Goal: Task Accomplishment & Management: Use online tool/utility

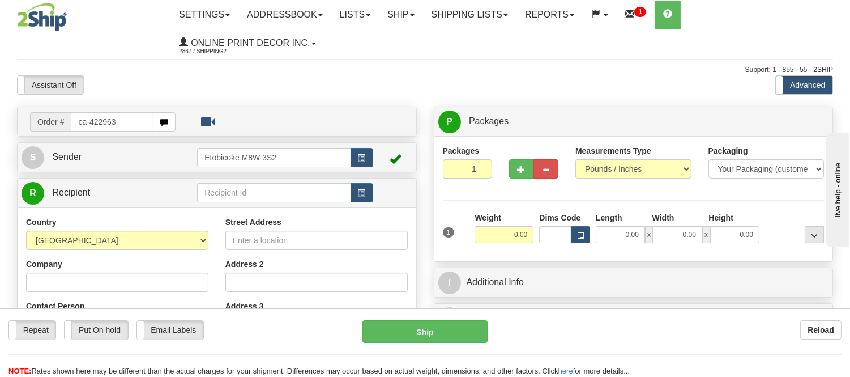
type input "ca-422963"
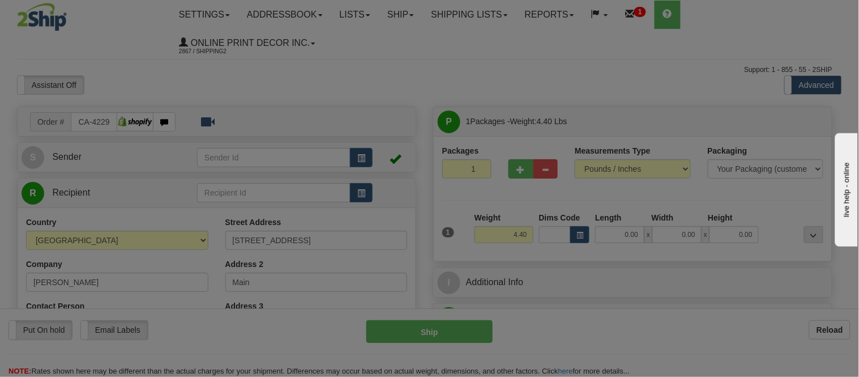
type input "TORONTO"
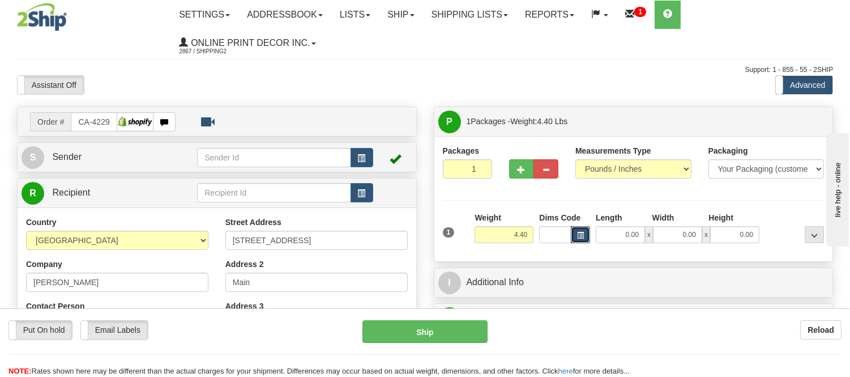
click at [580, 229] on button "button" at bounding box center [580, 234] width 19 height 17
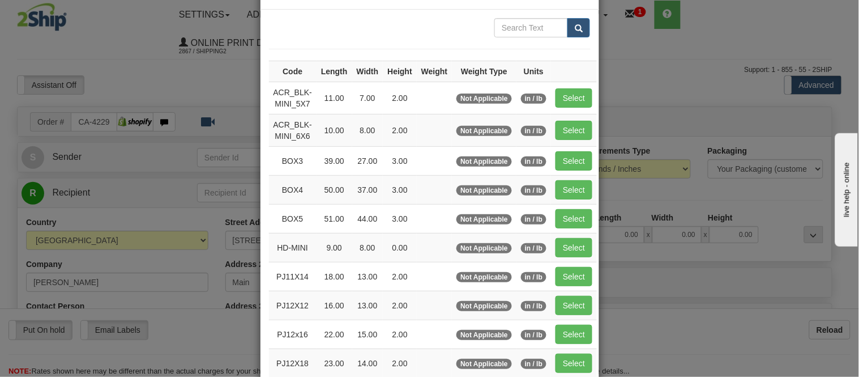
scroll to position [63, 0]
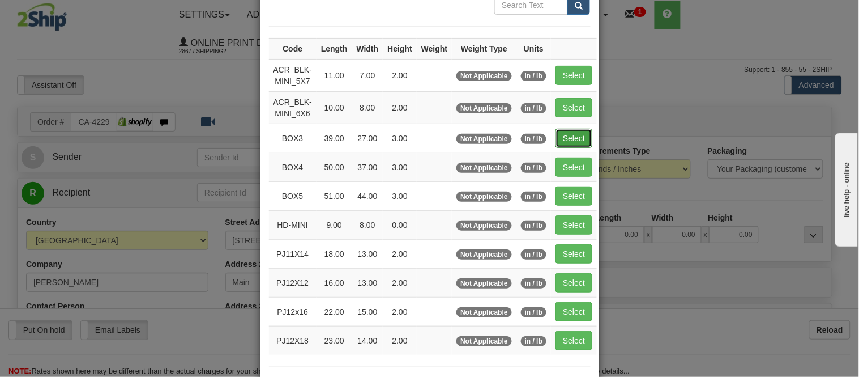
click at [563, 143] on button "Select" at bounding box center [573, 138] width 37 height 19
type input "BOX3"
type input "39.00"
type input "27.00"
type input "3.00"
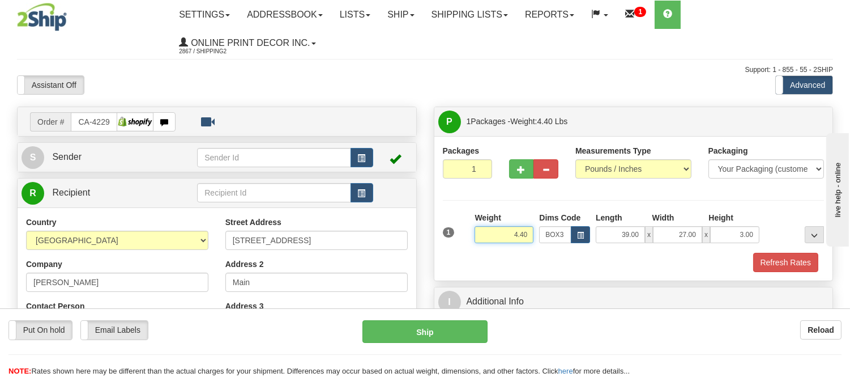
drag, startPoint x: 527, startPoint y: 233, endPoint x: 485, endPoint y: 234, distance: 42.5
click at [485, 234] on input "4.40" at bounding box center [504, 234] width 59 height 17
drag, startPoint x: 529, startPoint y: 234, endPoint x: 493, endPoint y: 230, distance: 36.5
click at [493, 230] on input "11.98" at bounding box center [504, 234] width 59 height 17
type input "10.98"
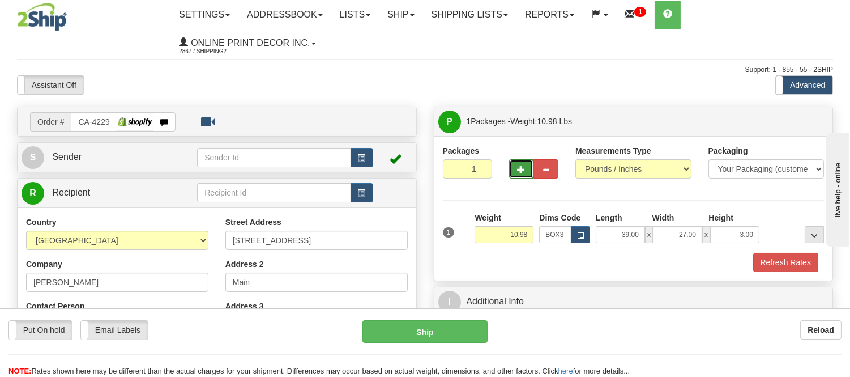
click at [520, 176] on button "button" at bounding box center [521, 168] width 25 height 19
radio input "true"
type input "2"
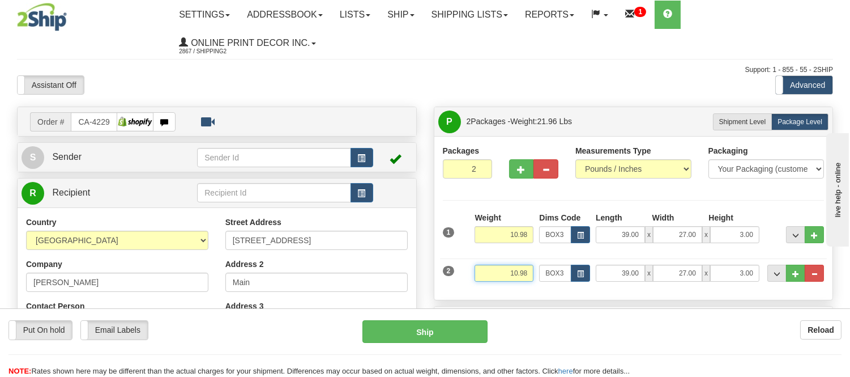
drag, startPoint x: 531, startPoint y: 280, endPoint x: 502, endPoint y: 279, distance: 28.9
click at [502, 279] on input "10.98" at bounding box center [504, 272] width 59 height 17
type input "2"
type input "3.98"
click at [585, 275] on button "button" at bounding box center [580, 272] width 19 height 17
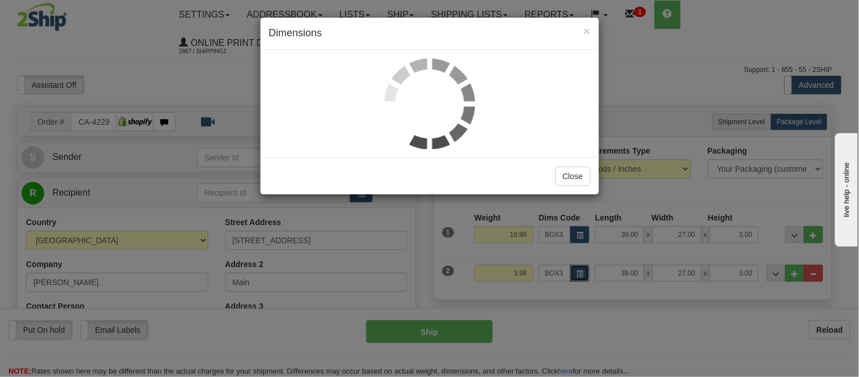
scroll to position [0, 0]
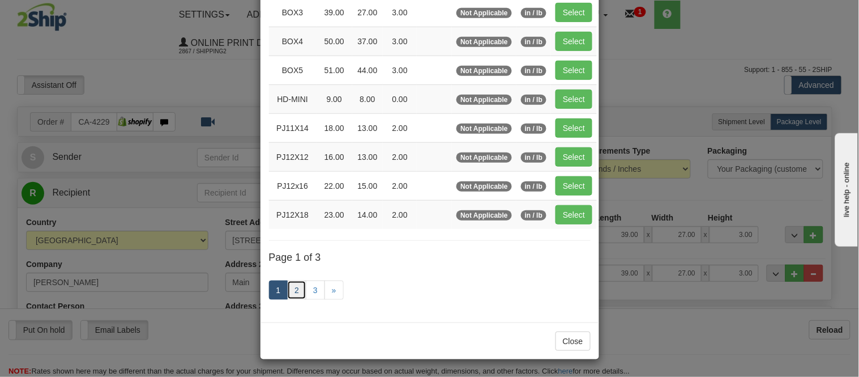
click at [294, 286] on link "2" at bounding box center [296, 289] width 19 height 19
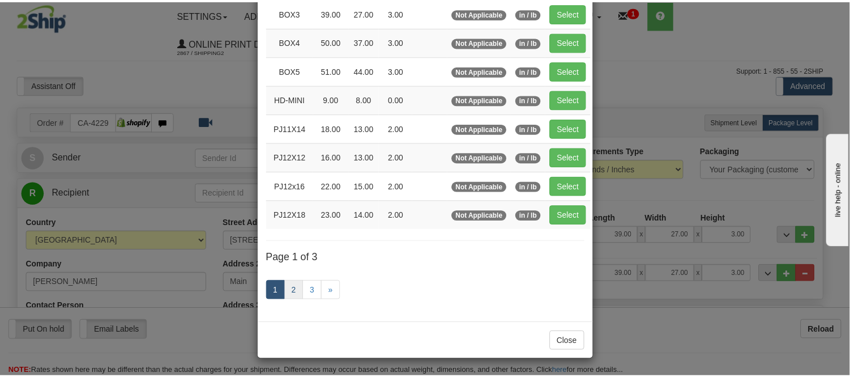
scroll to position [184, 0]
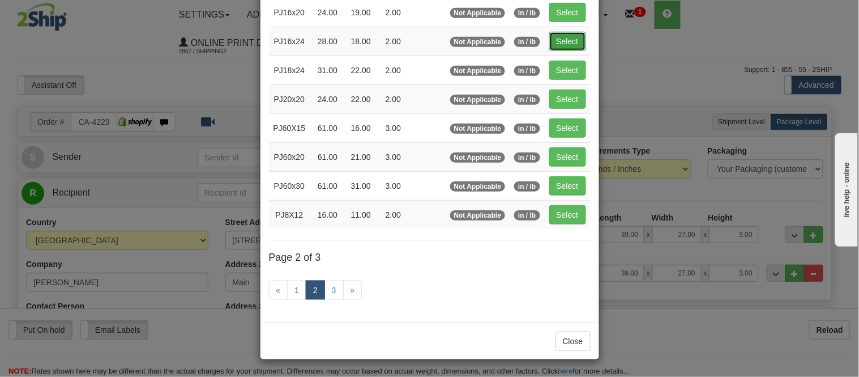
click at [557, 41] on button "Select" at bounding box center [567, 41] width 37 height 19
type input "PJ16x24"
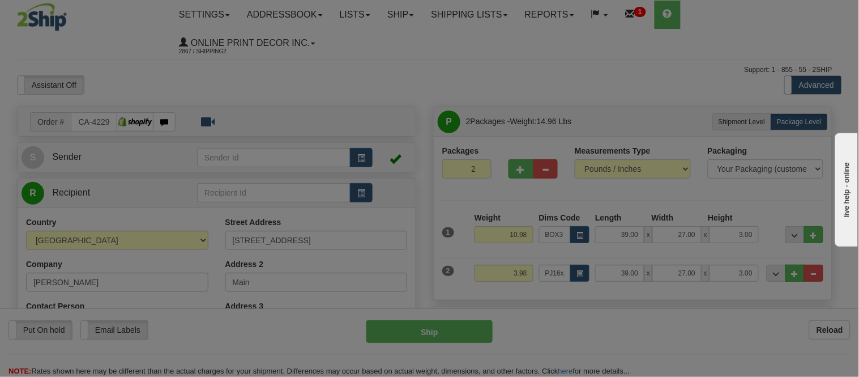
type input "28.00"
type input "18.00"
type input "2.00"
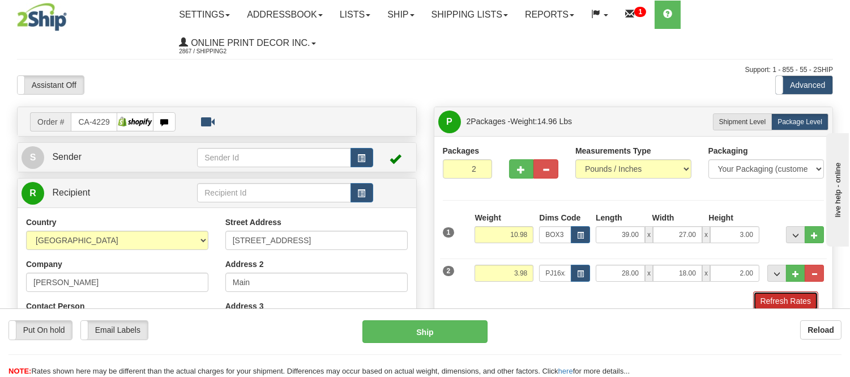
click at [778, 302] on button "Refresh Rates" at bounding box center [785, 300] width 65 height 19
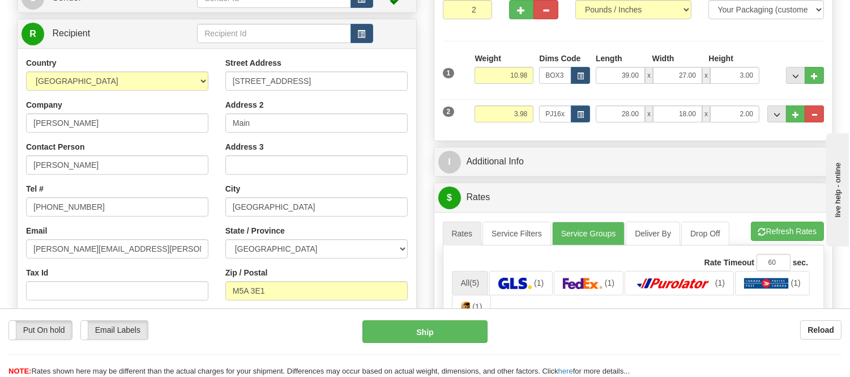
scroll to position [189, 0]
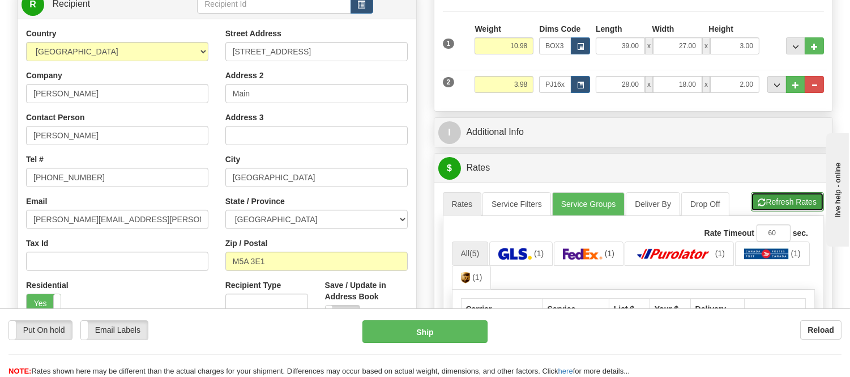
click at [760, 202] on span "button" at bounding box center [762, 202] width 8 height 7
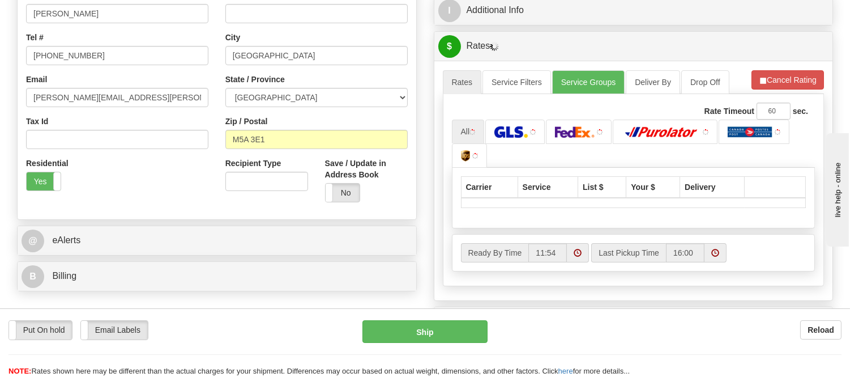
scroll to position [314, 0]
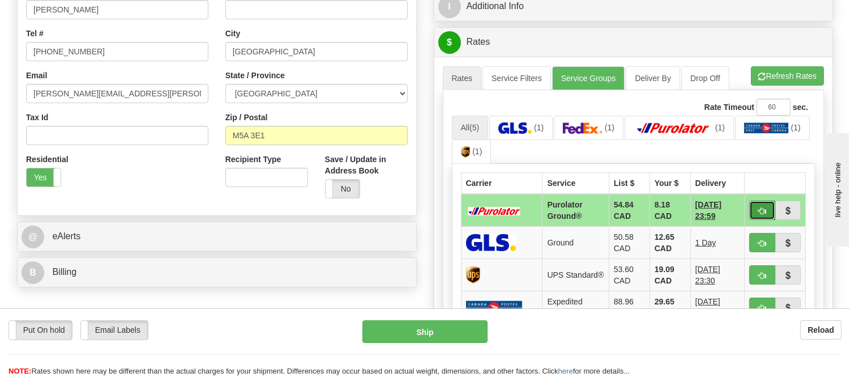
click at [758, 207] on span "button" at bounding box center [762, 210] width 8 height 7
type input "260"
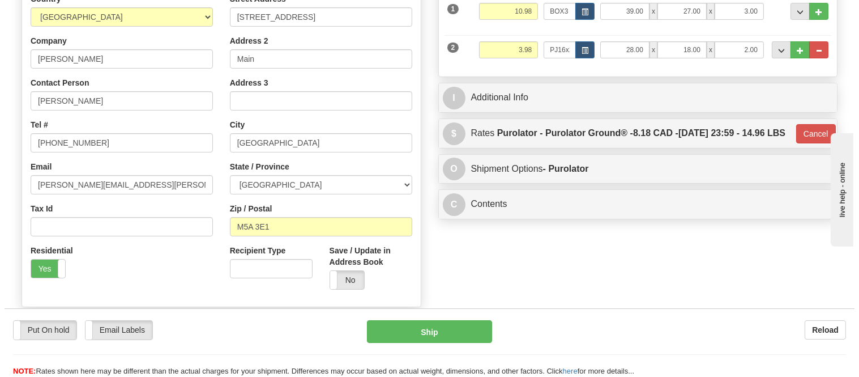
scroll to position [126, 0]
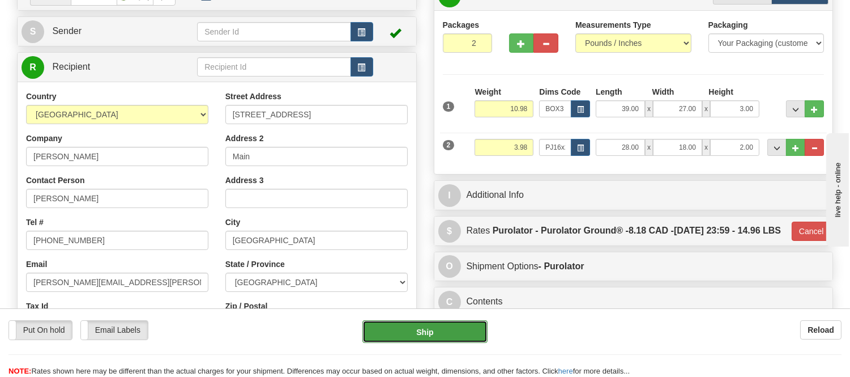
click at [431, 327] on button "Ship" at bounding box center [424, 331] width 125 height 23
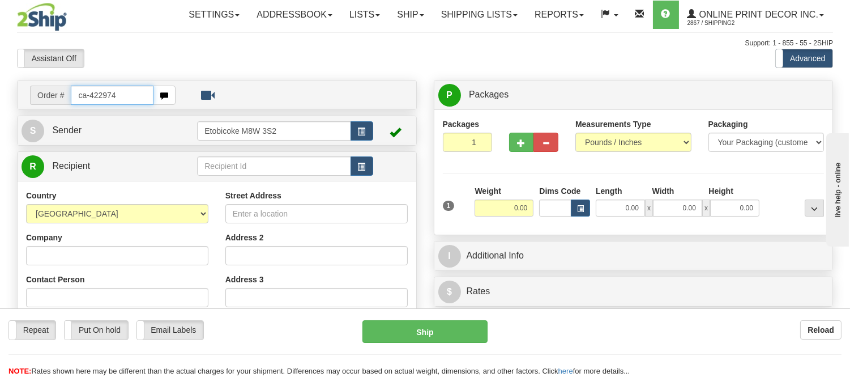
type input "ca-422974"
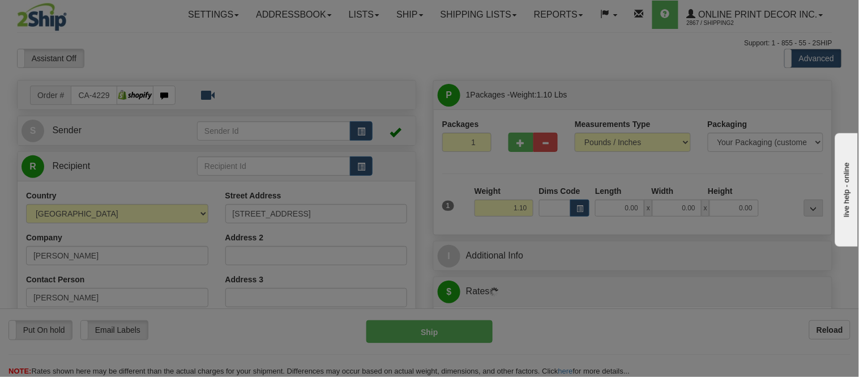
type input "LIVELY"
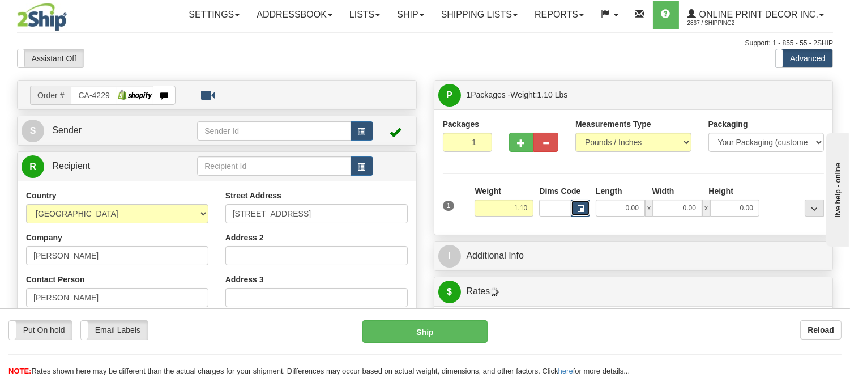
click at [579, 208] on span "button" at bounding box center [580, 209] width 7 height 6
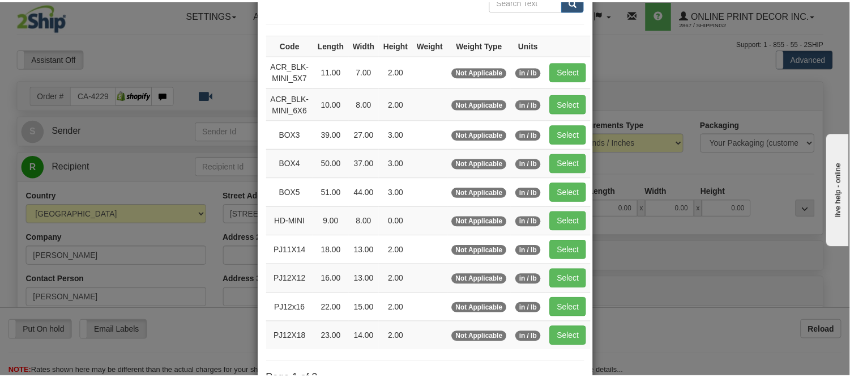
scroll to position [126, 0]
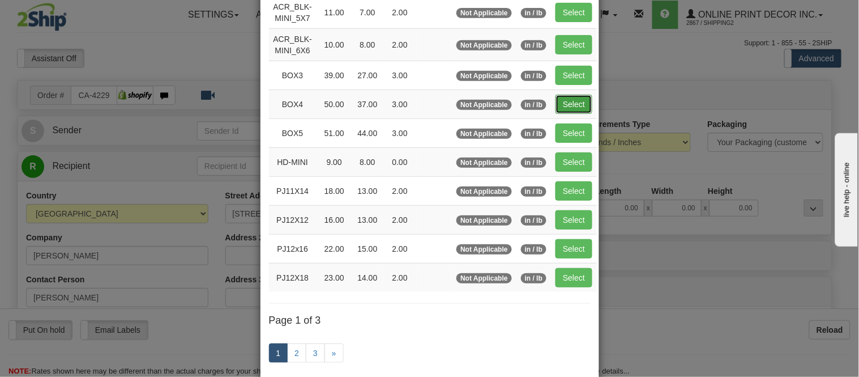
click at [563, 109] on button "Select" at bounding box center [573, 104] width 37 height 19
type input "BOX4"
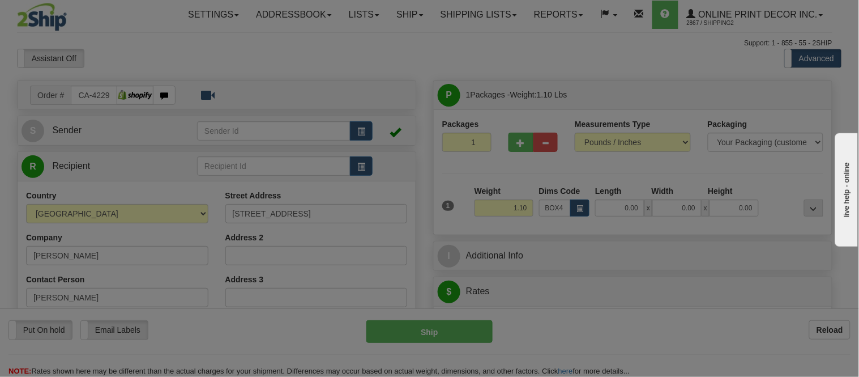
type input "50.00"
type input "37.00"
type input "3.00"
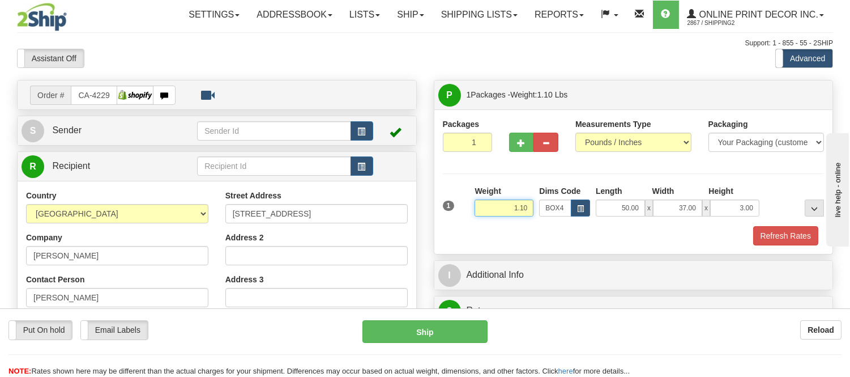
drag, startPoint x: 528, startPoint y: 204, endPoint x: 455, endPoint y: 216, distance: 73.4
click at [455, 216] on div "1 Weight 1.10 Dims Code BOX4" at bounding box center [633, 205] width 387 height 40
click at [797, 233] on button "Refresh Rates" at bounding box center [785, 235] width 65 height 19
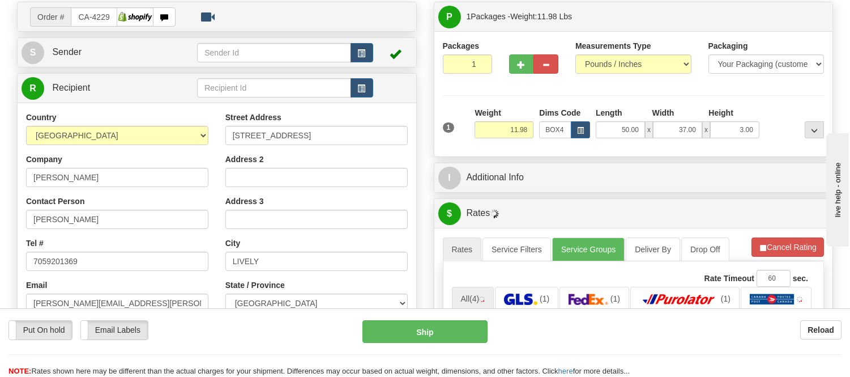
scroll to position [0, 0]
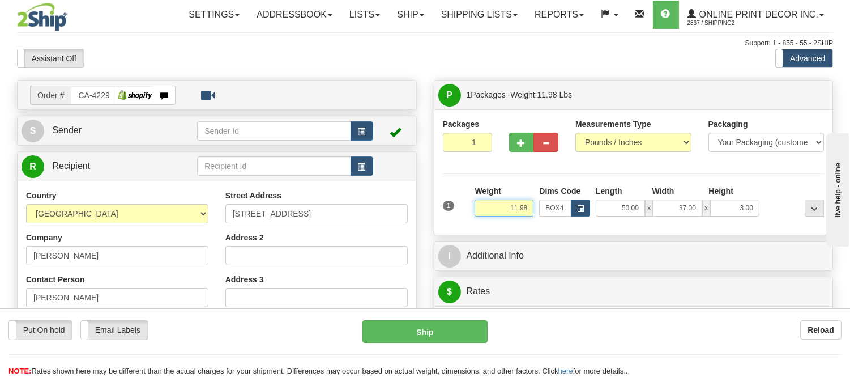
click at [516, 210] on input "11.98" at bounding box center [504, 207] width 59 height 17
click at [517, 212] on input "11.98" at bounding box center [504, 207] width 59 height 17
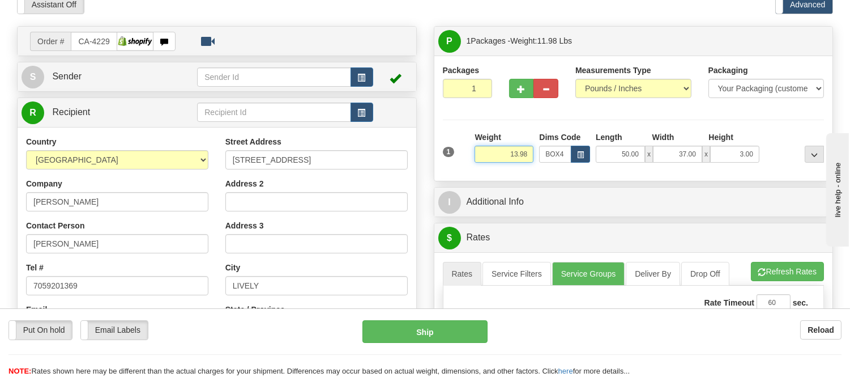
scroll to position [126, 0]
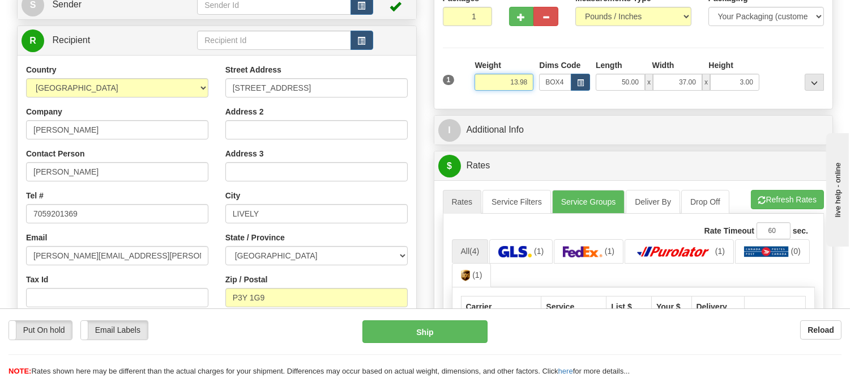
type input "13.98"
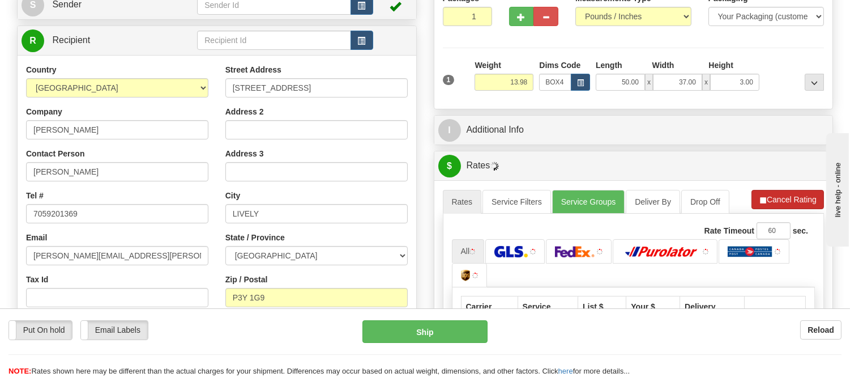
click at [771, 195] on li "Refresh Rates Cancel Rating" at bounding box center [787, 199] width 72 height 19
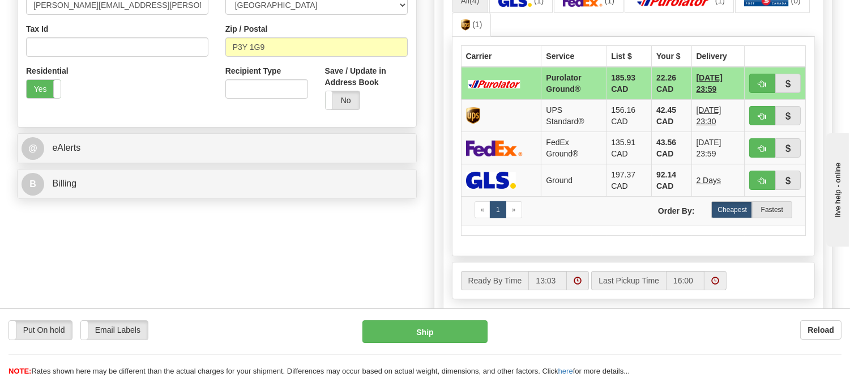
scroll to position [377, 0]
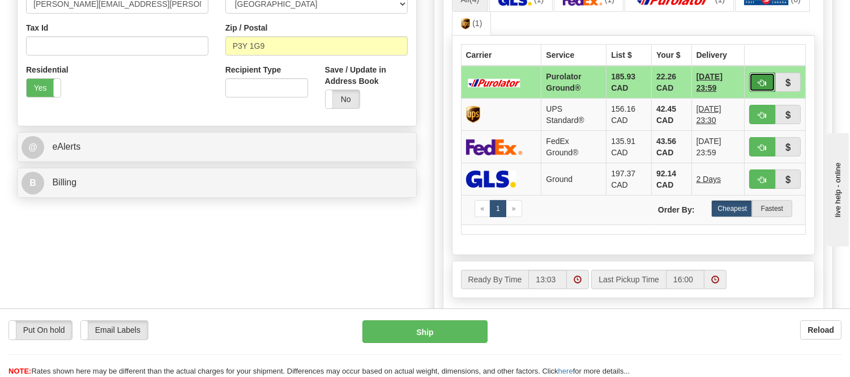
click at [764, 81] on span "button" at bounding box center [762, 82] width 8 height 7
type input "260"
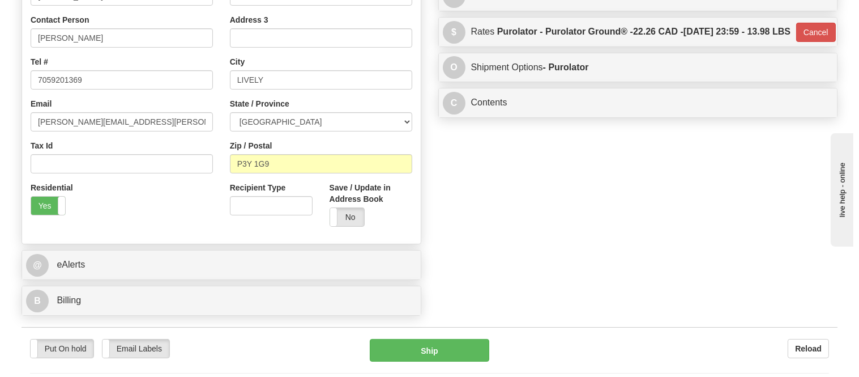
scroll to position [126, 0]
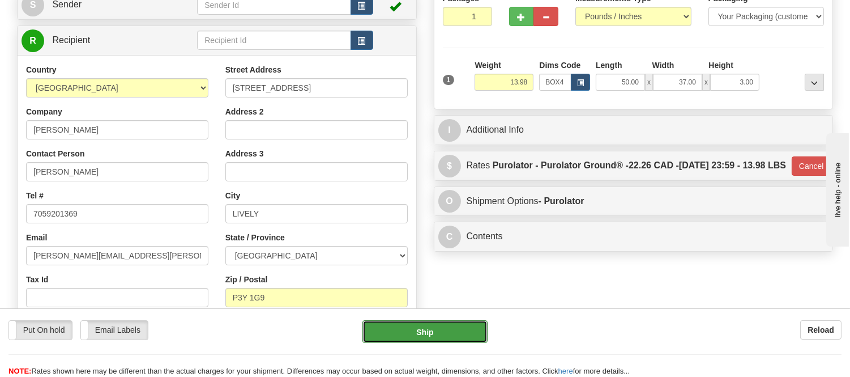
click at [399, 329] on button "Ship" at bounding box center [424, 331] width 125 height 23
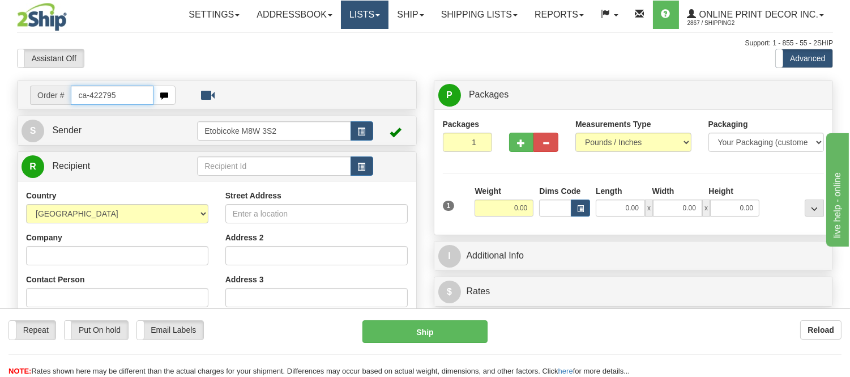
type input "ca-422795"
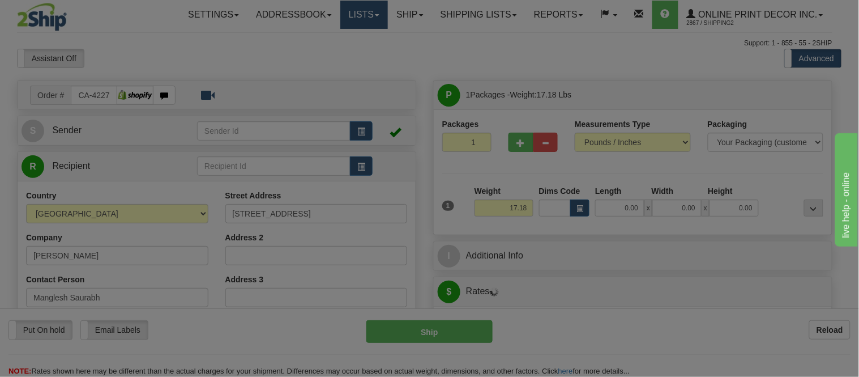
type input "KINGSTON"
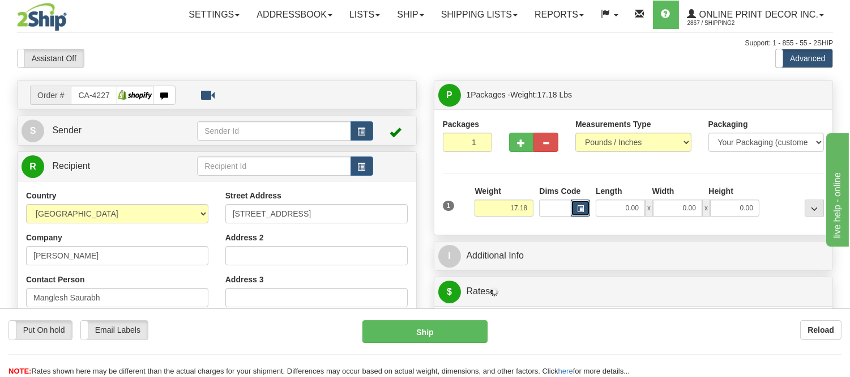
click at [584, 210] on button "button" at bounding box center [580, 207] width 19 height 17
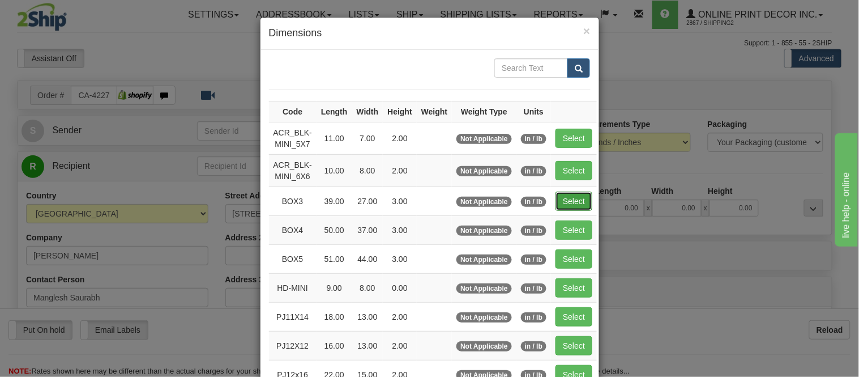
click at [563, 201] on button "Select" at bounding box center [573, 200] width 37 height 19
type input "BOX3"
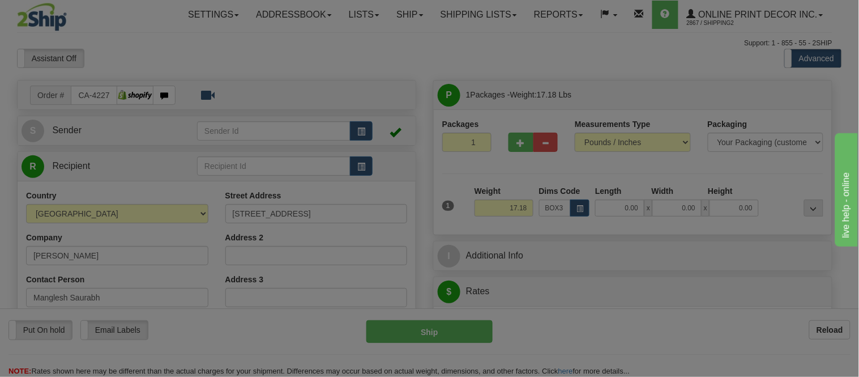
type input "39.00"
type input "27.00"
type input "3.00"
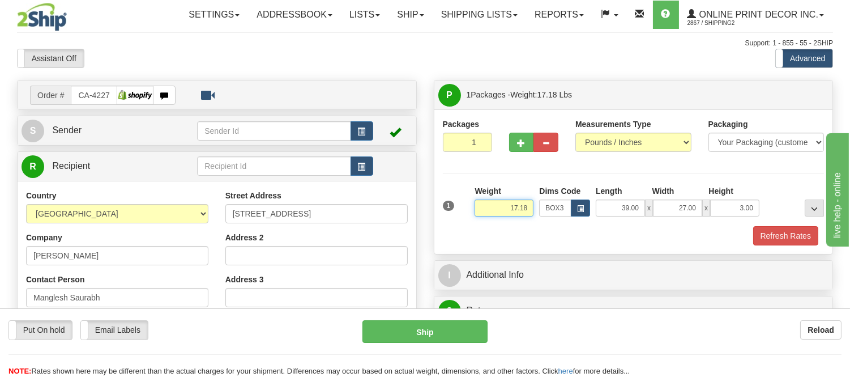
drag, startPoint x: 528, startPoint y: 210, endPoint x: 477, endPoint y: 212, distance: 51.0
click at [477, 212] on input "17.18" at bounding box center [504, 207] width 59 height 17
type input "8.98"
click at [518, 144] on span "button" at bounding box center [522, 142] width 8 height 7
radio input "true"
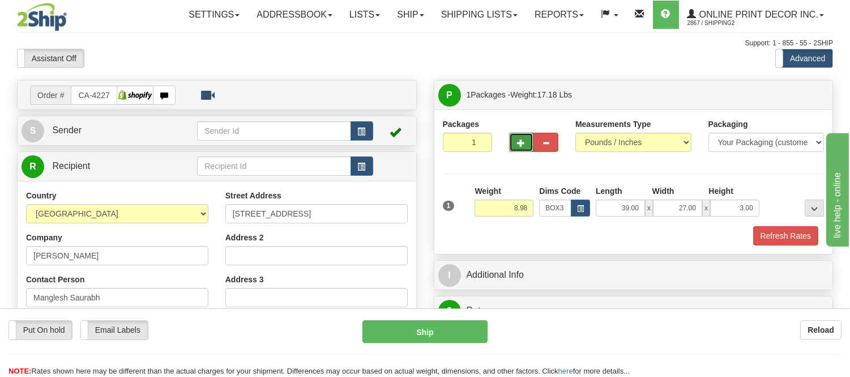
type input "2"
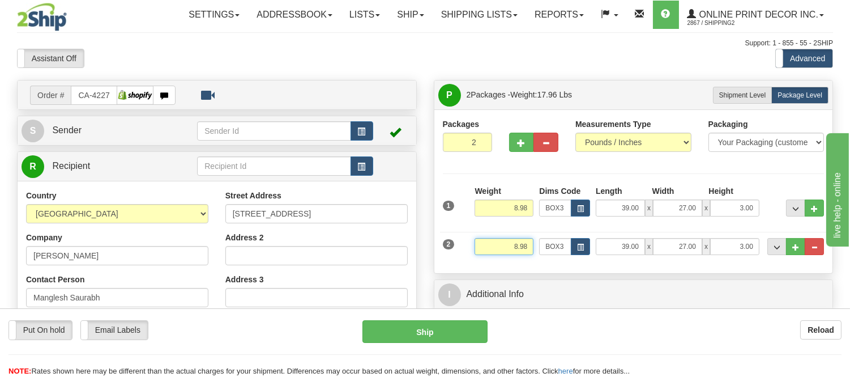
drag, startPoint x: 528, startPoint y: 249, endPoint x: 497, endPoint y: 247, distance: 30.6
click at [497, 247] on input "8.98" at bounding box center [504, 246] width 59 height 17
type input "9.98"
click at [588, 246] on button "button" at bounding box center [580, 246] width 19 height 17
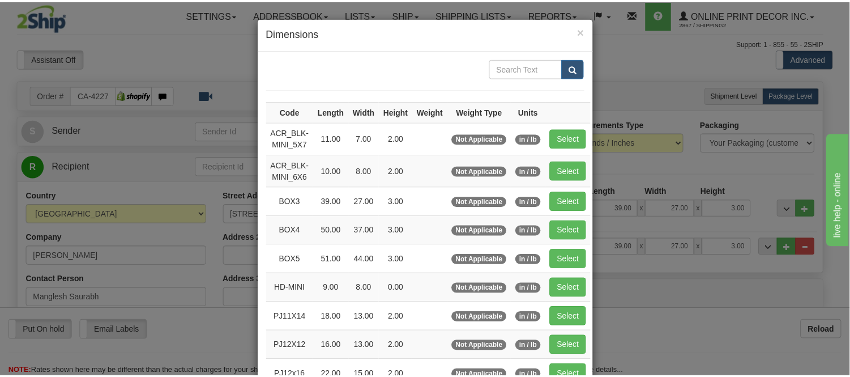
scroll to position [126, 0]
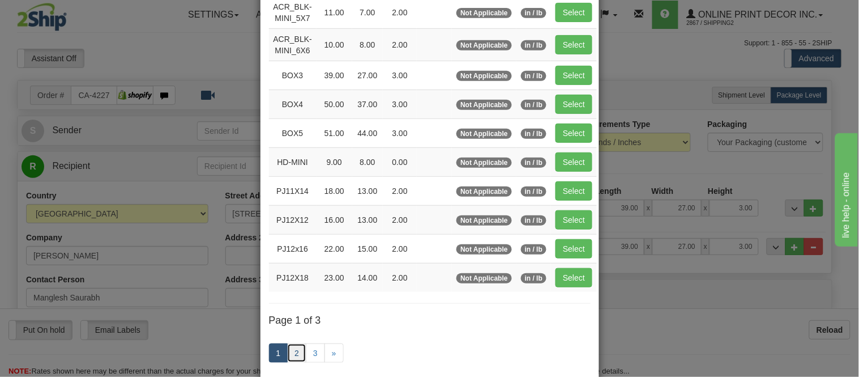
click at [297, 350] on link "2" at bounding box center [296, 352] width 19 height 19
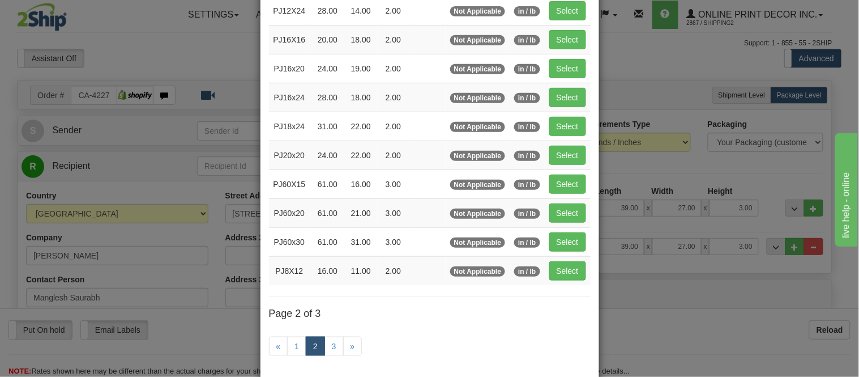
click at [570, 145] on td "Select" at bounding box center [568, 154] width 46 height 29
click at [570, 151] on button "Select" at bounding box center [567, 155] width 37 height 19
type input "PJ20x20"
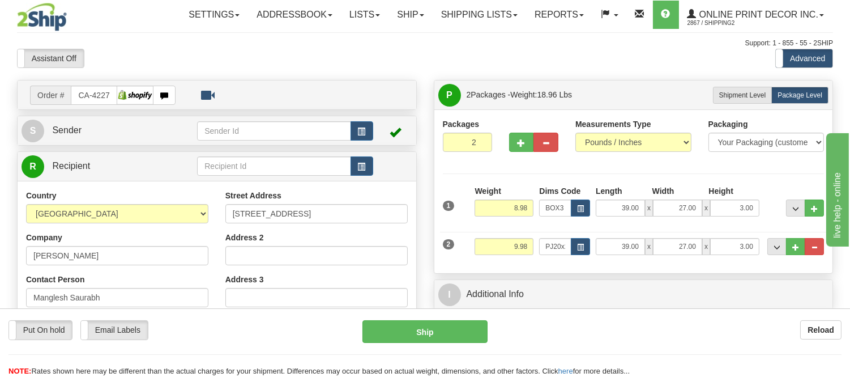
type input "24.00"
type input "22.00"
type input "2.00"
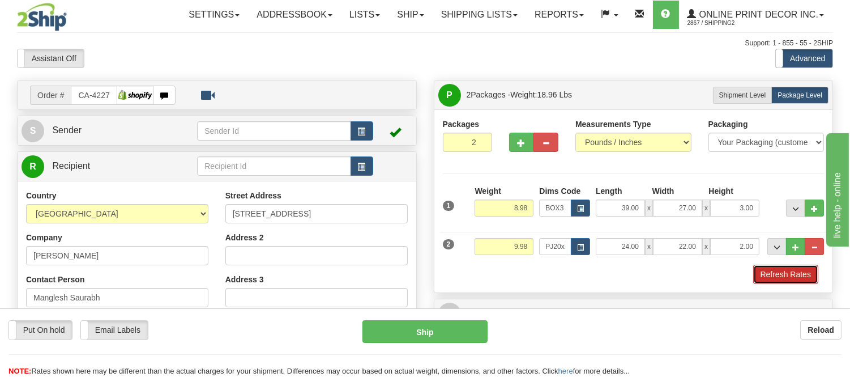
click at [791, 269] on button "Refresh Rates" at bounding box center [785, 273] width 65 height 19
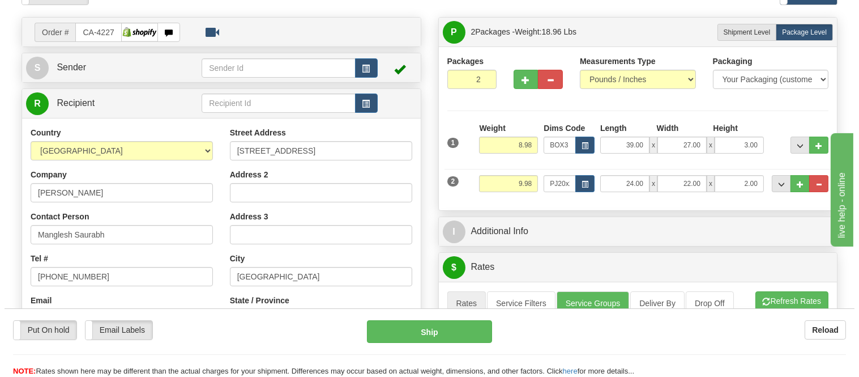
scroll to position [251, 0]
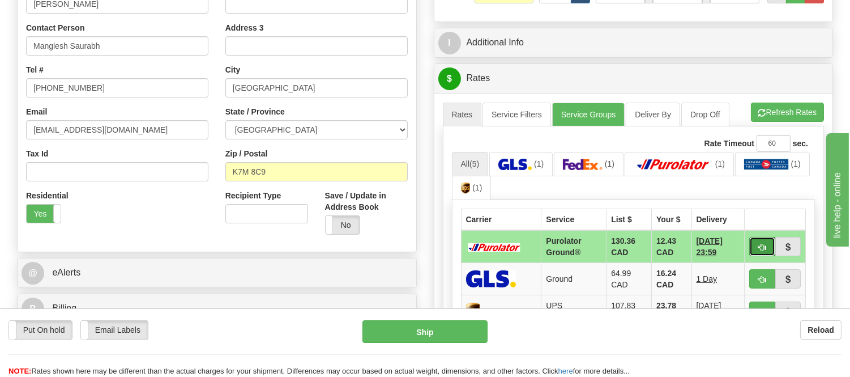
click at [758, 247] on span "button" at bounding box center [762, 246] width 8 height 7
type input "260"
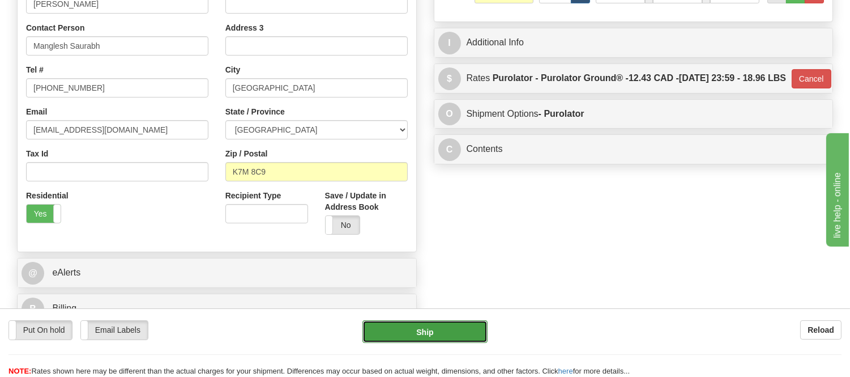
click at [410, 323] on button "Ship" at bounding box center [424, 331] width 125 height 23
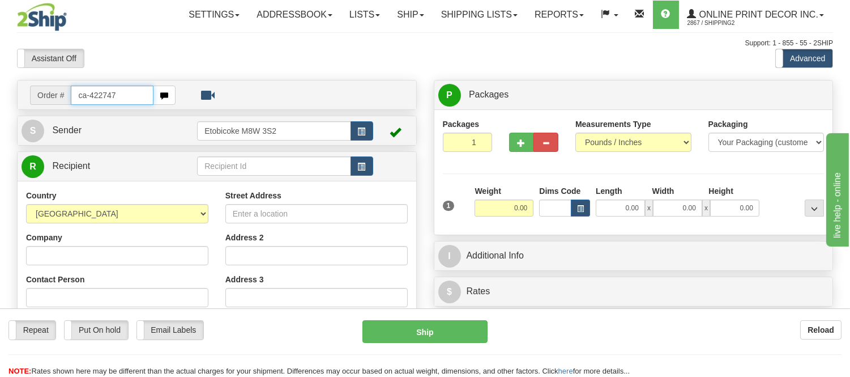
type input "ca-422747"
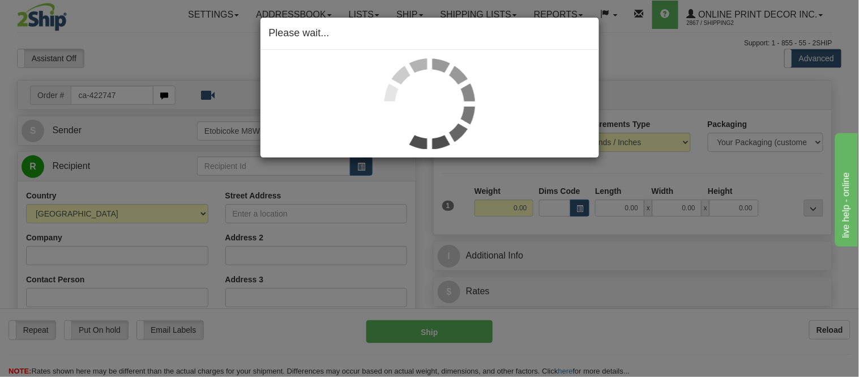
click at [580, 211] on div "Please wait..." at bounding box center [429, 188] width 859 height 377
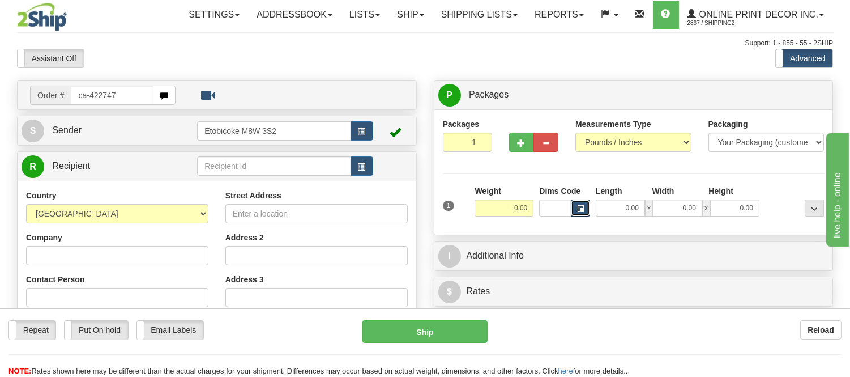
click at [580, 211] on span "button" at bounding box center [580, 209] width 7 height 6
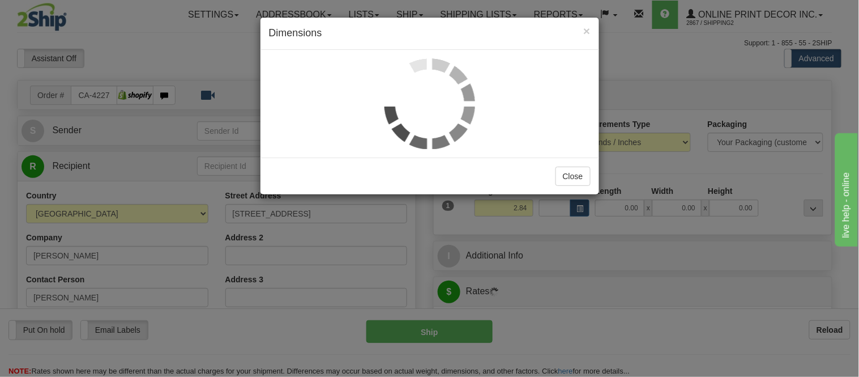
type input "BARRIE"
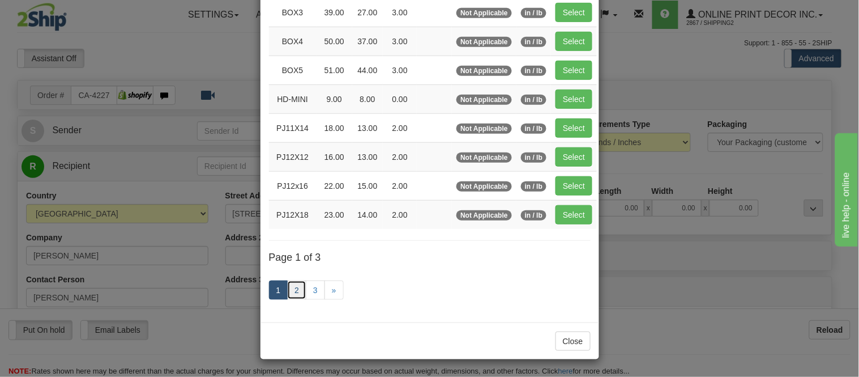
click at [290, 284] on link "2" at bounding box center [296, 289] width 19 height 19
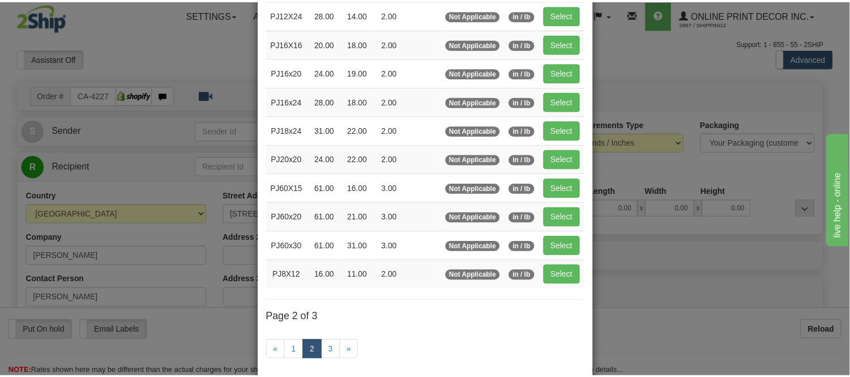
scroll to position [121, 0]
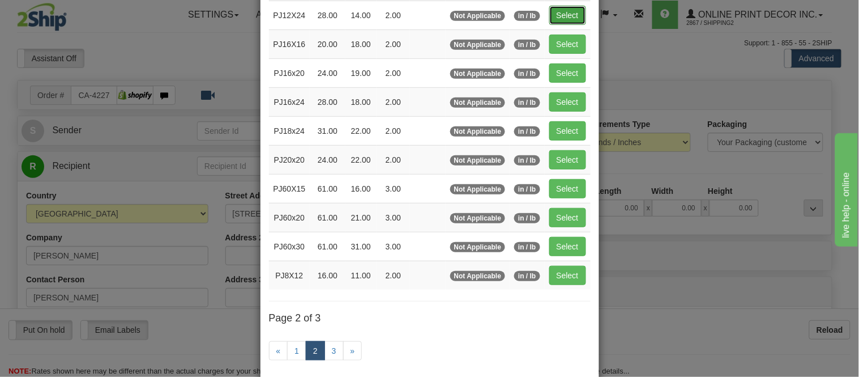
click at [550, 18] on button "Select" at bounding box center [567, 15] width 37 height 19
type input "PJ12X24"
type input "28.00"
type input "14.00"
type input "2.00"
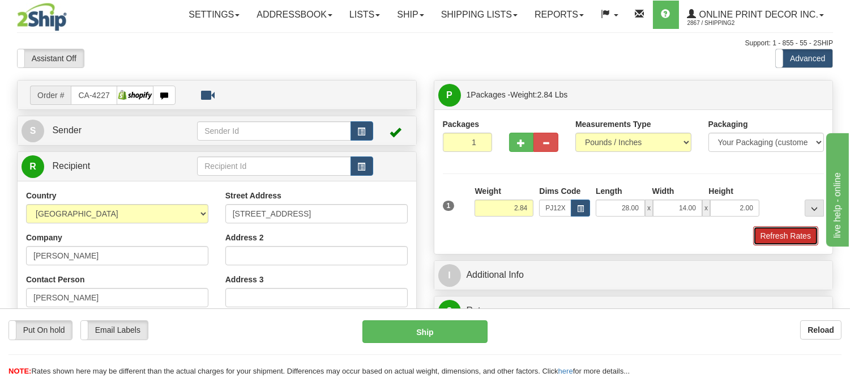
click at [766, 235] on button "Refresh Rates" at bounding box center [785, 235] width 65 height 19
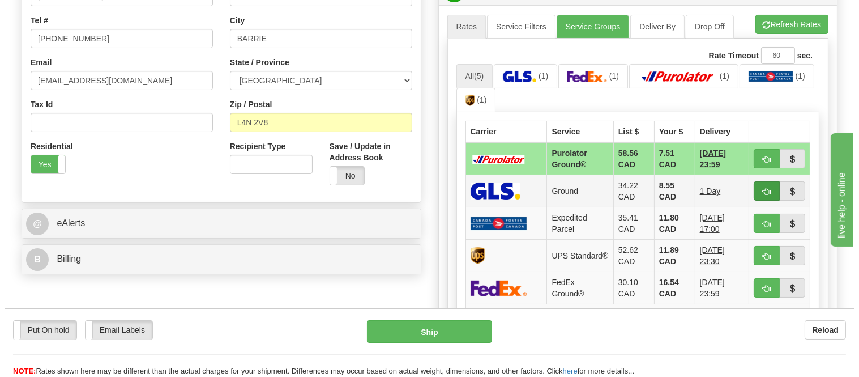
scroll to position [314, 0]
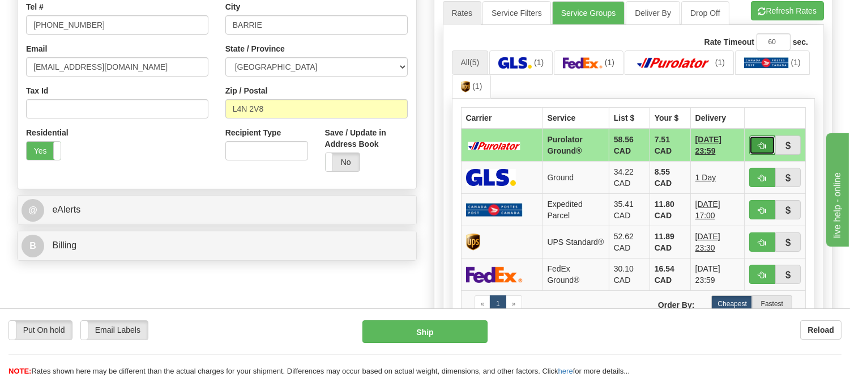
click at [753, 137] on button "button" at bounding box center [762, 144] width 26 height 19
type input "260"
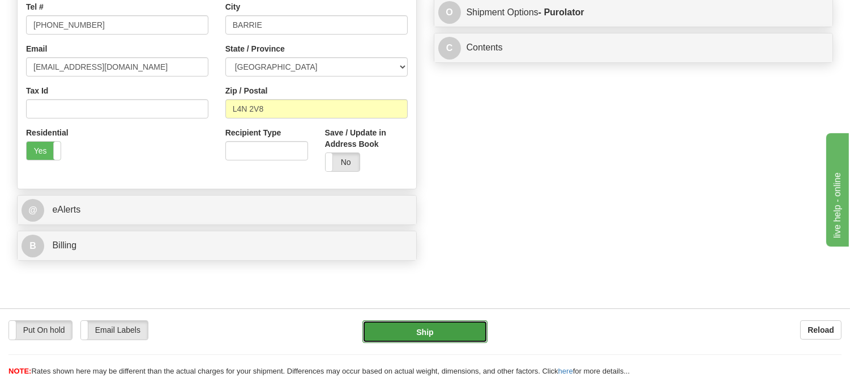
click at [395, 337] on button "Ship" at bounding box center [424, 331] width 125 height 23
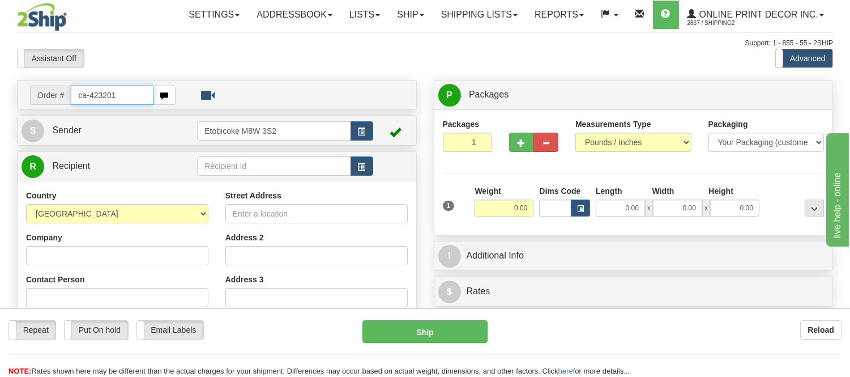
type input "ca-423201"
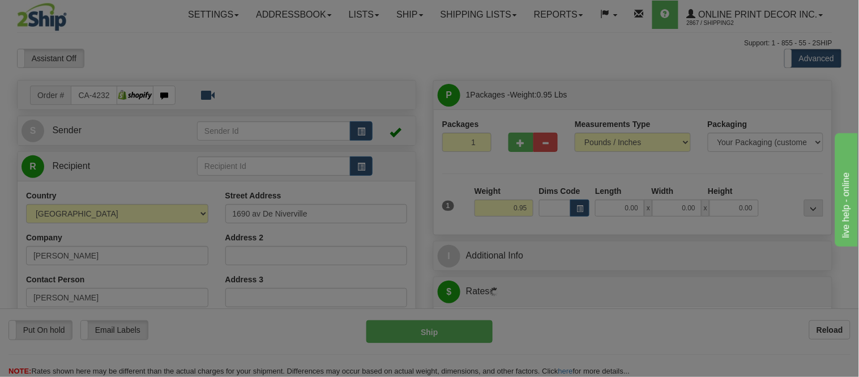
type input "[GEOGRAPHIC_DATA]"
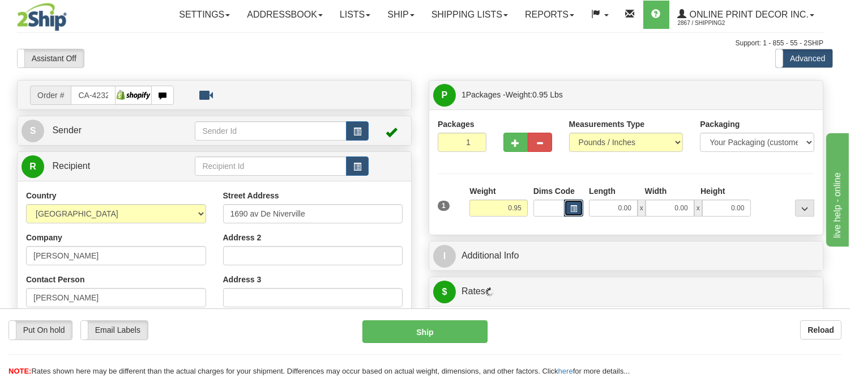
click at [583, 204] on button "button" at bounding box center [573, 207] width 19 height 17
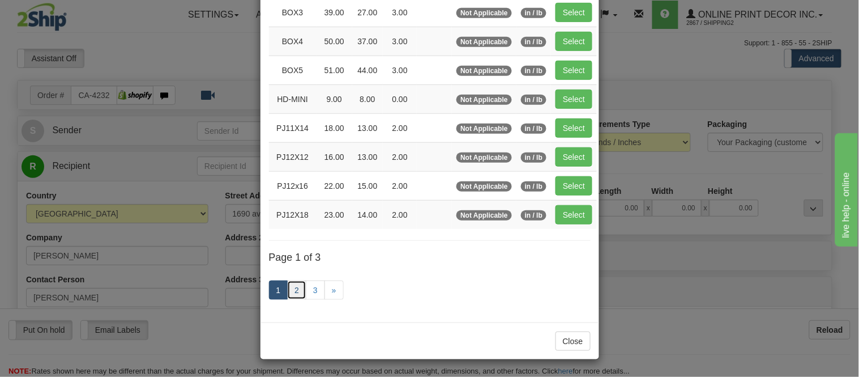
click at [291, 296] on link "2" at bounding box center [296, 289] width 19 height 19
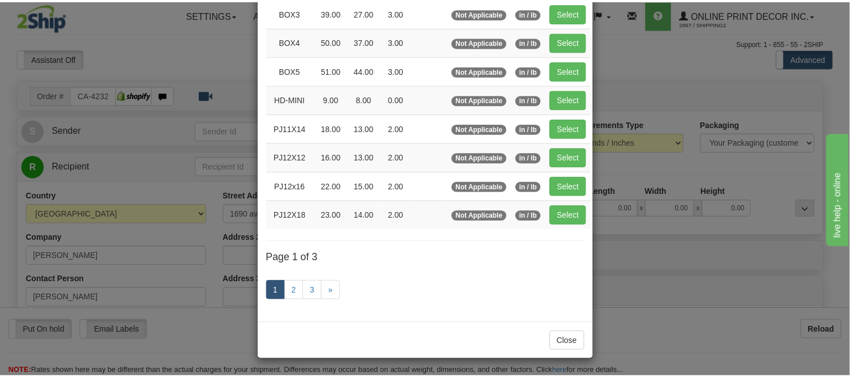
scroll to position [184, 0]
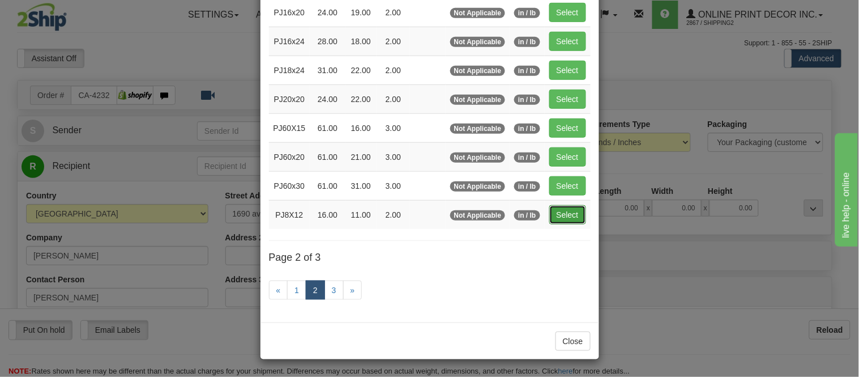
click at [575, 217] on button "Select" at bounding box center [567, 214] width 37 height 19
type input "PJ8X12"
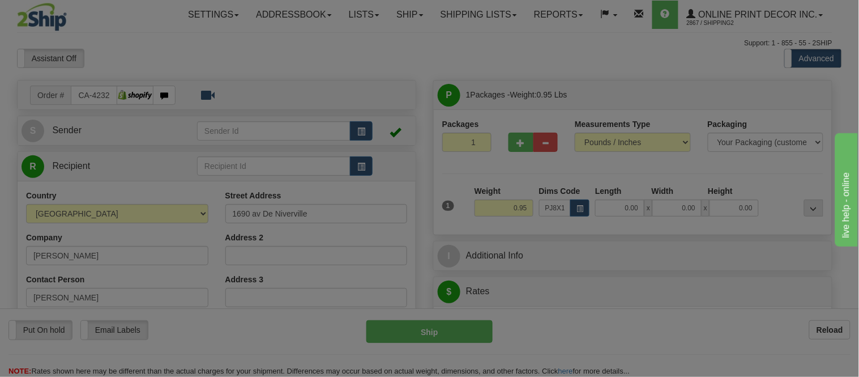
type input "16.00"
type input "11.00"
type input "2.00"
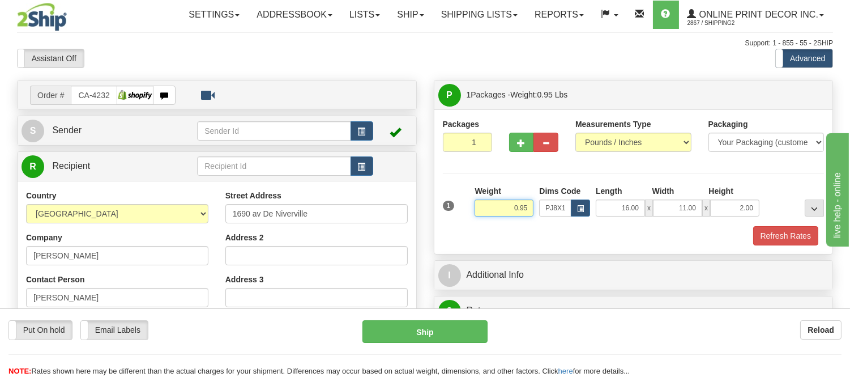
drag, startPoint x: 527, startPoint y: 207, endPoint x: 479, endPoint y: 203, distance: 47.7
click at [479, 203] on input "0.95" at bounding box center [504, 207] width 59 height 17
click button "Delete" at bounding box center [0, 0] width 0 height 0
type input "1.00"
click at [775, 245] on button "Refresh Rates" at bounding box center [785, 235] width 65 height 19
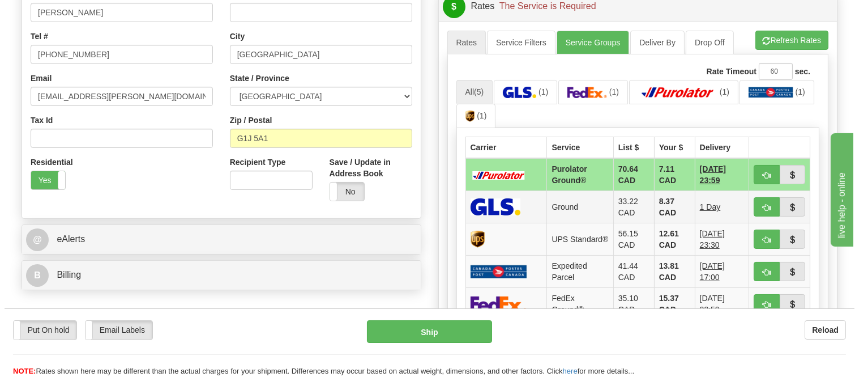
scroll to position [314, 0]
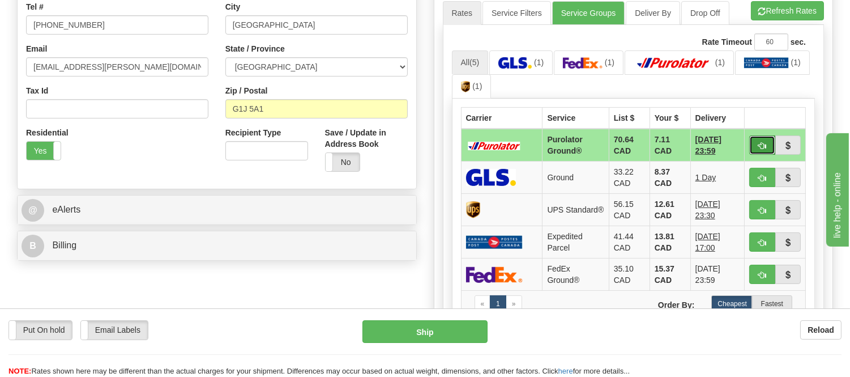
click at [766, 145] on span "button" at bounding box center [762, 145] width 8 height 7
type input "260"
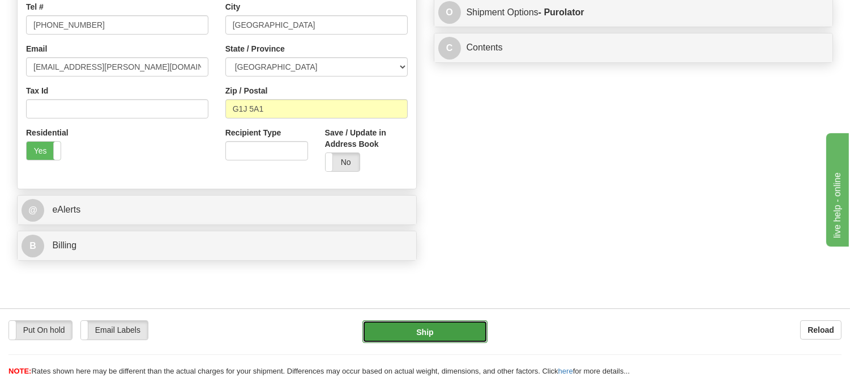
click at [399, 328] on button "Ship" at bounding box center [424, 331] width 125 height 23
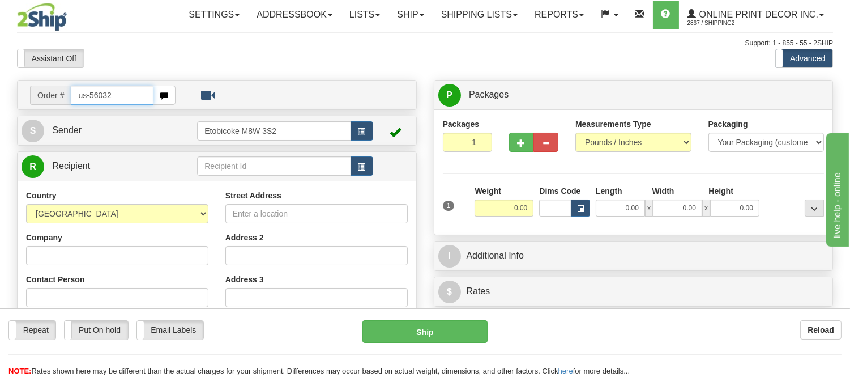
type input "us-56032"
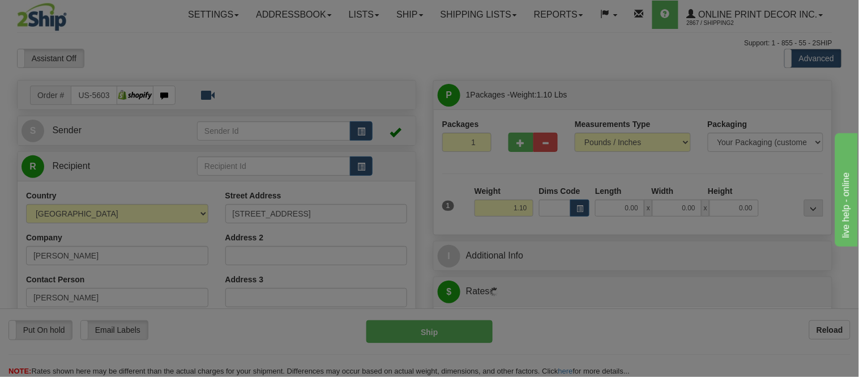
type input "FAIR LAWN"
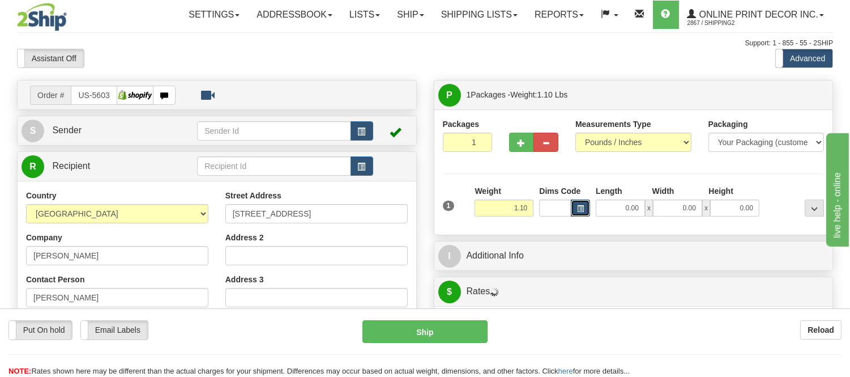
click at [579, 210] on span "button" at bounding box center [580, 209] width 7 height 6
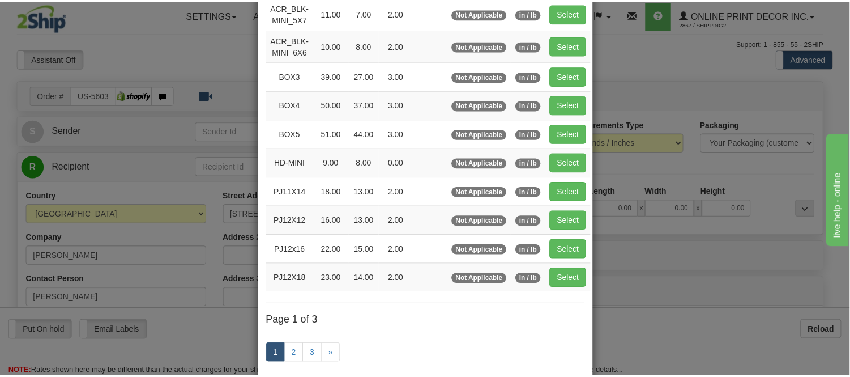
scroll to position [126, 0]
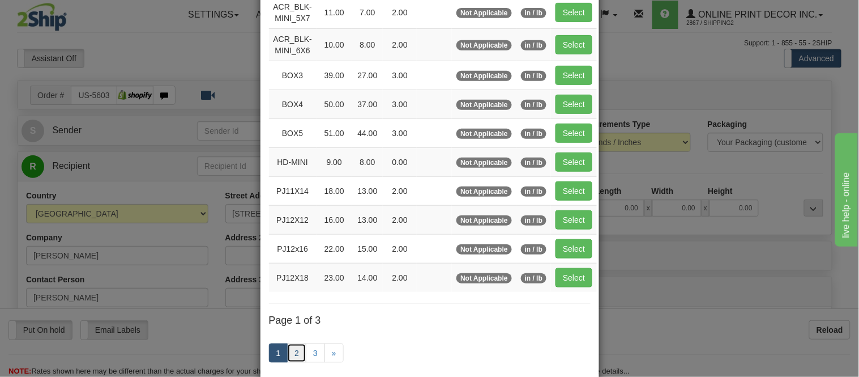
click at [288, 350] on link "2" at bounding box center [296, 352] width 19 height 19
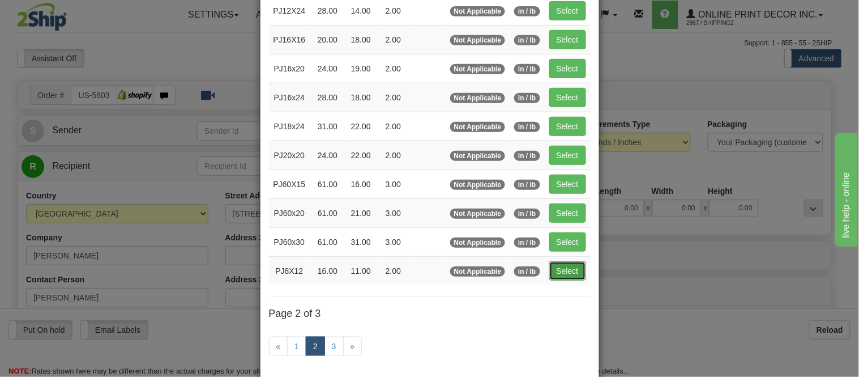
click at [568, 271] on button "Select" at bounding box center [567, 270] width 37 height 19
type input "PJ8X12"
type input "16.00"
type input "11.00"
type input "2.00"
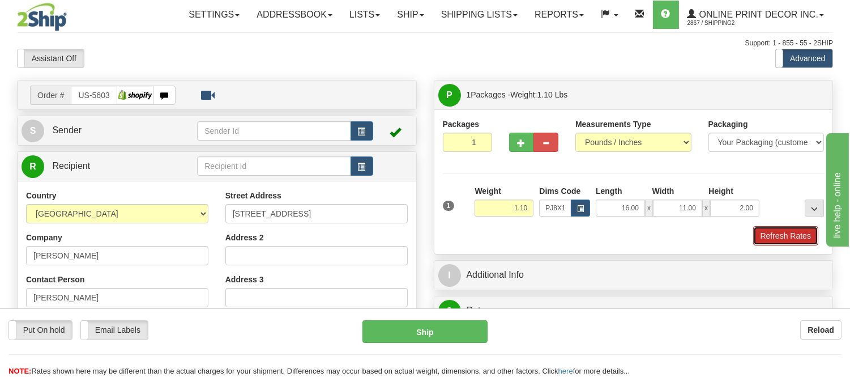
click at [813, 230] on button "Refresh Rates" at bounding box center [785, 235] width 65 height 19
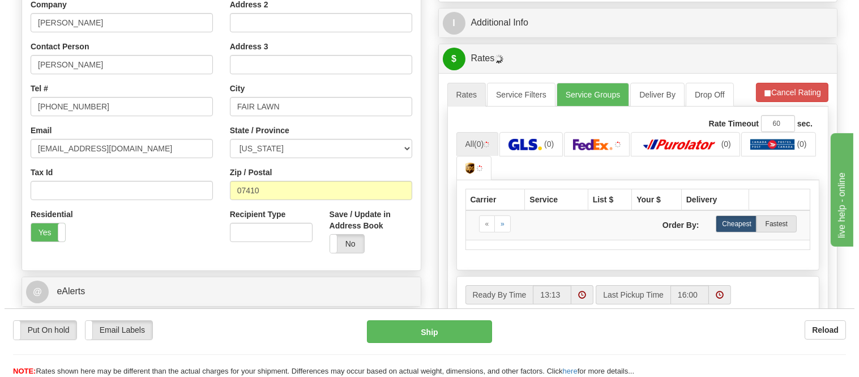
scroll to position [251, 0]
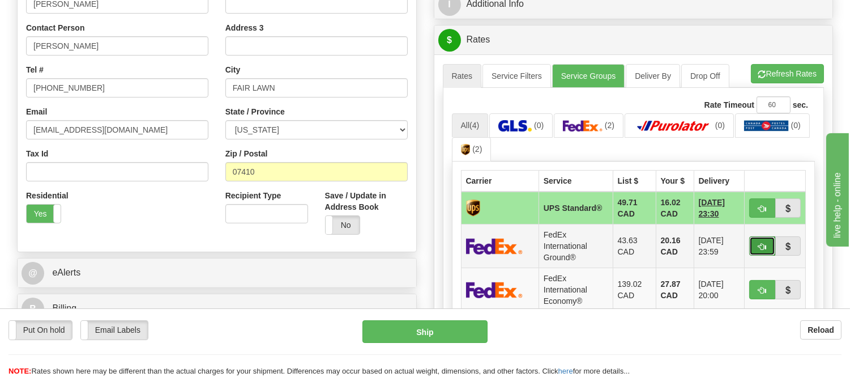
click at [753, 250] on button "button" at bounding box center [762, 245] width 26 height 19
type input "92"
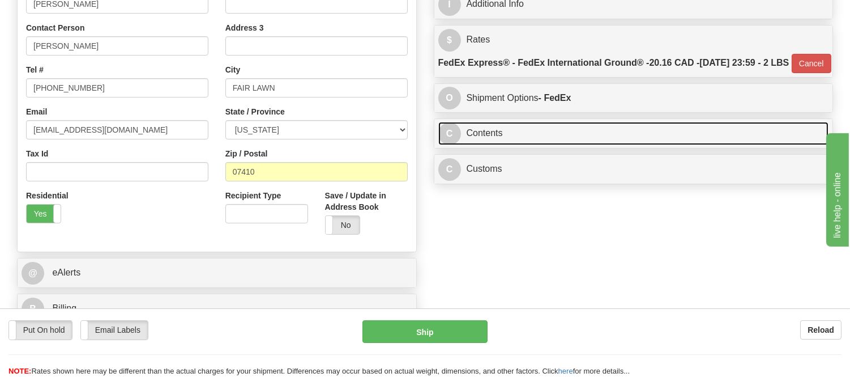
click at [537, 145] on link "C Contents" at bounding box center [633, 133] width 391 height 23
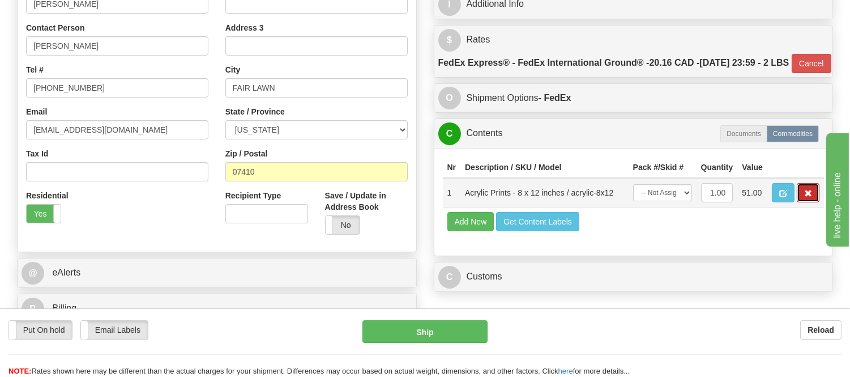
click at [810, 202] on button "button" at bounding box center [808, 192] width 23 height 19
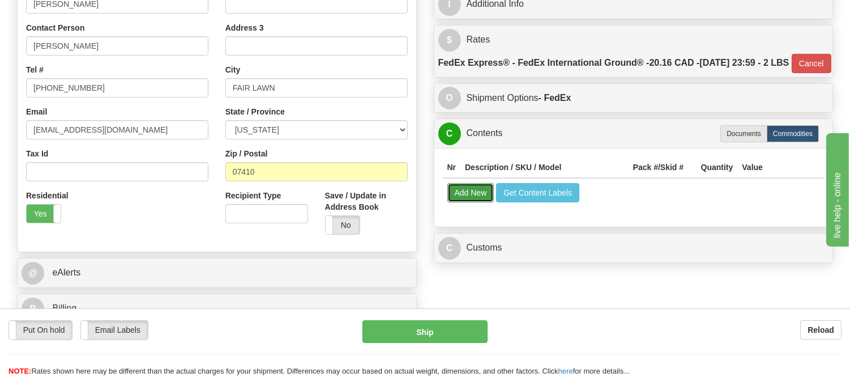
click at [469, 202] on button "Add New" at bounding box center [470, 192] width 47 height 19
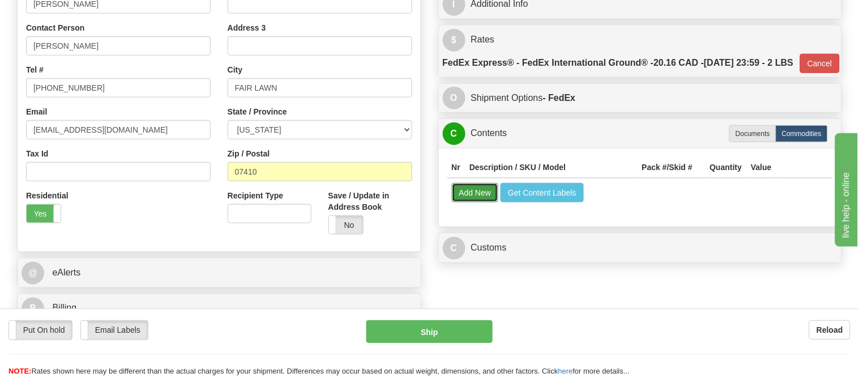
select select
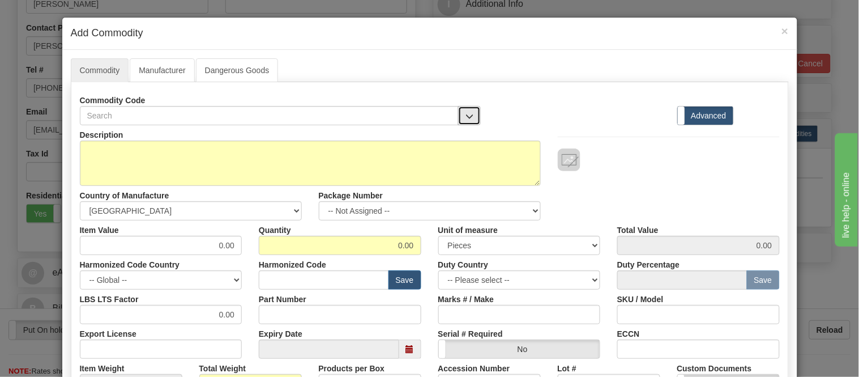
click at [465, 118] on span "button" at bounding box center [469, 116] width 8 height 7
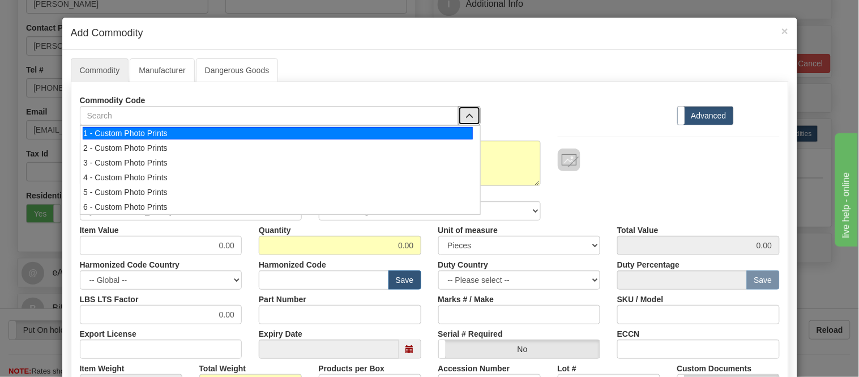
click at [459, 138] on div "1 - Custom Photo Prints" at bounding box center [278, 133] width 390 height 12
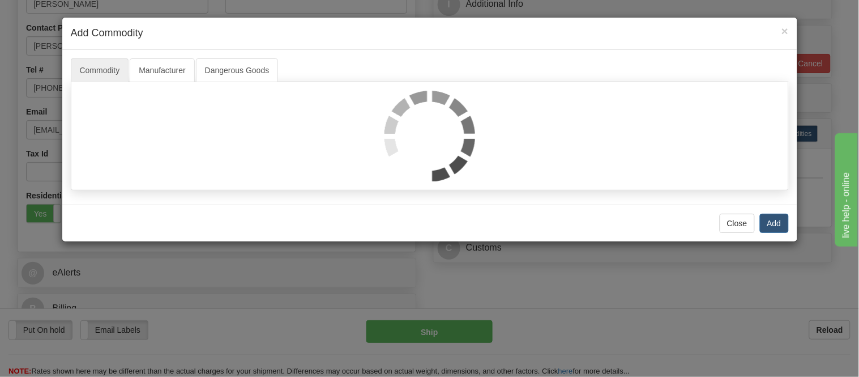
select select "1"
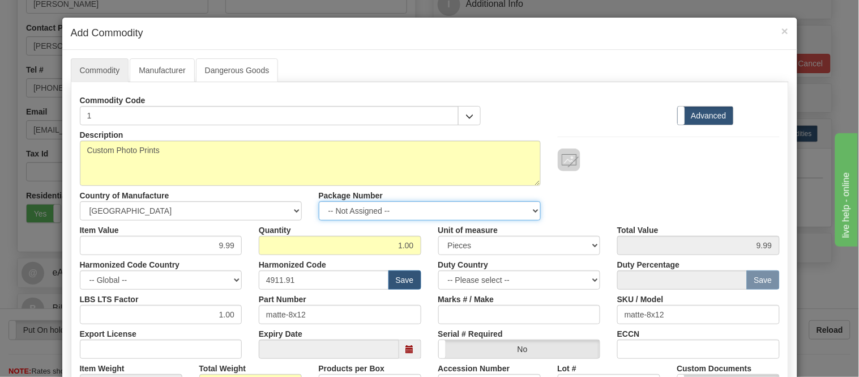
click at [417, 213] on select "-- Not Assigned -- Item 1" at bounding box center [430, 210] width 222 height 19
select select "0"
click at [319, 201] on select "-- Not Assigned -- Item 1" at bounding box center [430, 210] width 222 height 19
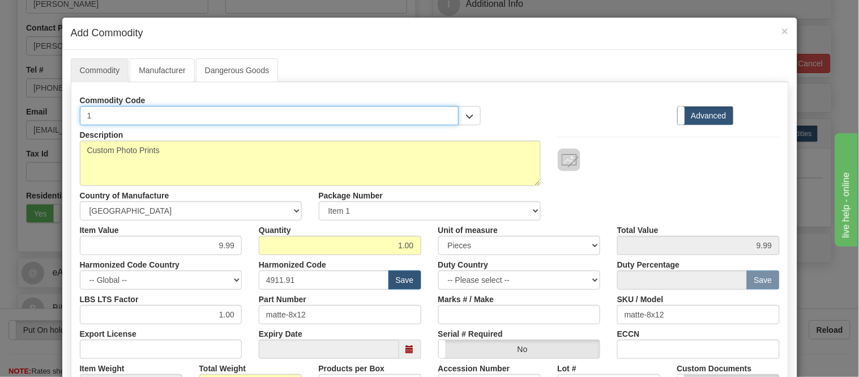
click at [374, 118] on input "1" at bounding box center [269, 115] width 379 height 19
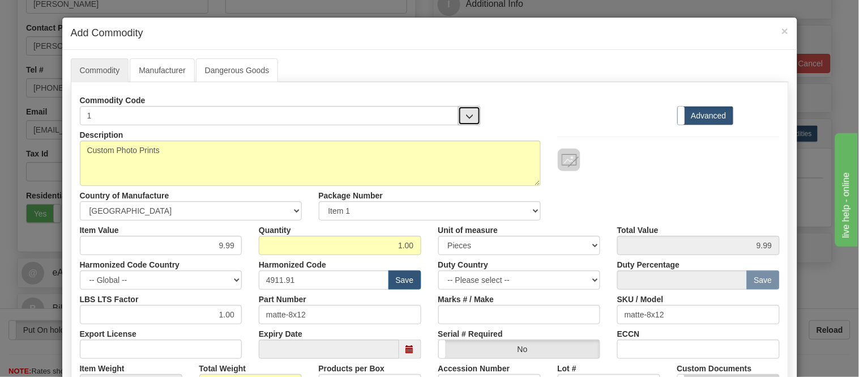
click at [460, 118] on button "button" at bounding box center [469, 115] width 23 height 19
click at [176, 65] on link "Manufacturer" at bounding box center [162, 70] width 65 height 24
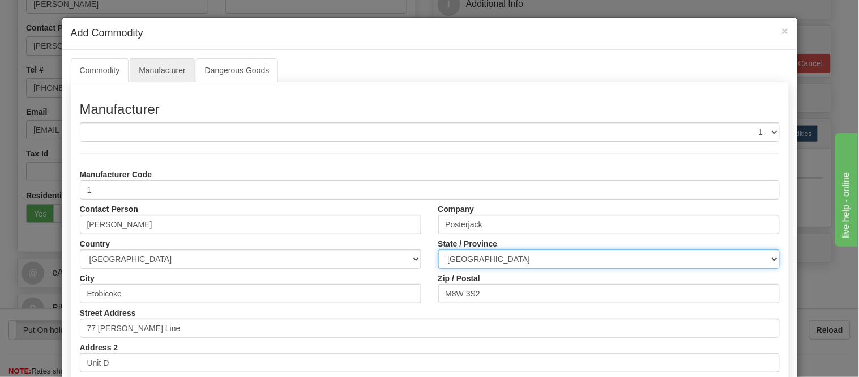
click at [485, 252] on select "ALBERTA BRITISH COLUMBIA MANITOBA NEW BRUNSWICK NEWFOUNDLAND NOVA SCOTIA NUNAVU…" at bounding box center [608, 258] width 341 height 19
select select "ON"
click at [438, 249] on select "ALBERTA BRITISH COLUMBIA MANITOBA NEW BRUNSWICK NEWFOUNDLAND NOVA SCOTIA NUNAVU…" at bounding box center [608, 258] width 341 height 19
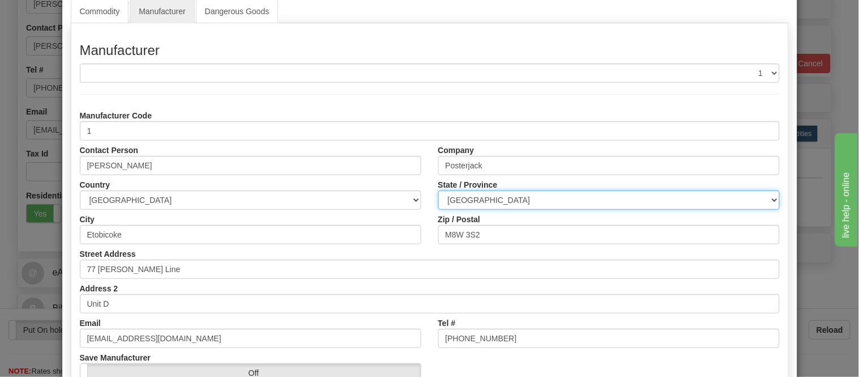
scroll to position [142, 0]
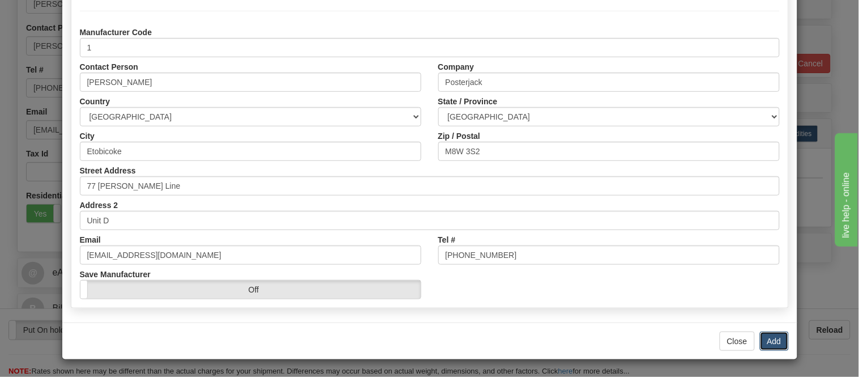
click at [766, 347] on button "Add" at bounding box center [774, 340] width 29 height 19
click at [768, 344] on button "Add" at bounding box center [774, 340] width 29 height 19
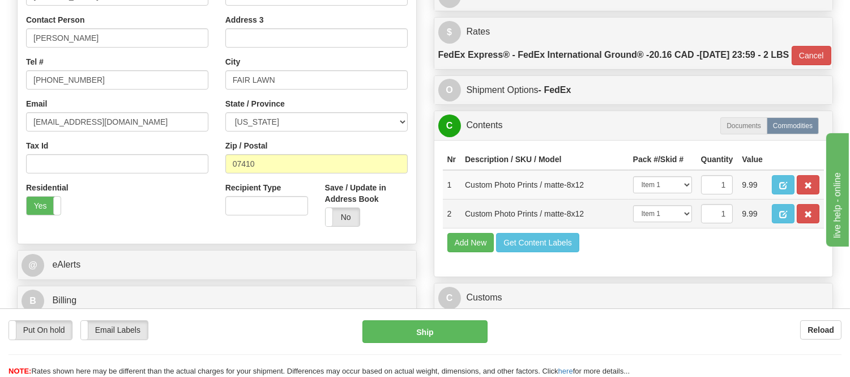
scroll to position [377, 0]
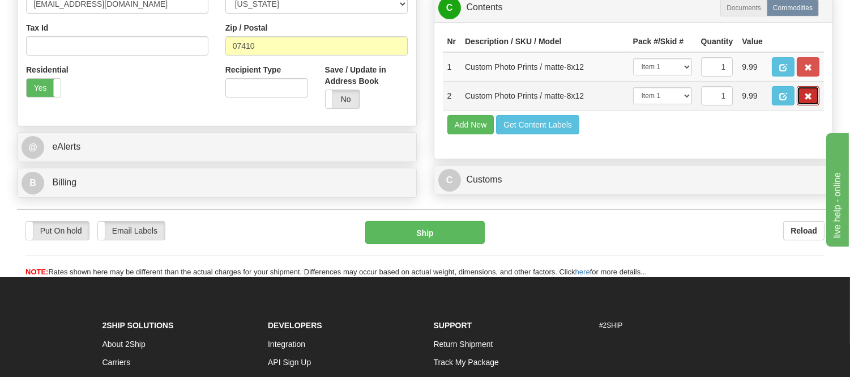
click at [802, 105] on button "button" at bounding box center [808, 95] width 23 height 19
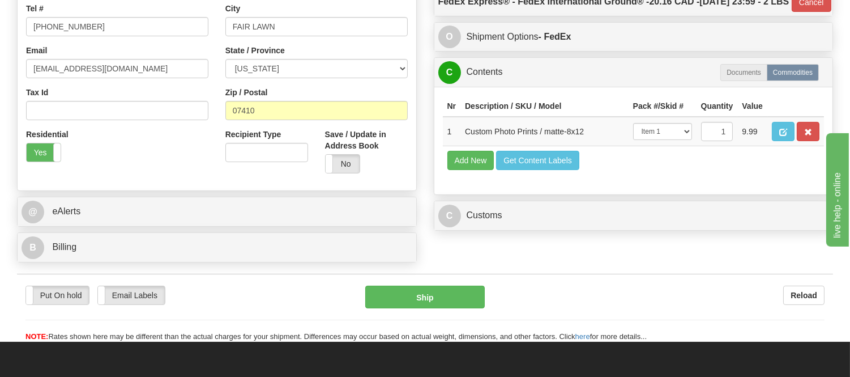
scroll to position [314, 0]
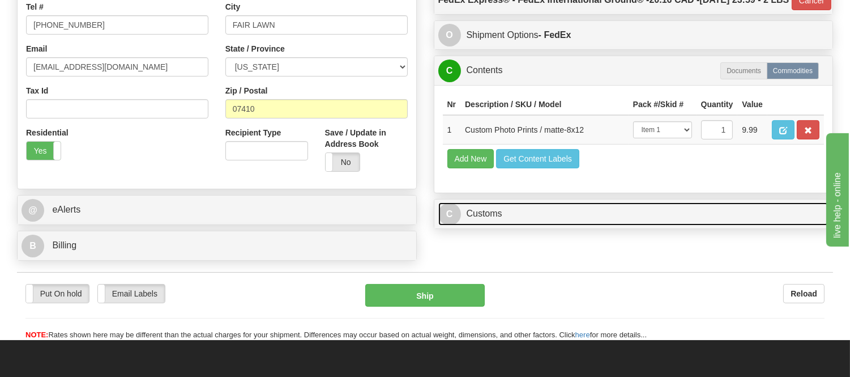
click at [476, 225] on link "C Customs" at bounding box center [633, 213] width 391 height 23
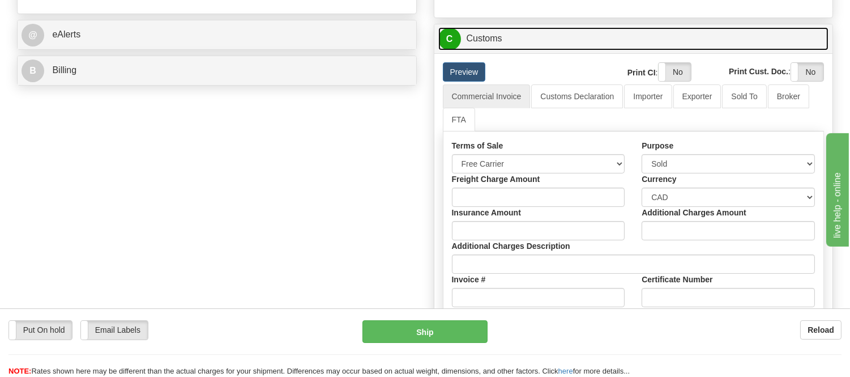
scroll to position [503, 0]
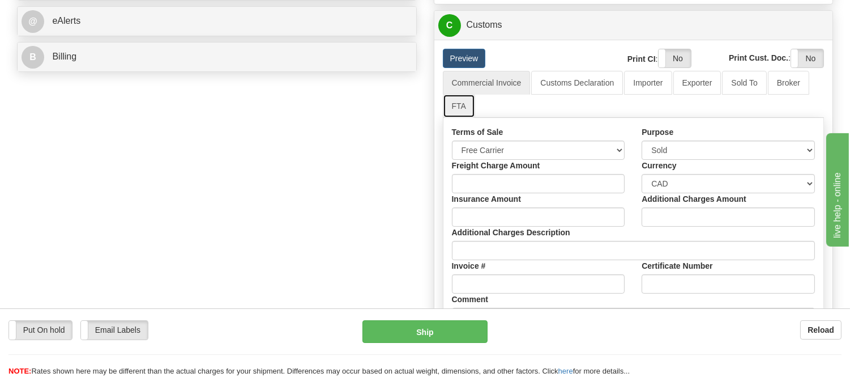
click at [457, 118] on link "FTA" at bounding box center [459, 106] width 32 height 24
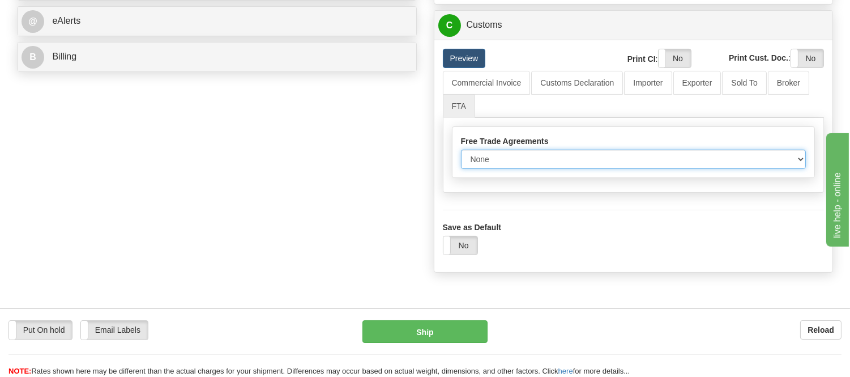
click at [499, 169] on select "None Other USMCA CETA CUKTCA" at bounding box center [633, 158] width 345 height 19
select select "1"
click at [461, 169] on select "None Other USMCA CETA CUKTCA" at bounding box center [633, 158] width 345 height 19
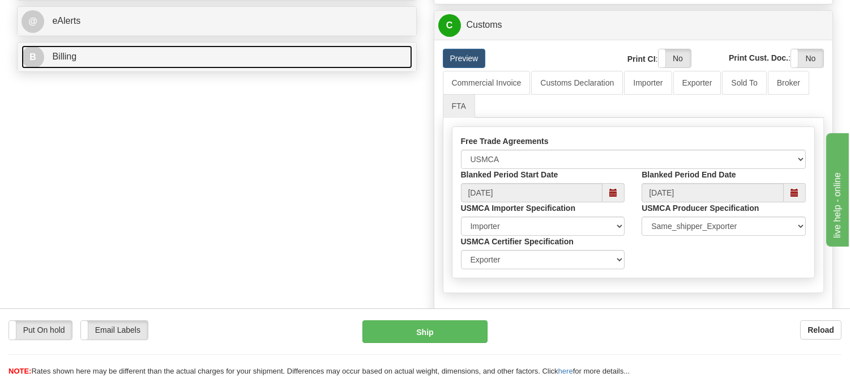
click at [144, 55] on link "B Billing" at bounding box center [217, 56] width 391 height 23
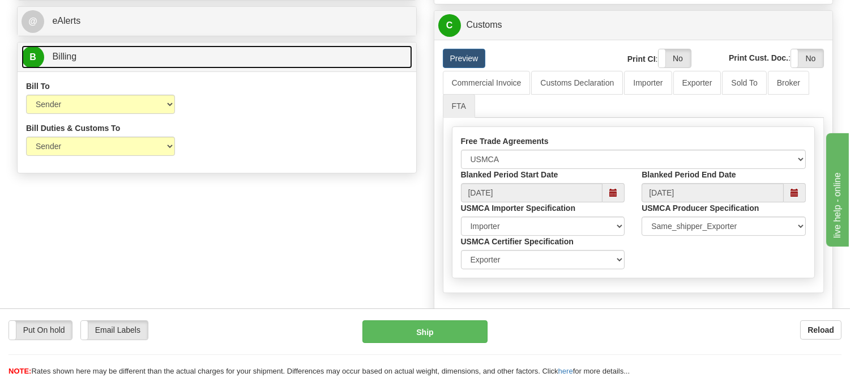
click at [144, 58] on link "B Billing" at bounding box center [217, 56] width 391 height 23
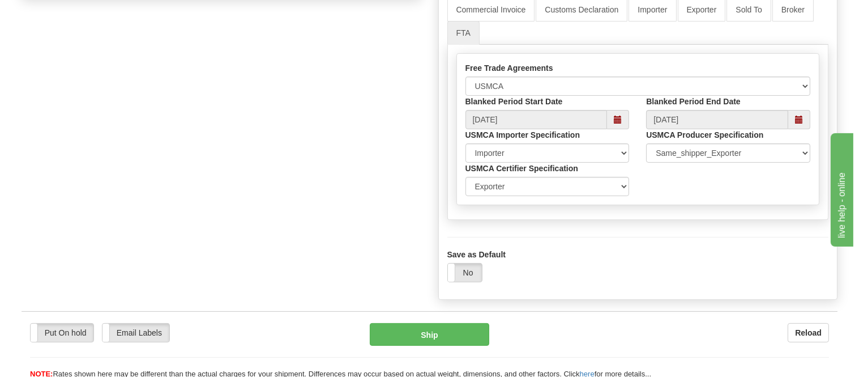
scroll to position [692, 0]
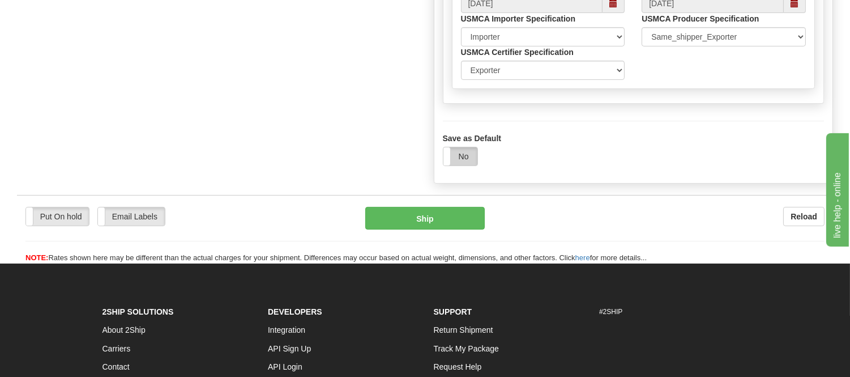
click at [467, 165] on label "No" at bounding box center [460, 156] width 34 height 18
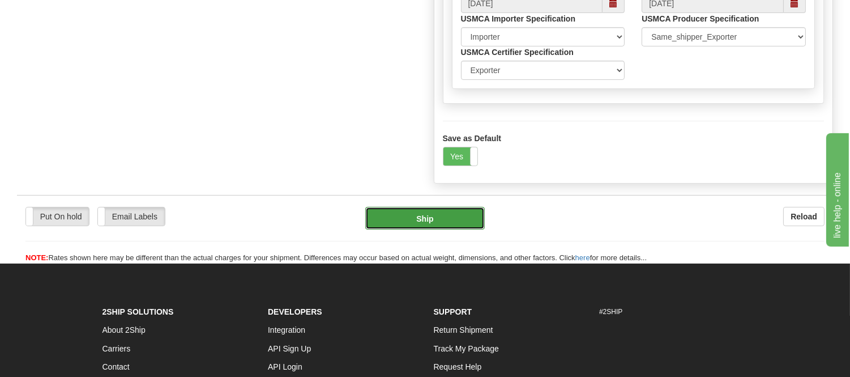
click at [450, 229] on button "Ship" at bounding box center [424, 218] width 119 height 23
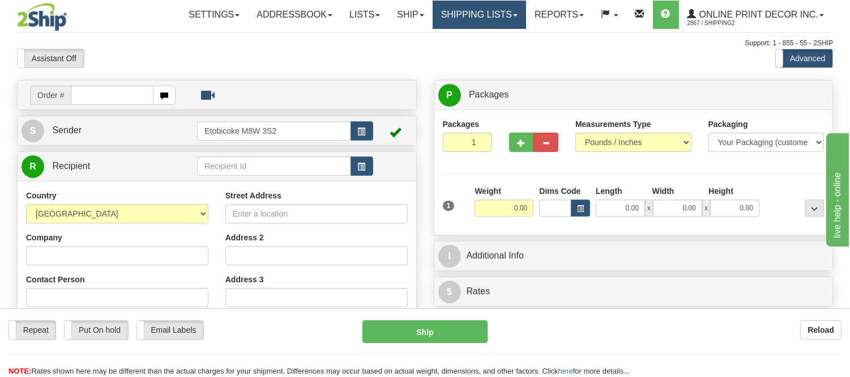
click at [491, 22] on link "Shipping lists" at bounding box center [479, 15] width 93 height 28
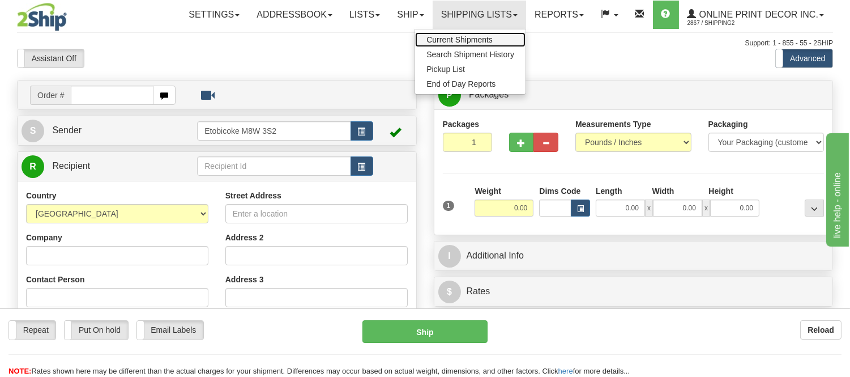
click at [480, 37] on span "Current Shipments" at bounding box center [459, 39] width 66 height 9
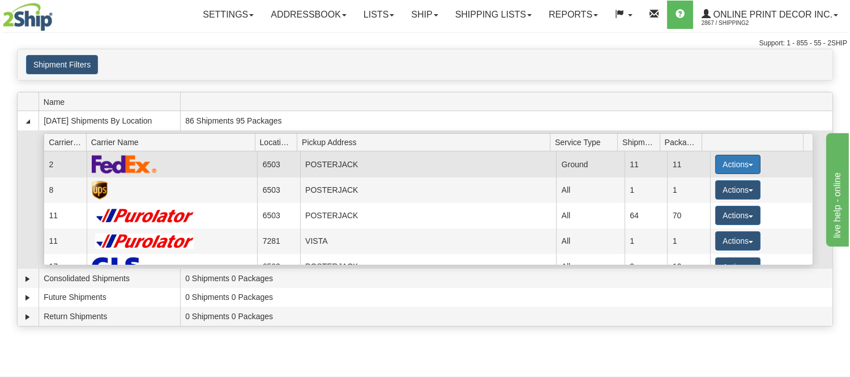
click at [733, 161] on button "Actions" at bounding box center [737, 164] width 45 height 19
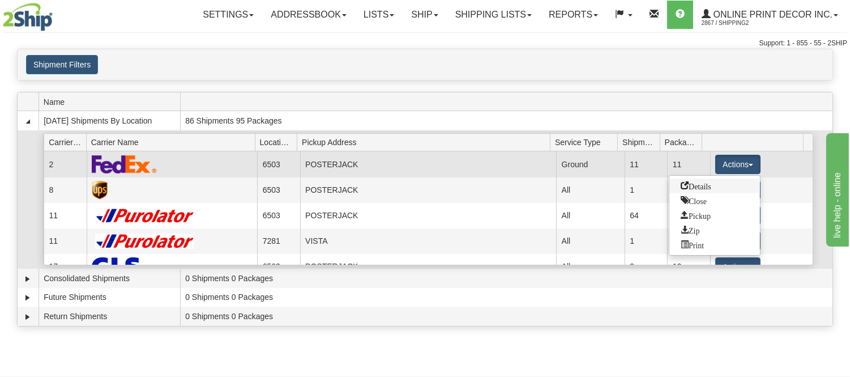
click at [717, 186] on link "Details" at bounding box center [714, 185] width 91 height 15
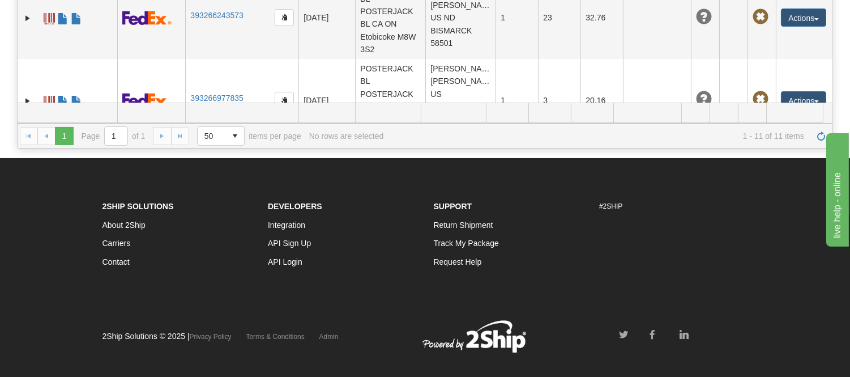
scroll to position [234, 0]
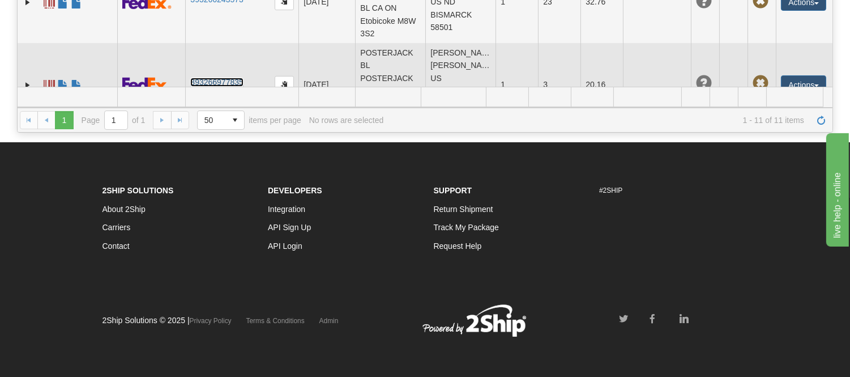
click at [205, 78] on link "393266977835" at bounding box center [216, 82] width 53 height 9
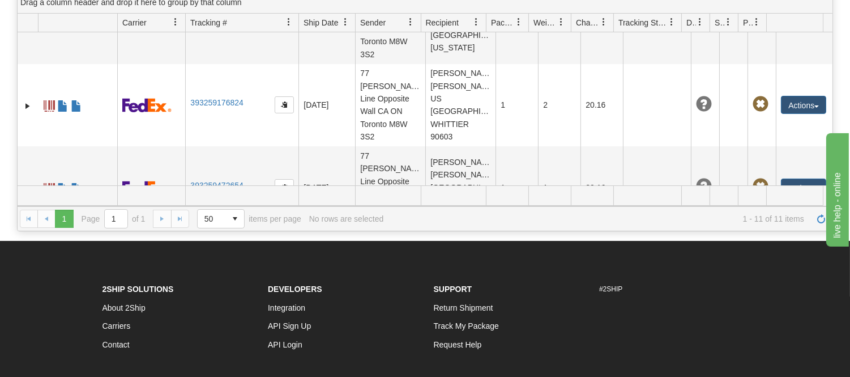
scroll to position [0, 0]
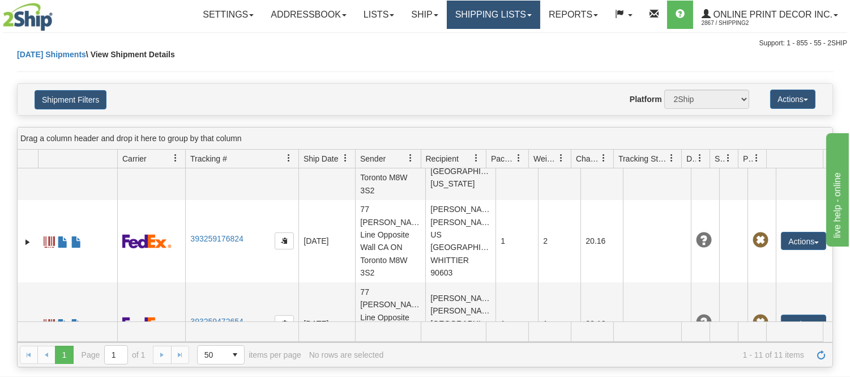
click at [515, 15] on link "Shipping lists" at bounding box center [493, 15] width 93 height 28
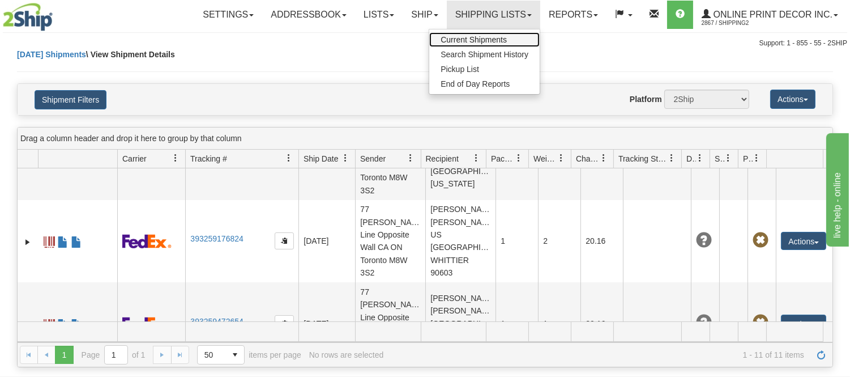
click at [481, 42] on span "Current Shipments" at bounding box center [474, 39] width 66 height 9
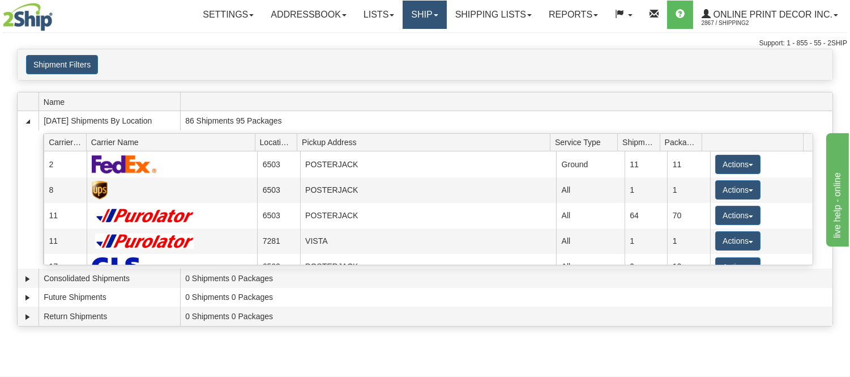
click at [425, 10] on link "Ship" at bounding box center [425, 15] width 44 height 28
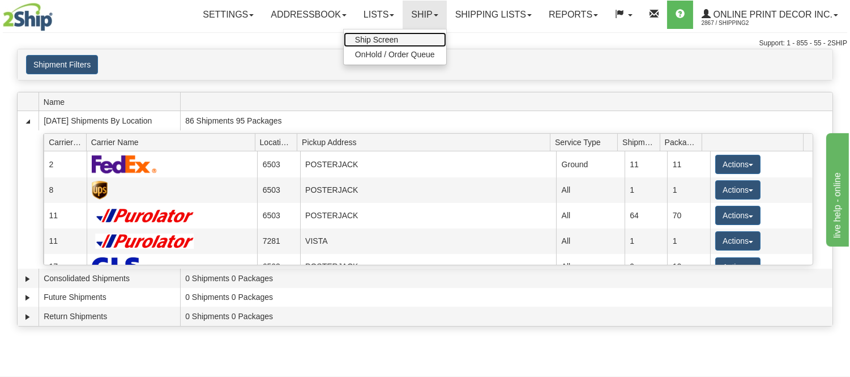
click at [411, 37] on link "Ship Screen" at bounding box center [395, 39] width 102 height 15
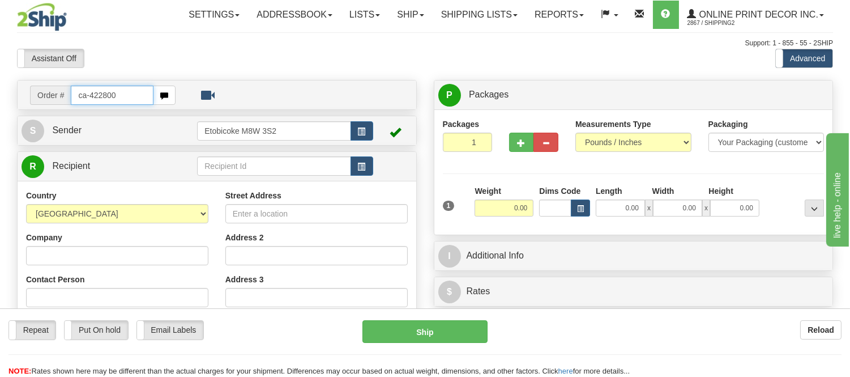
type input "ca-422800"
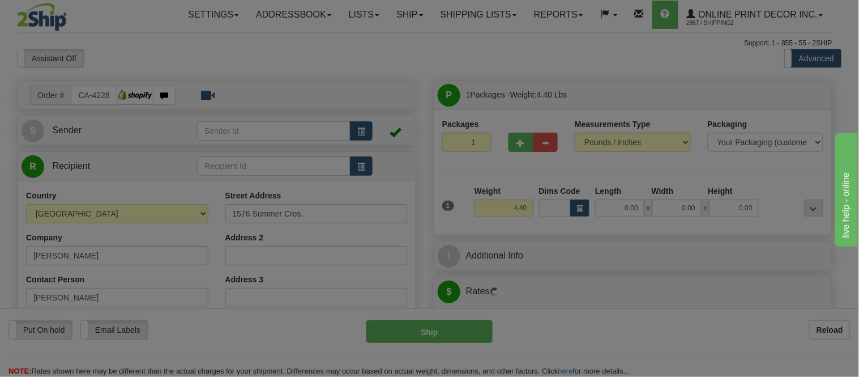
type input "KELOWNA"
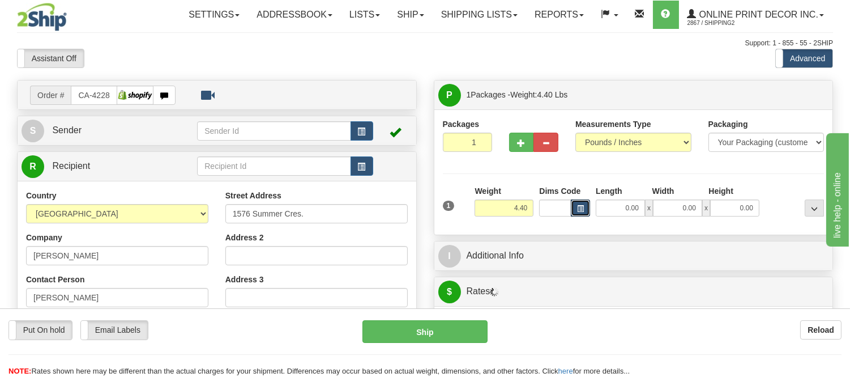
click at [580, 207] on span "button" at bounding box center [580, 209] width 7 height 6
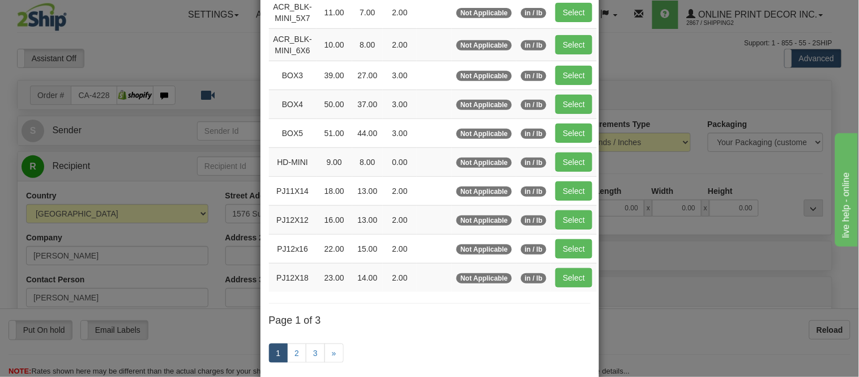
scroll to position [189, 0]
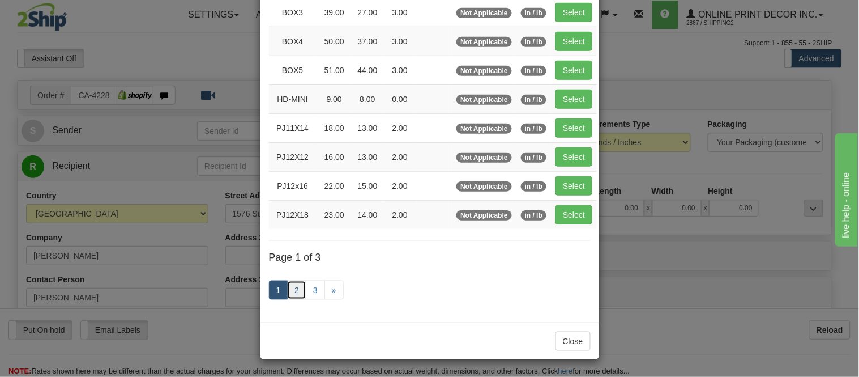
click at [289, 292] on link "2" at bounding box center [296, 289] width 19 height 19
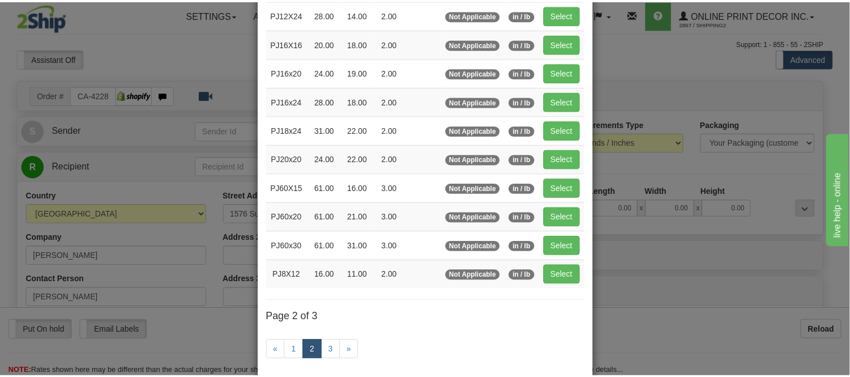
scroll to position [121, 0]
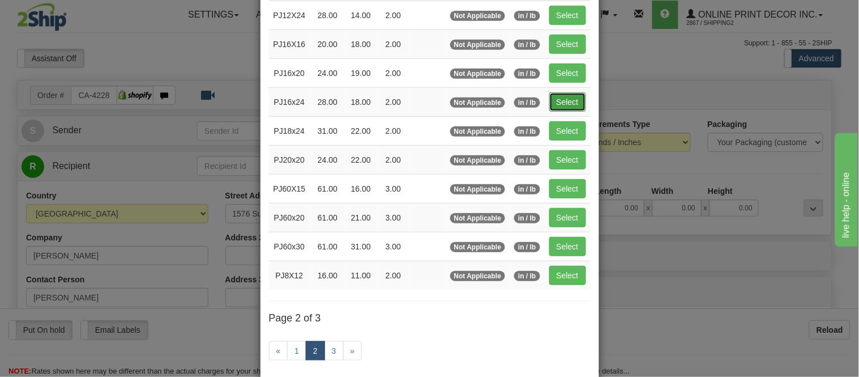
click at [553, 102] on button "Select" at bounding box center [567, 101] width 37 height 19
type input "PJ16x24"
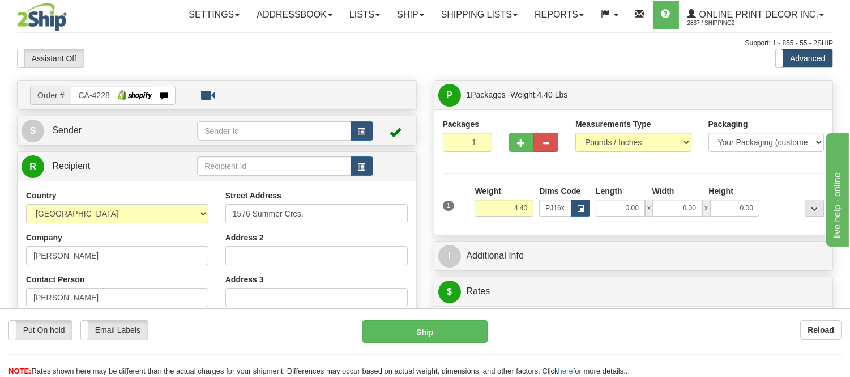
type input "28.00"
type input "18.00"
type input "2.00"
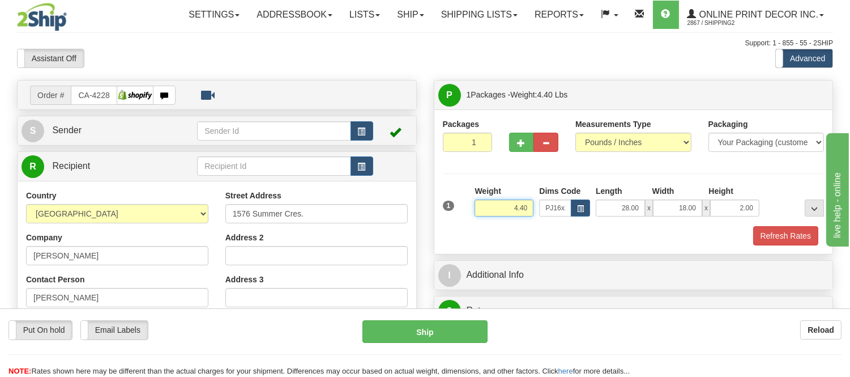
drag, startPoint x: 531, startPoint y: 207, endPoint x: 485, endPoint y: 212, distance: 46.1
click at [485, 212] on input "4.40" at bounding box center [504, 207] width 59 height 17
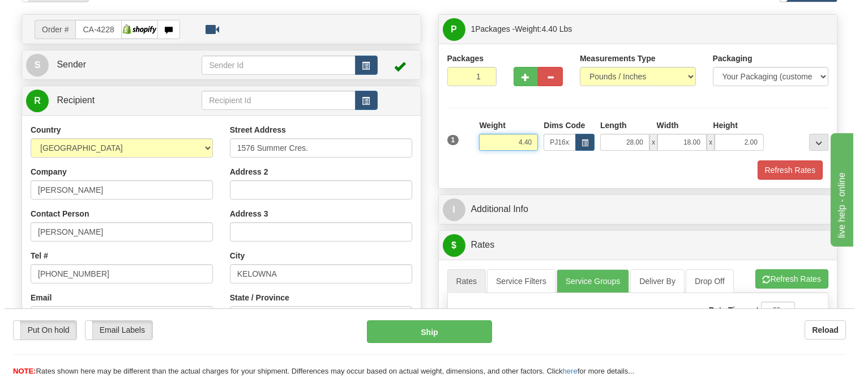
scroll to position [63, 0]
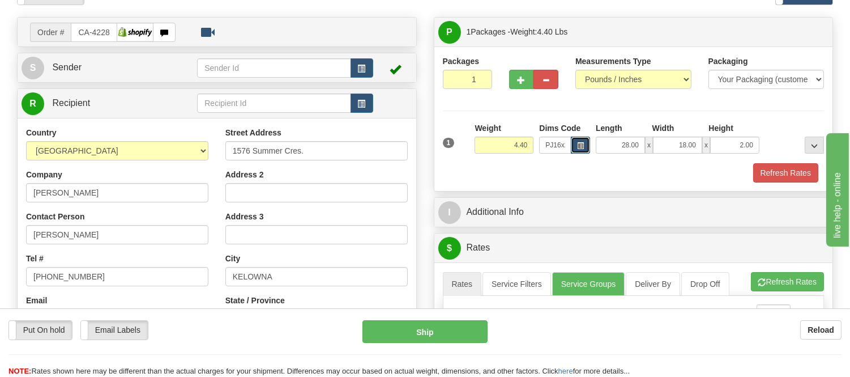
click at [581, 146] on span "button" at bounding box center [580, 146] width 7 height 6
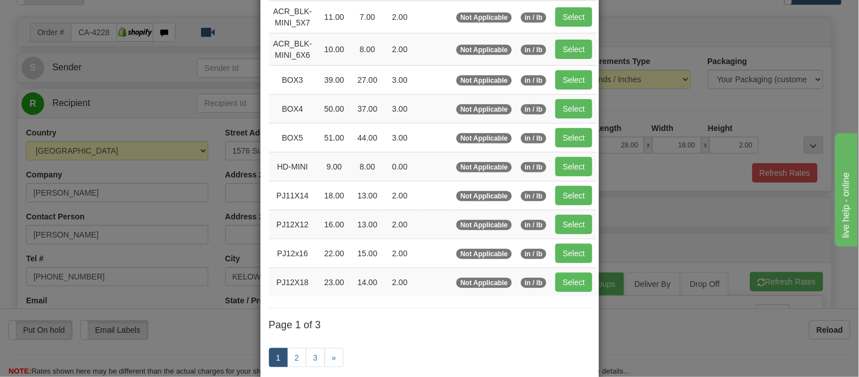
scroll to position [0, 0]
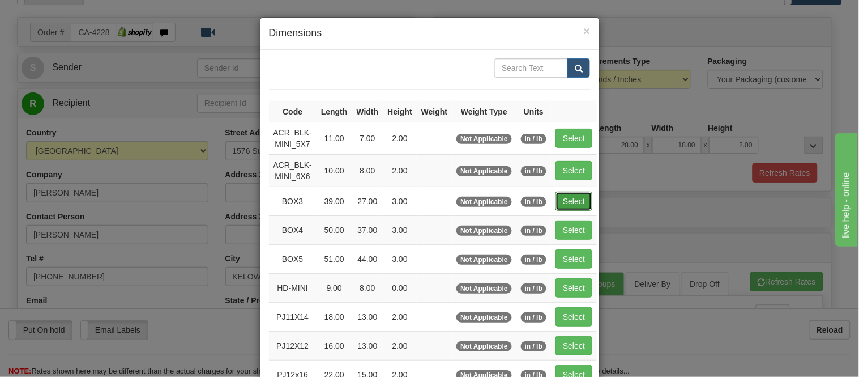
click at [573, 197] on button "Select" at bounding box center [573, 200] width 37 height 19
type input "BOX3"
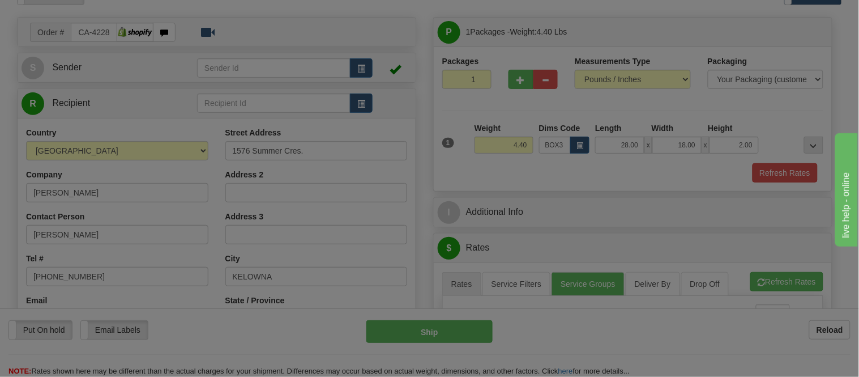
type input "39.00"
type input "27.00"
type input "3.00"
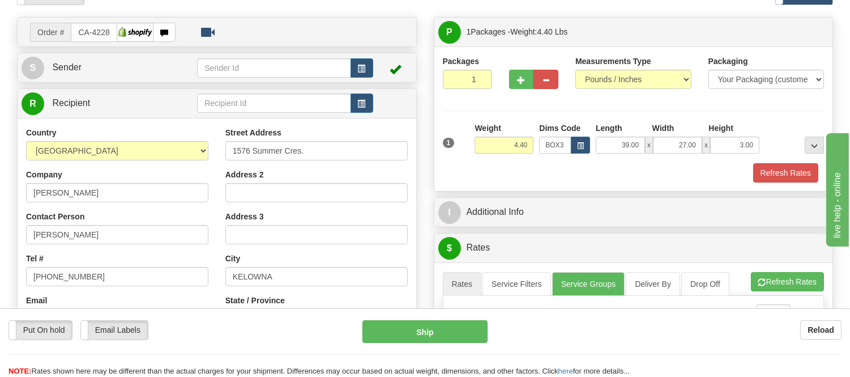
click at [527, 170] on div "Refresh Rates" at bounding box center [633, 172] width 387 height 19
click at [582, 143] on span "button" at bounding box center [580, 146] width 7 height 6
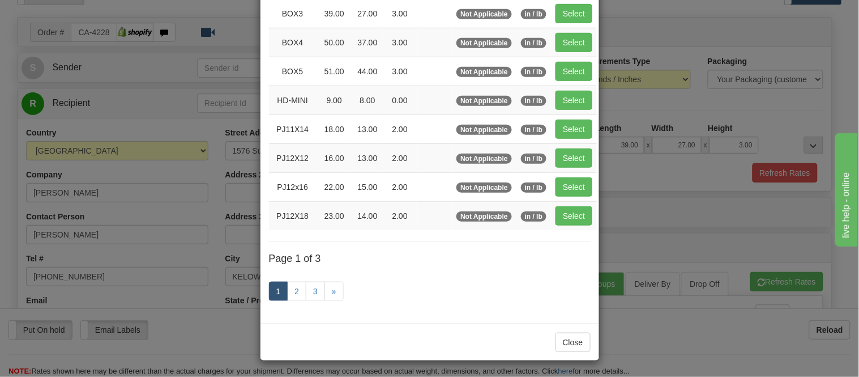
scroll to position [189, 0]
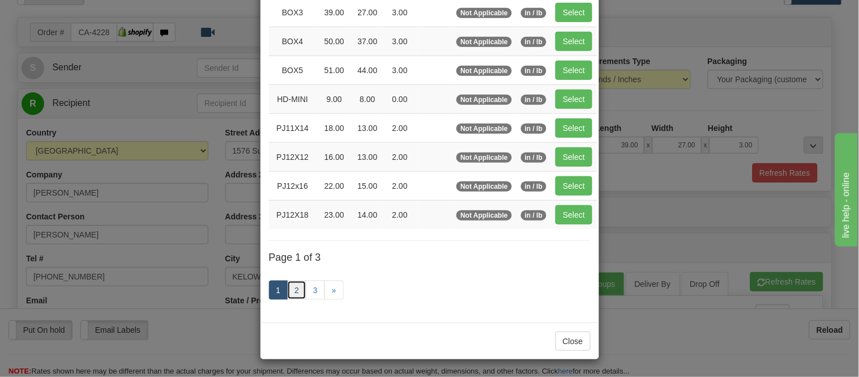
click at [296, 290] on link "2" at bounding box center [296, 289] width 19 height 19
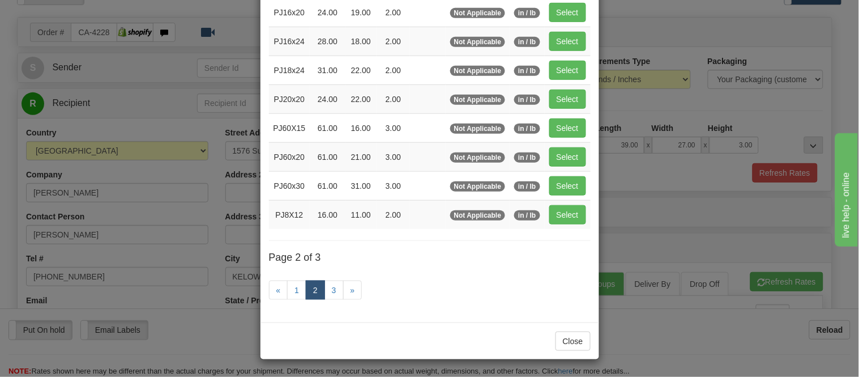
scroll to position [184, 0]
click at [549, 38] on button "Select" at bounding box center [567, 41] width 37 height 19
type input "PJ16x24"
type input "28.00"
type input "18.00"
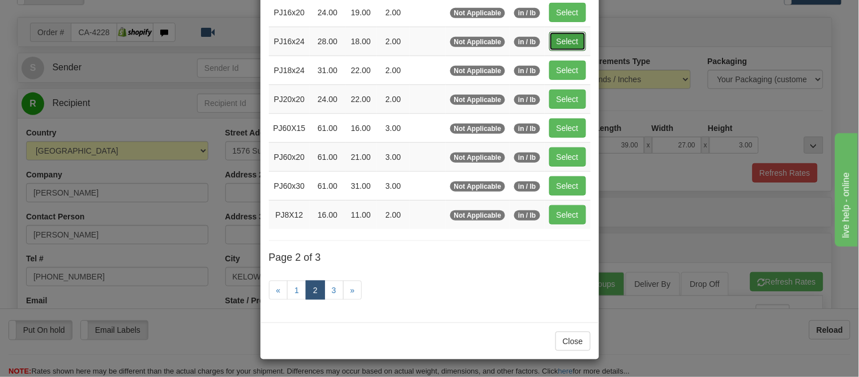
type input "2.00"
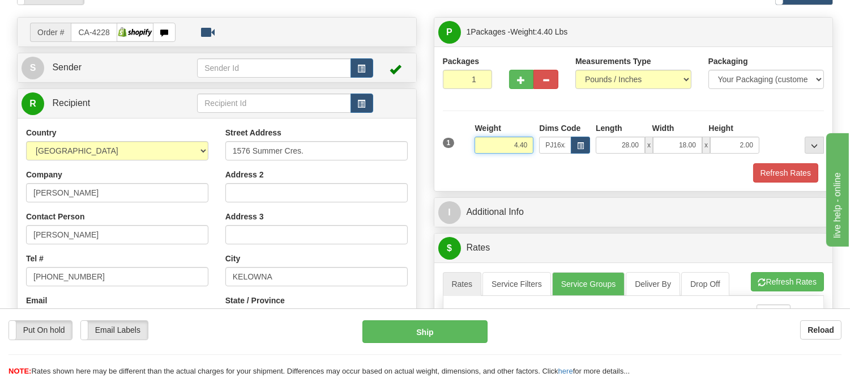
drag, startPoint x: 531, startPoint y: 143, endPoint x: 463, endPoint y: 146, distance: 68.0
click at [463, 146] on div "1 Weight 4.40 Dims Code x x" at bounding box center [633, 142] width 387 height 40
type input "6"
type input "8.98"
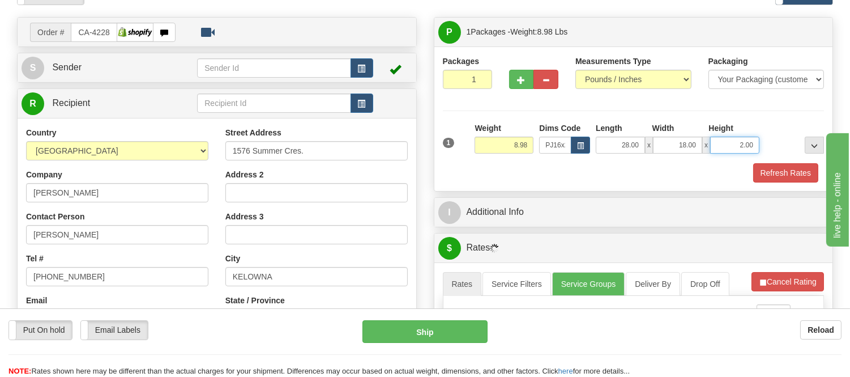
drag, startPoint x: 754, startPoint y: 143, endPoint x: 718, endPoint y: 153, distance: 37.5
click at [718, 153] on input "2.00" at bounding box center [734, 144] width 49 height 17
click button "Delete" at bounding box center [0, 0] width 0 height 0
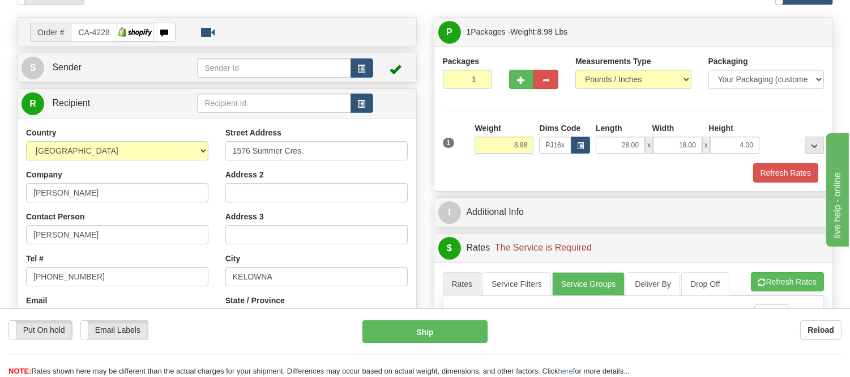
click at [754, 119] on div "Packages 1 1 Measurements Type" at bounding box center [634, 118] width 382 height 127
drag, startPoint x: 753, startPoint y: 144, endPoint x: 726, endPoint y: 149, distance: 27.1
click at [726, 149] on input "4.00" at bounding box center [734, 144] width 49 height 17
click at [579, 145] on span "button" at bounding box center [580, 146] width 7 height 6
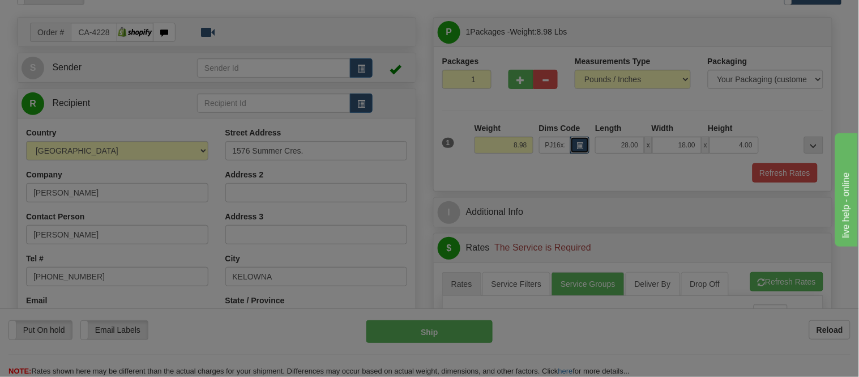
scroll to position [0, 0]
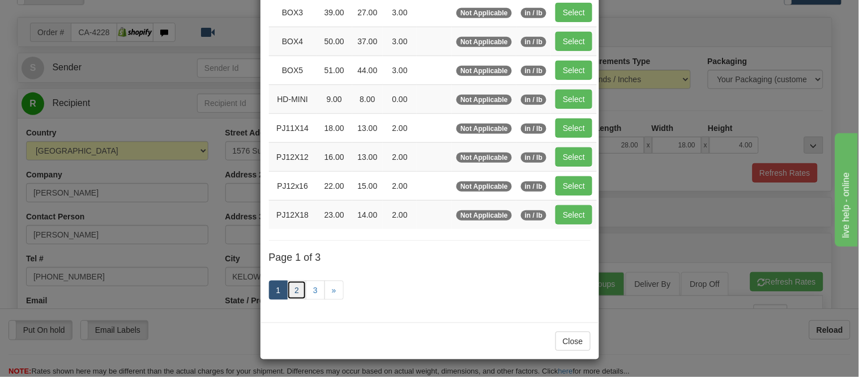
click at [296, 290] on link "2" at bounding box center [296, 289] width 19 height 19
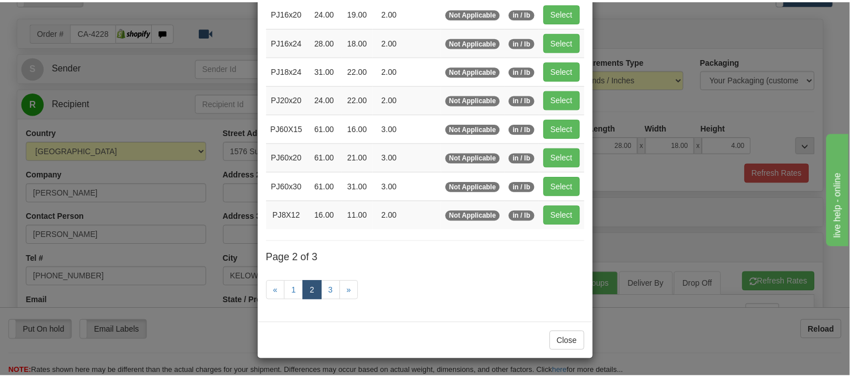
scroll to position [184, 0]
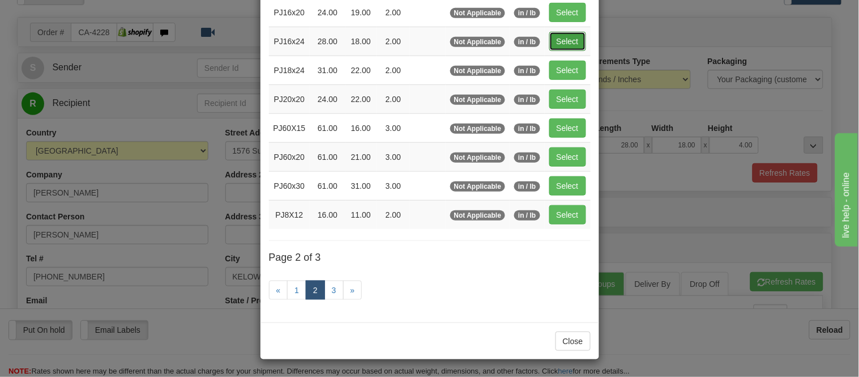
click at [559, 37] on button "Select" at bounding box center [567, 41] width 37 height 19
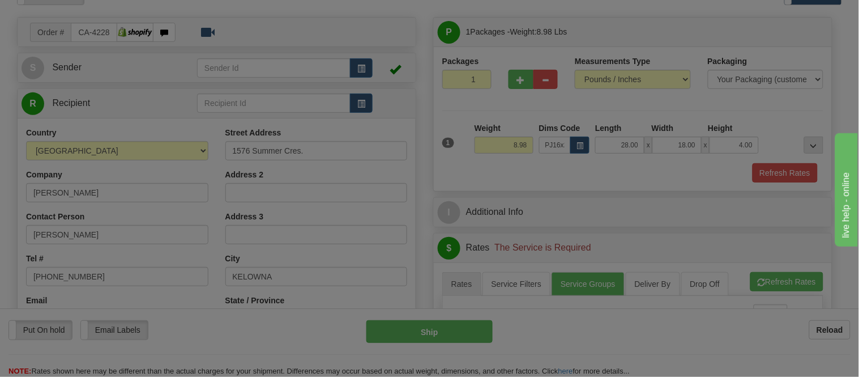
type input "2.00"
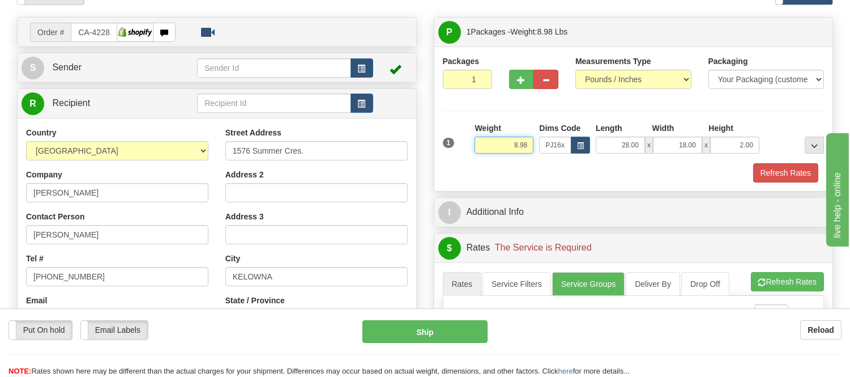
drag, startPoint x: 529, startPoint y: 143, endPoint x: 494, endPoint y: 159, distance: 38.5
click at [494, 159] on div "Weight 8.98" at bounding box center [504, 142] width 65 height 40
type input "5.98"
click at [511, 74] on button "button" at bounding box center [521, 79] width 25 height 19
radio input "true"
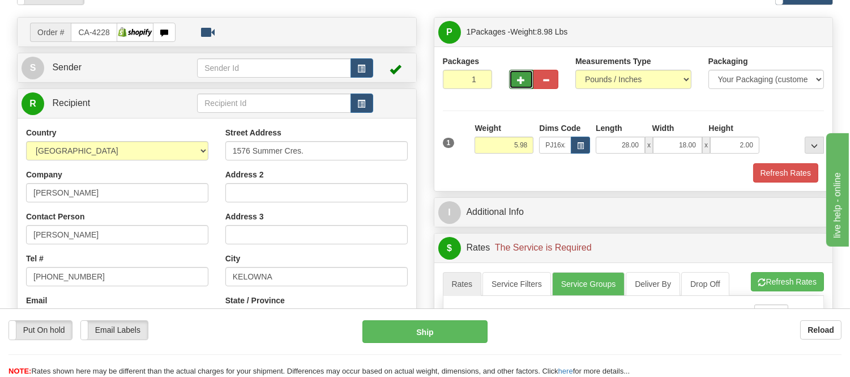
type input "2"
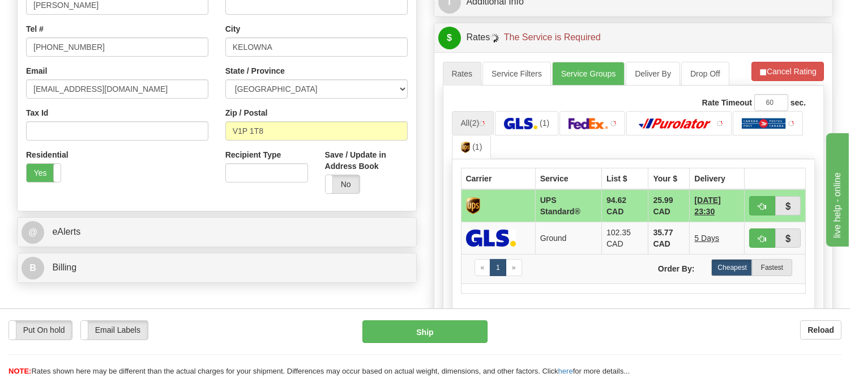
scroll to position [314, 0]
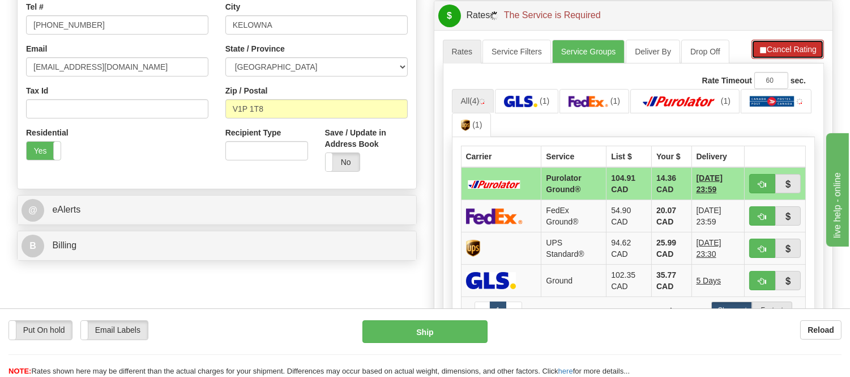
click at [764, 46] on li "Refresh Rates Cancel Rating" at bounding box center [787, 49] width 72 height 19
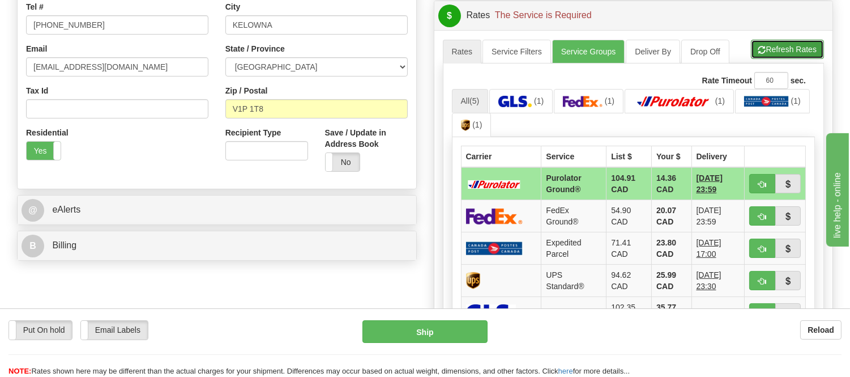
click at [763, 46] on button "Refresh Rates" at bounding box center [787, 49] width 73 height 19
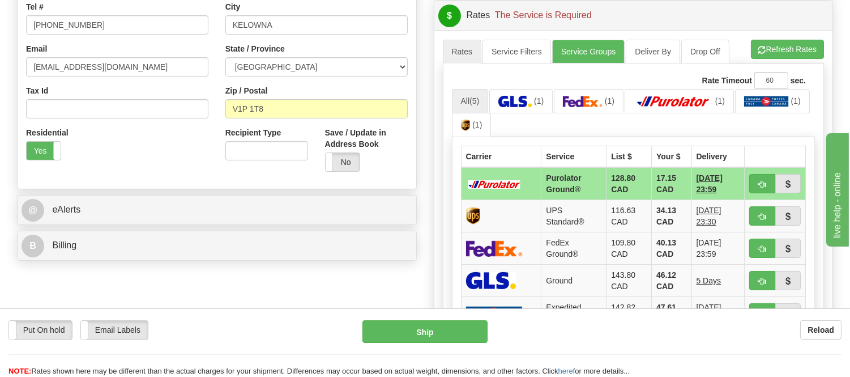
click at [767, 182] on button "button" at bounding box center [762, 183] width 26 height 19
type input "260"
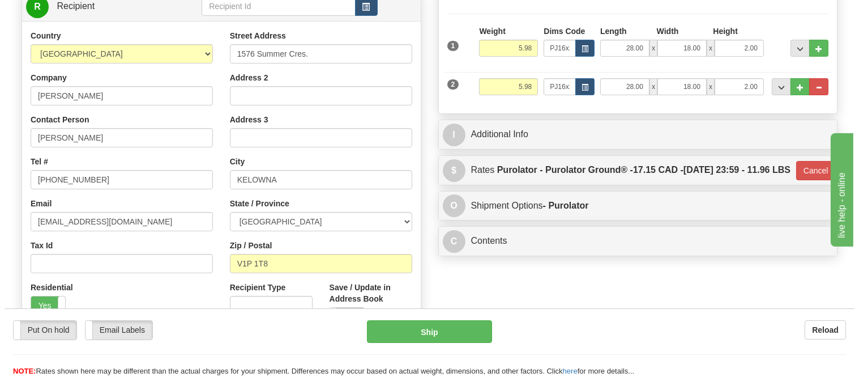
scroll to position [126, 0]
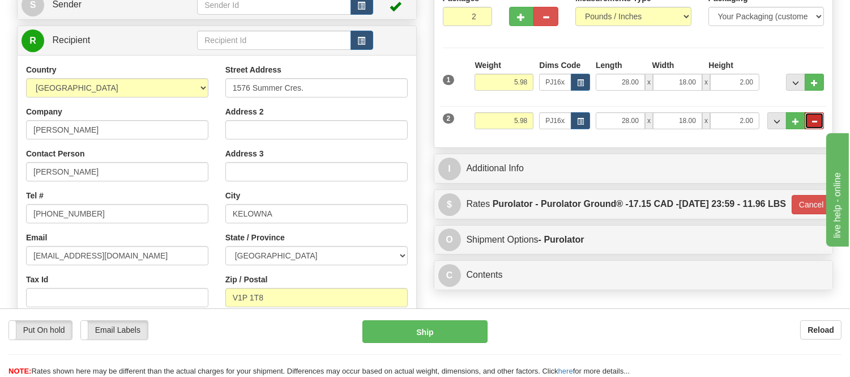
click at [820, 122] on button "..." at bounding box center [814, 120] width 19 height 17
type input "1"
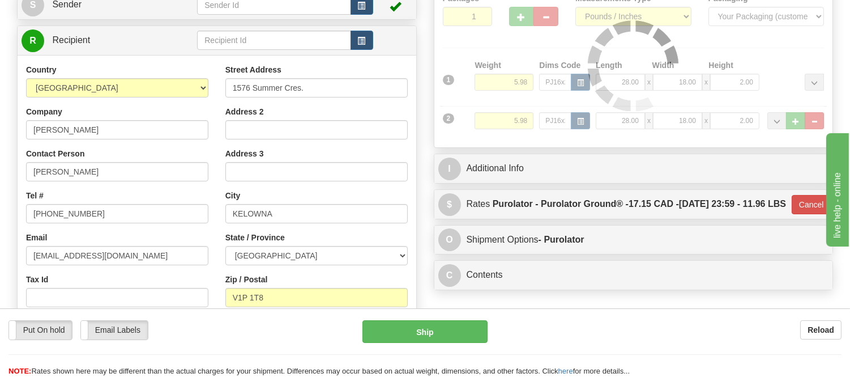
type input "260"
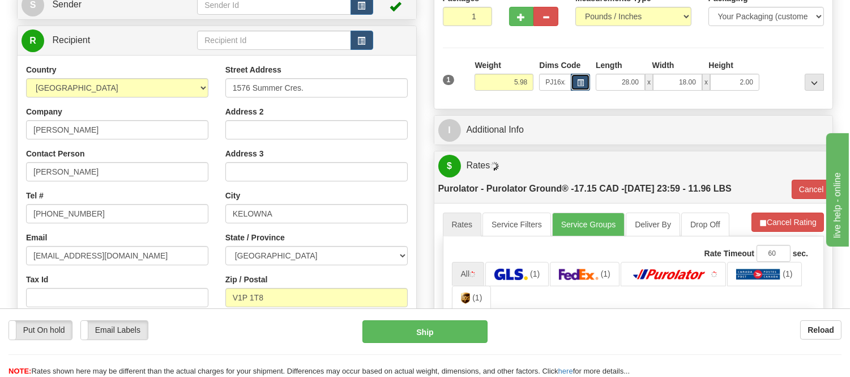
click at [573, 79] on button "button" at bounding box center [580, 82] width 19 height 17
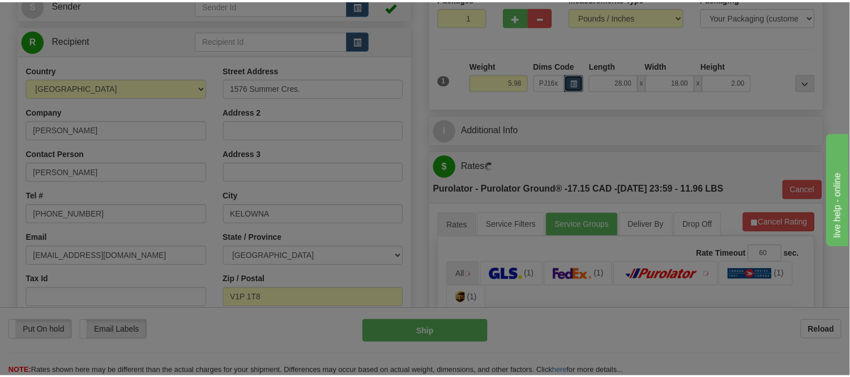
scroll to position [0, 0]
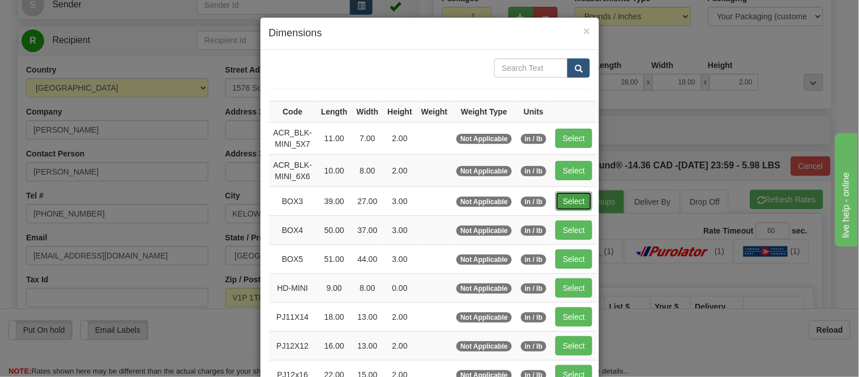
click at [562, 200] on button "Select" at bounding box center [573, 200] width 37 height 19
type input "BOX3"
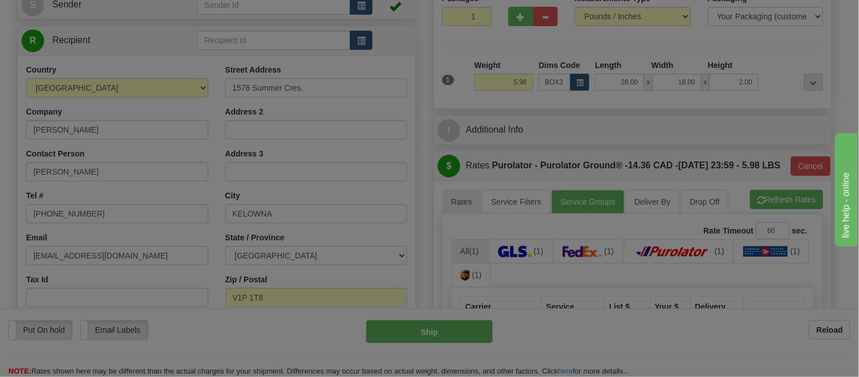
type input "39.00"
type input "27.00"
type input "3.00"
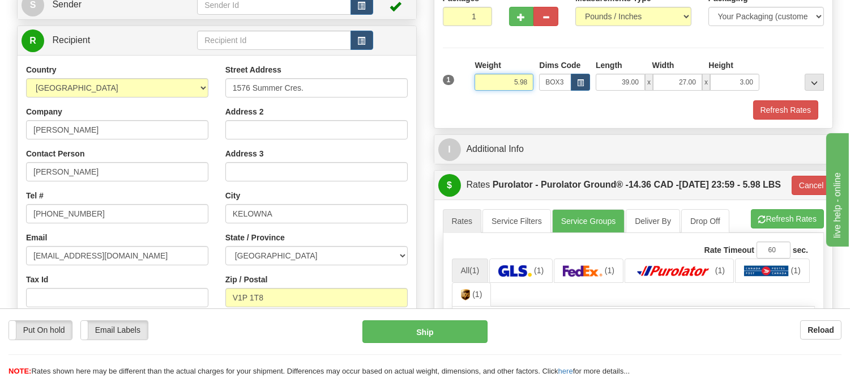
drag, startPoint x: 531, startPoint y: 80, endPoint x: 489, endPoint y: 87, distance: 42.4
click at [489, 87] on input "5.98" at bounding box center [504, 82] width 59 height 17
type input "9.98"
click at [766, 119] on button "Refresh Rates" at bounding box center [785, 109] width 65 height 19
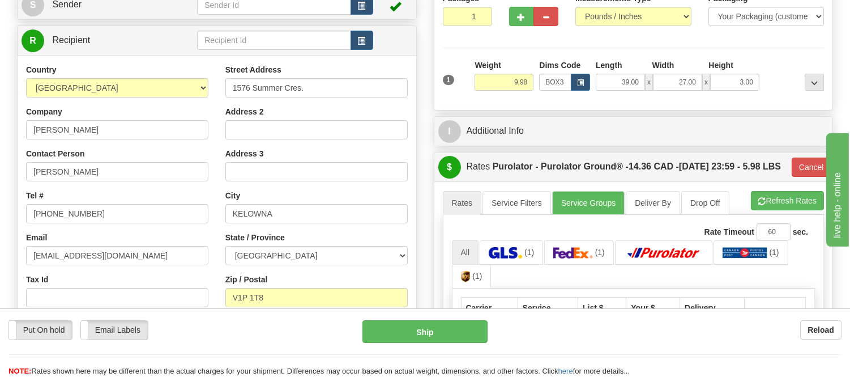
type input "260"
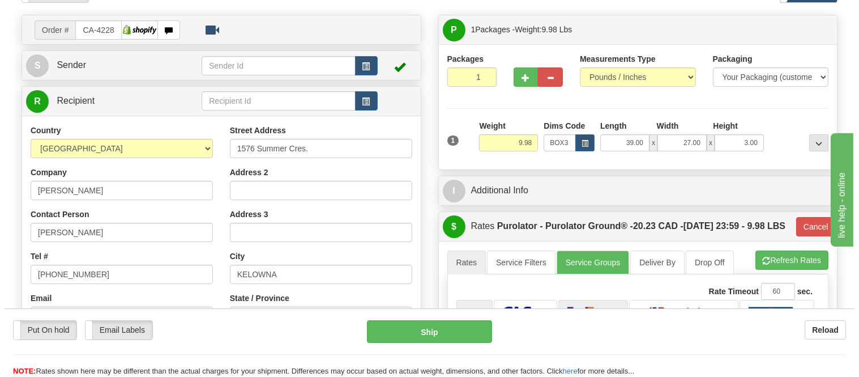
scroll to position [63, 0]
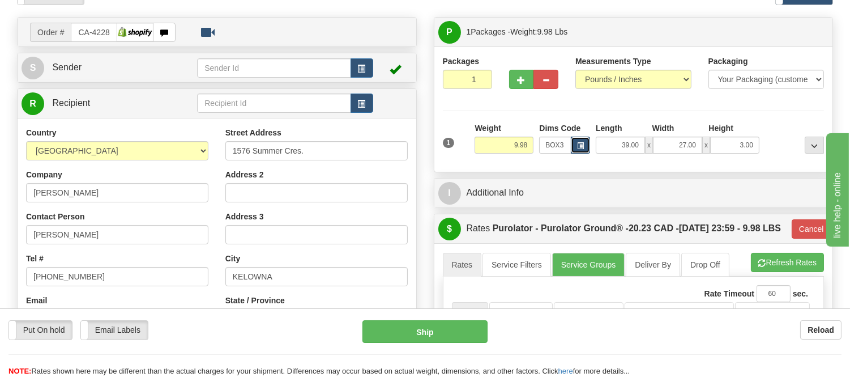
click at [575, 146] on button "button" at bounding box center [580, 144] width 19 height 17
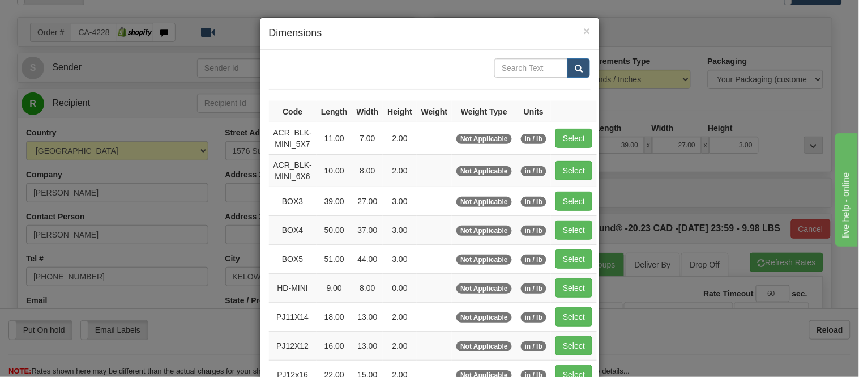
scroll to position [189, 0]
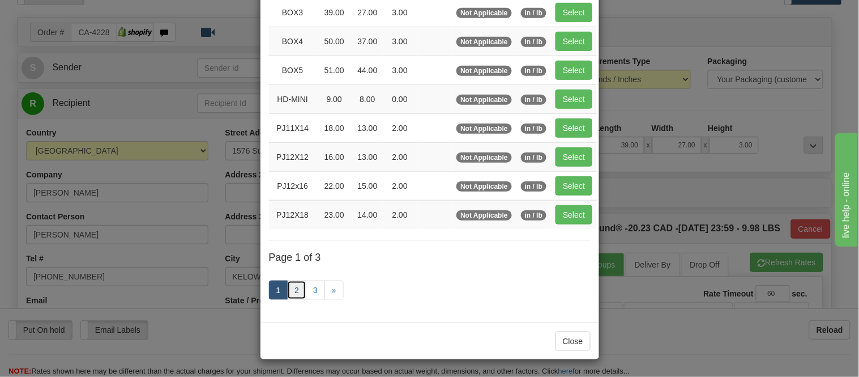
click at [292, 294] on link "2" at bounding box center [296, 289] width 19 height 19
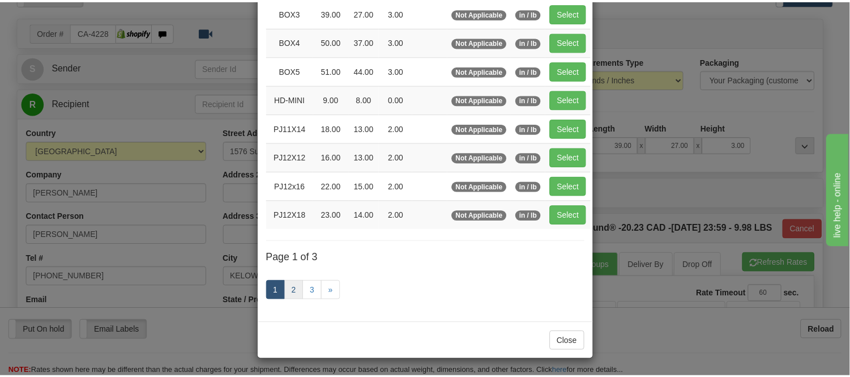
scroll to position [184, 0]
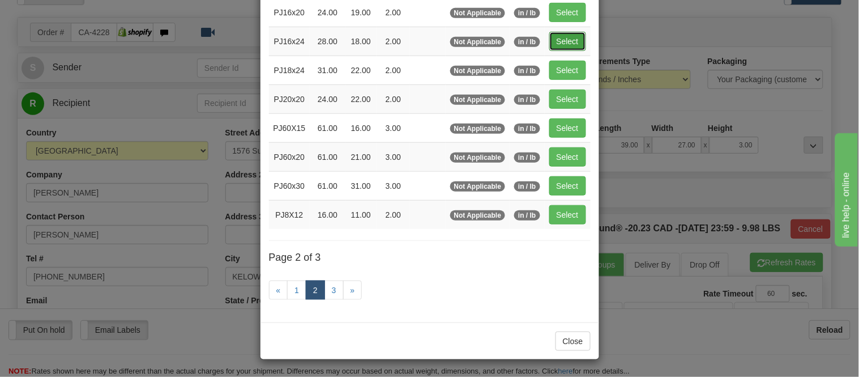
click at [559, 40] on button "Select" at bounding box center [567, 41] width 37 height 19
type input "PJ16x24"
type input "28.00"
type input "18.00"
type input "2.00"
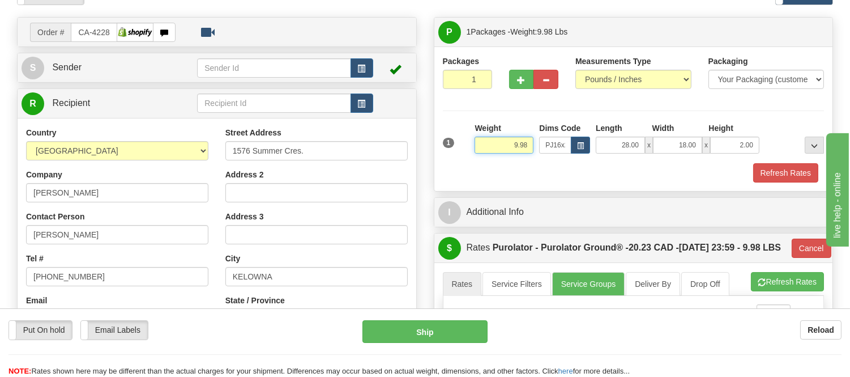
drag, startPoint x: 531, startPoint y: 144, endPoint x: 497, endPoint y: 155, distance: 35.5
click at [497, 155] on div "Weight 9.98" at bounding box center [504, 142] width 65 height 40
type input "4.98"
type input "260"
click at [515, 87] on button "button" at bounding box center [521, 79] width 25 height 19
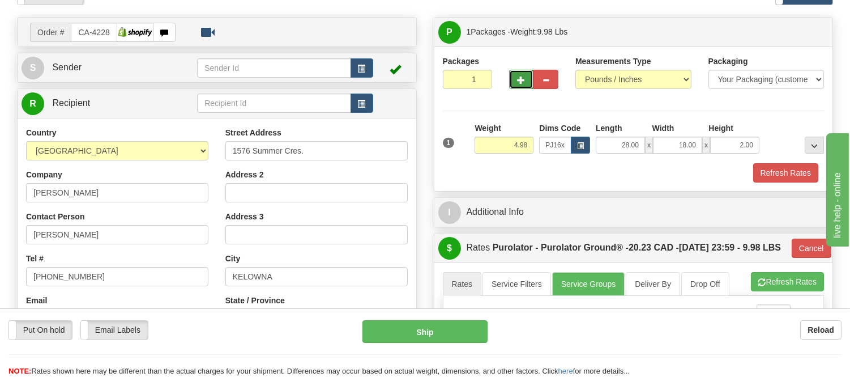
radio input "true"
type input "2"
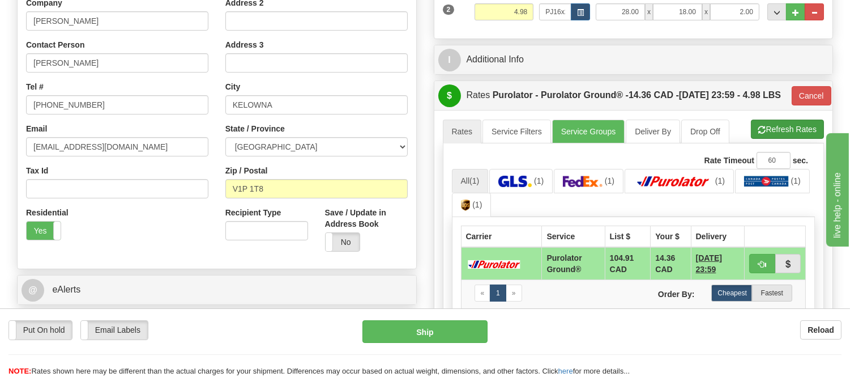
scroll to position [251, 0]
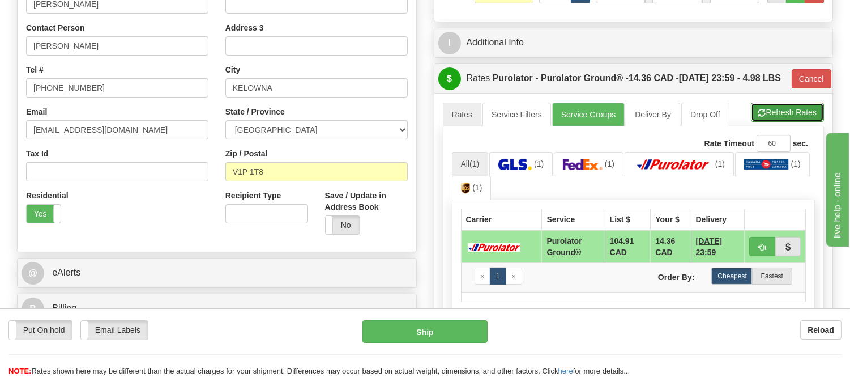
click at [772, 122] on button "Refresh Rates" at bounding box center [787, 111] width 73 height 19
type input "260"
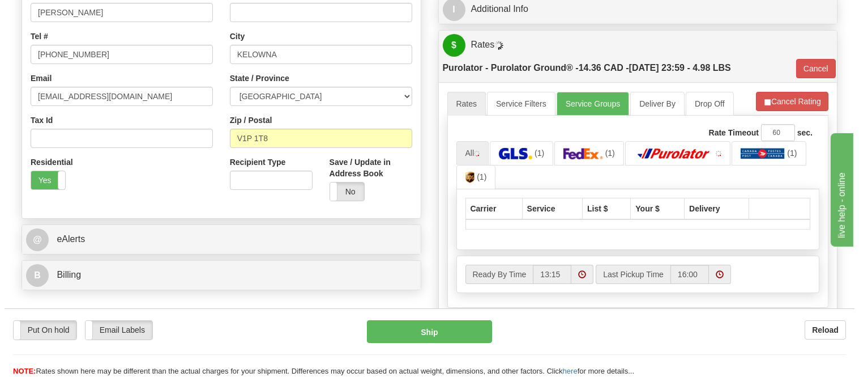
scroll to position [314, 0]
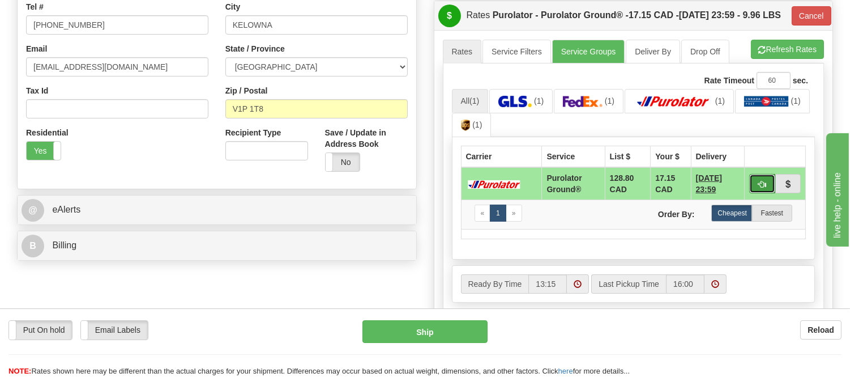
click at [763, 193] on button "button" at bounding box center [762, 183] width 26 height 19
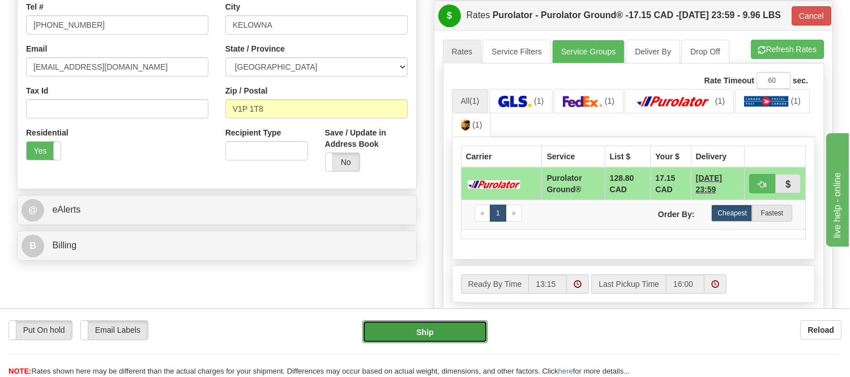
click at [443, 336] on button "Ship" at bounding box center [424, 331] width 125 height 23
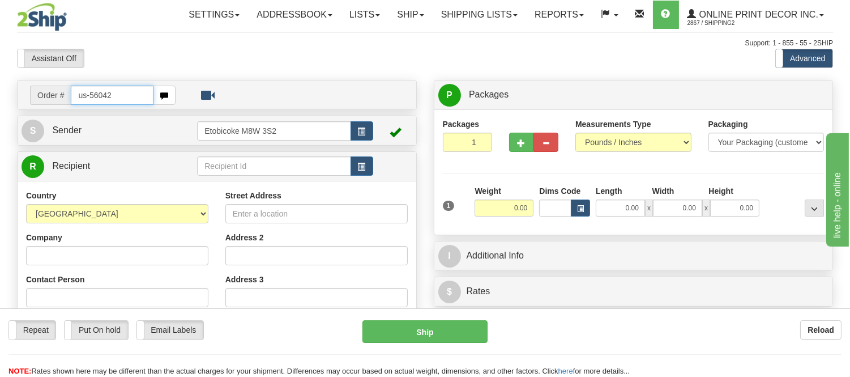
type input "us-56042"
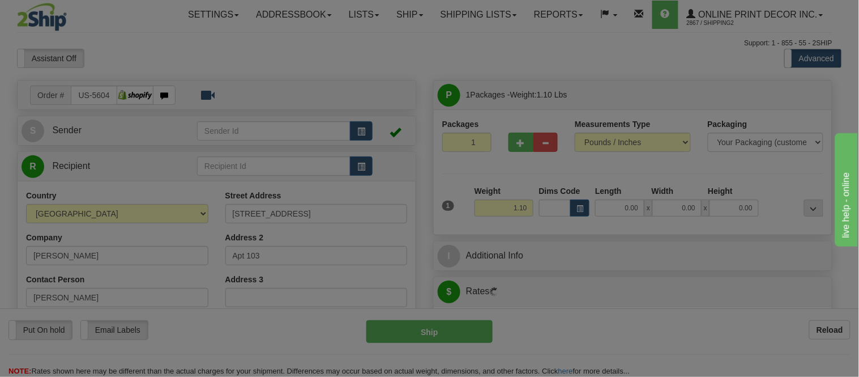
type input "[GEOGRAPHIC_DATA]"
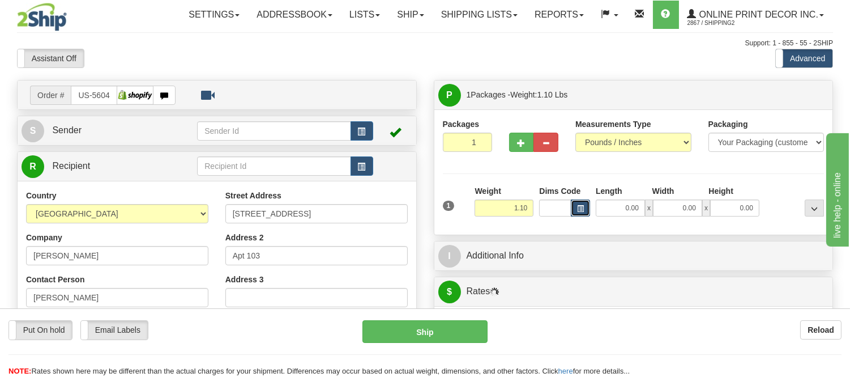
click at [585, 211] on button "button" at bounding box center [580, 207] width 19 height 17
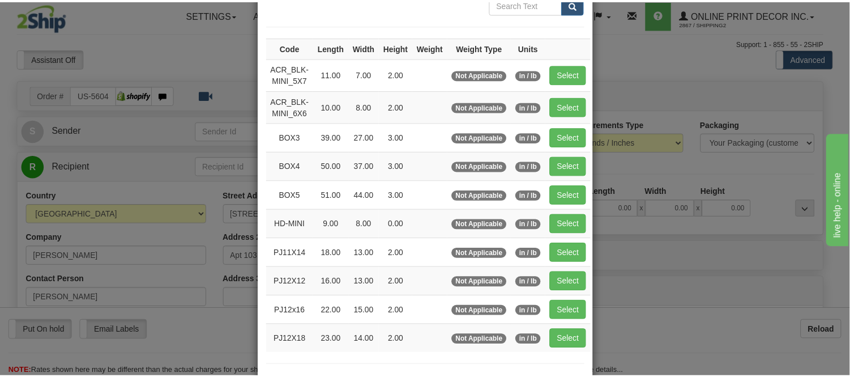
scroll to position [126, 0]
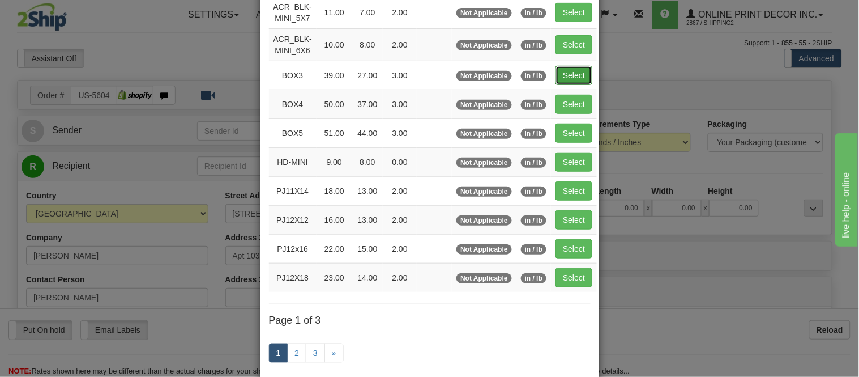
click at [576, 80] on button "Select" at bounding box center [573, 75] width 37 height 19
type input "BOX3"
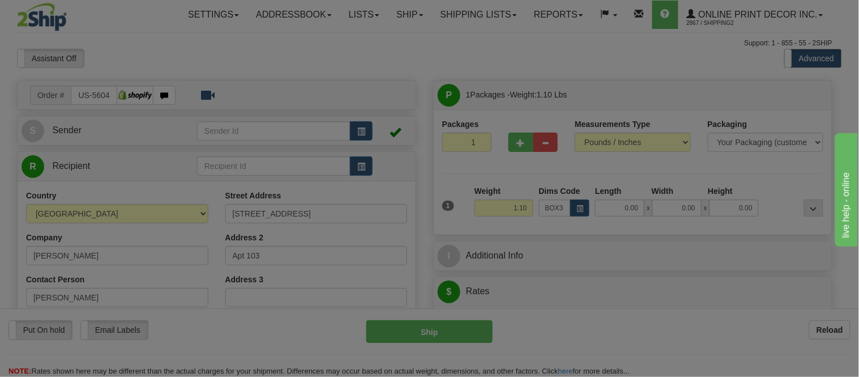
type input "39.00"
type input "27.00"
type input "3.00"
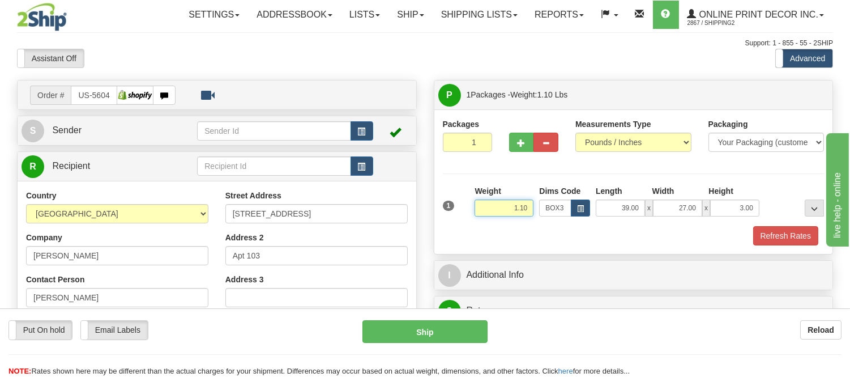
drag, startPoint x: 531, startPoint y: 206, endPoint x: 501, endPoint y: 222, distance: 34.7
click at [501, 222] on div "Weight 1.10" at bounding box center [504, 205] width 65 height 40
type input "8.98"
click at [808, 232] on button "Refresh Rates" at bounding box center [785, 235] width 65 height 19
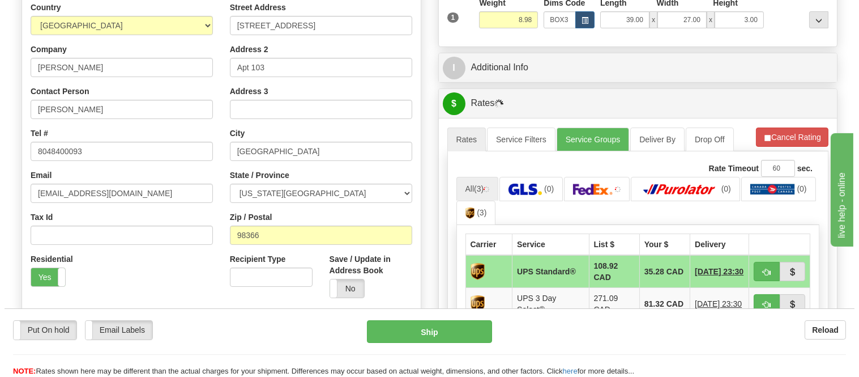
scroll to position [251, 0]
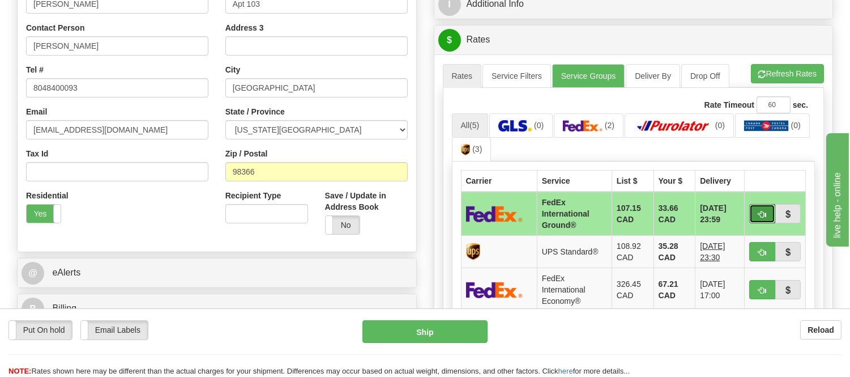
click at [754, 216] on button "button" at bounding box center [762, 213] width 26 height 19
type input "92"
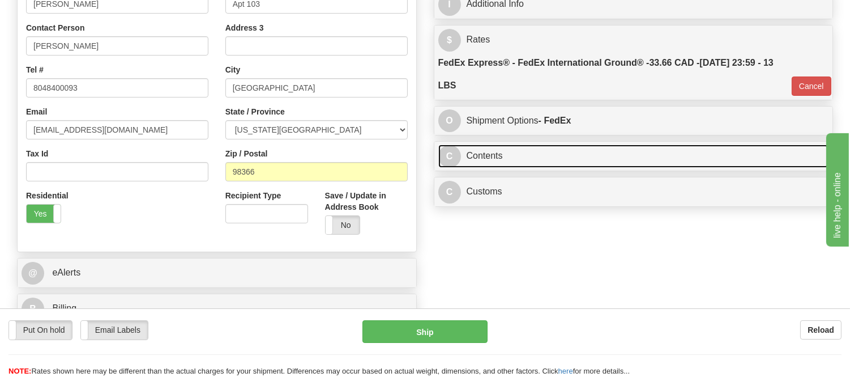
click at [582, 157] on link "C Contents" at bounding box center [633, 155] width 391 height 23
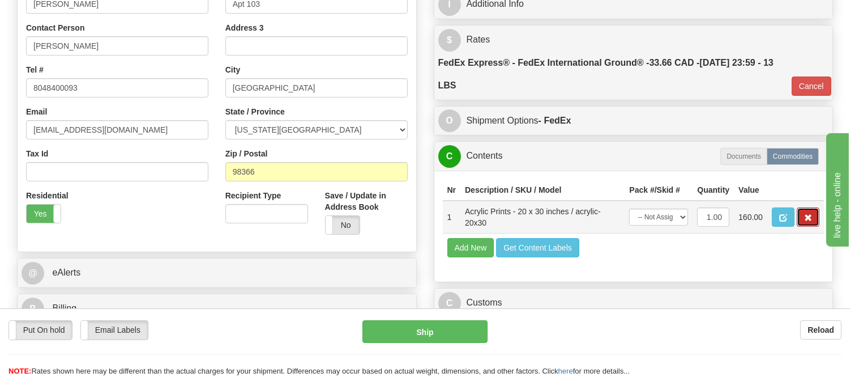
click at [814, 226] on button "button" at bounding box center [808, 216] width 23 height 19
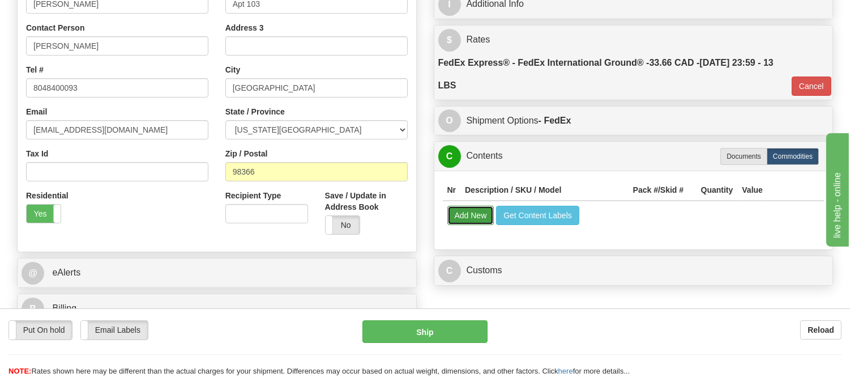
click at [477, 221] on button "Add New" at bounding box center [470, 215] width 47 height 19
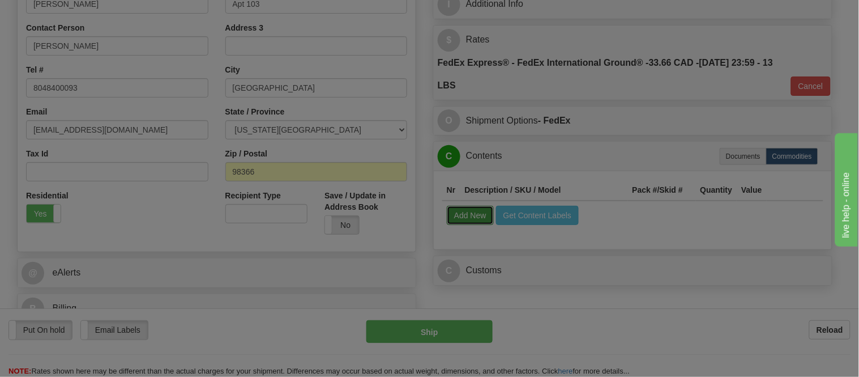
select select
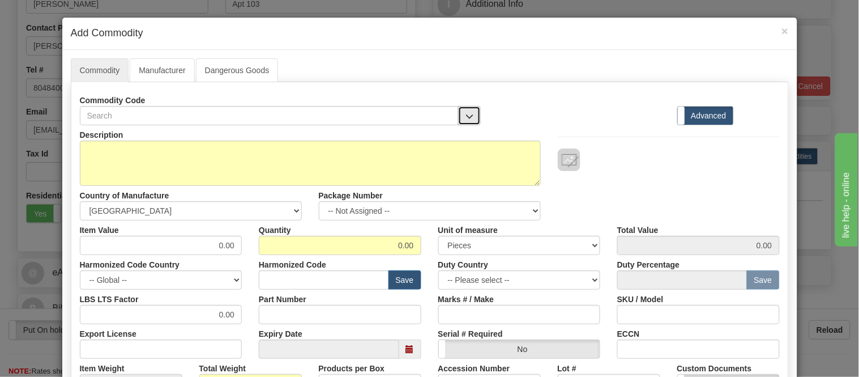
click at [458, 116] on button "button" at bounding box center [469, 115] width 23 height 19
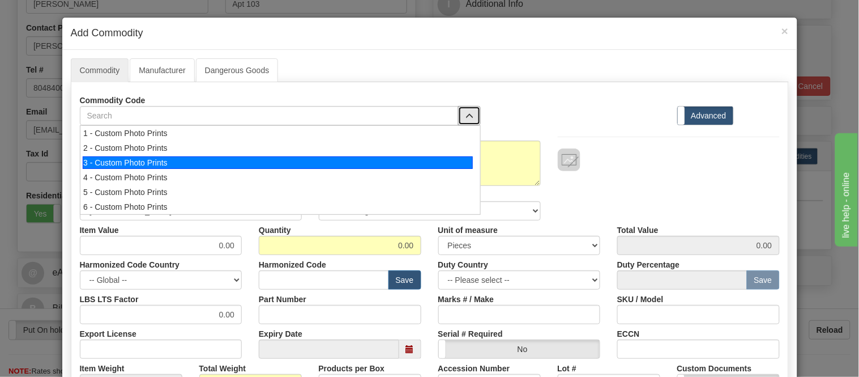
click at [456, 156] on div "3 - Custom Photo Prints" at bounding box center [278, 162] width 390 height 12
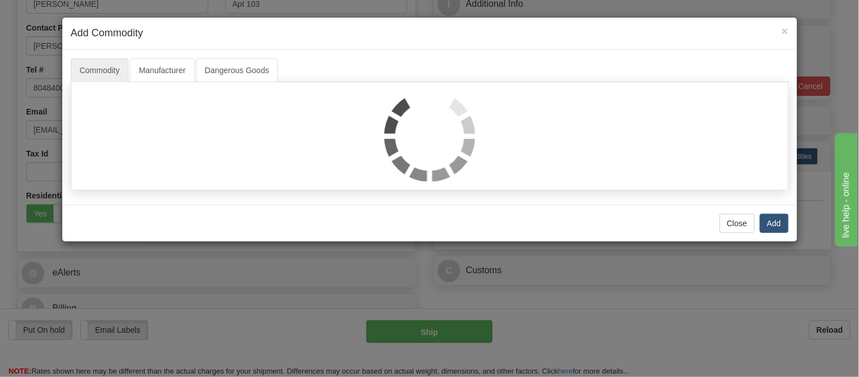
select select "1"
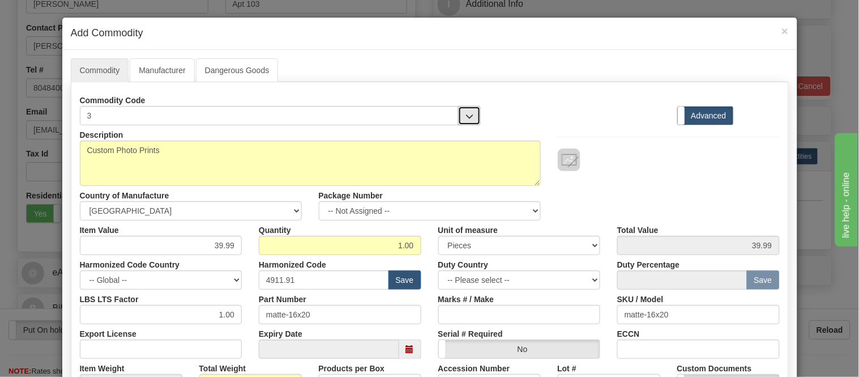
click at [463, 122] on button "button" at bounding box center [469, 115] width 23 height 19
click at [774, 32] on h4 "Add Commodity" at bounding box center [430, 33] width 718 height 15
click at [781, 29] on span "×" at bounding box center [784, 30] width 7 height 13
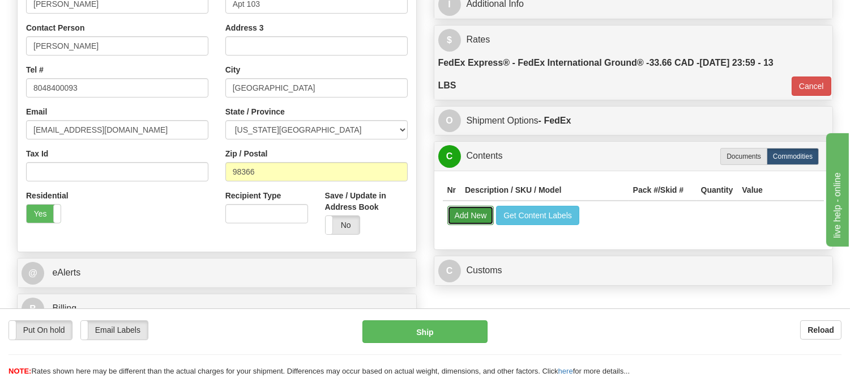
click at [470, 217] on button "Add New" at bounding box center [470, 215] width 47 height 19
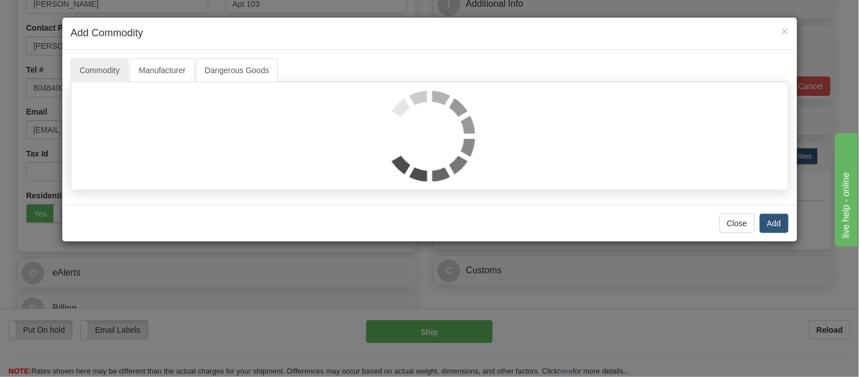
select select
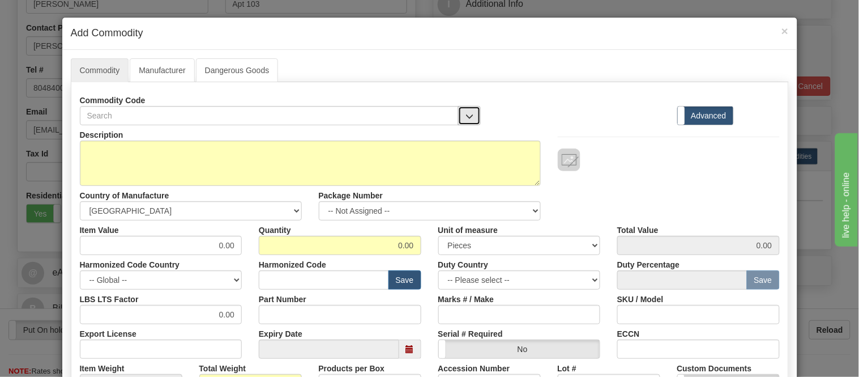
click at [468, 118] on span "button" at bounding box center [469, 116] width 8 height 7
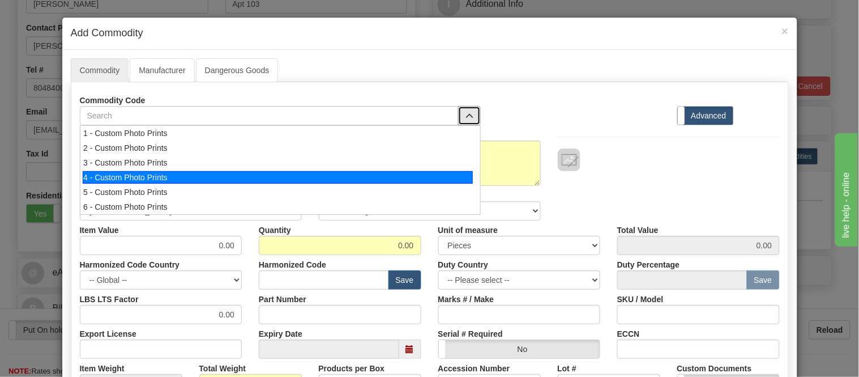
click at [454, 179] on div "4 - Custom Photo Prints" at bounding box center [278, 177] width 390 height 12
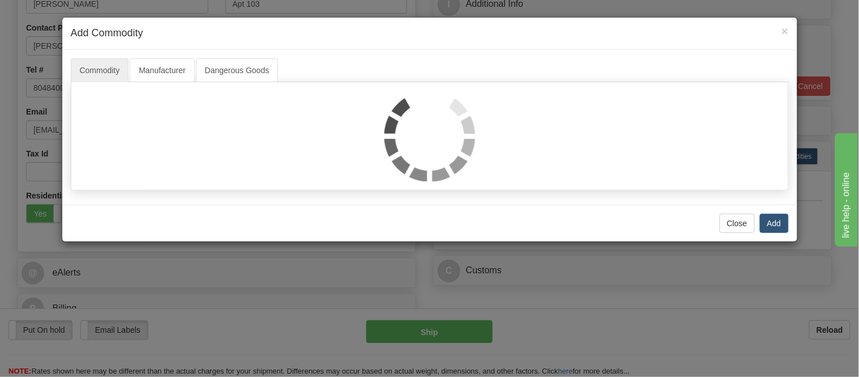
select select "1"
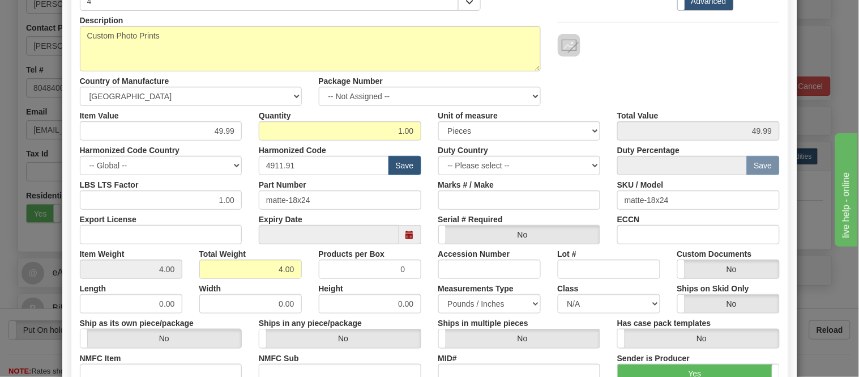
scroll to position [0, 0]
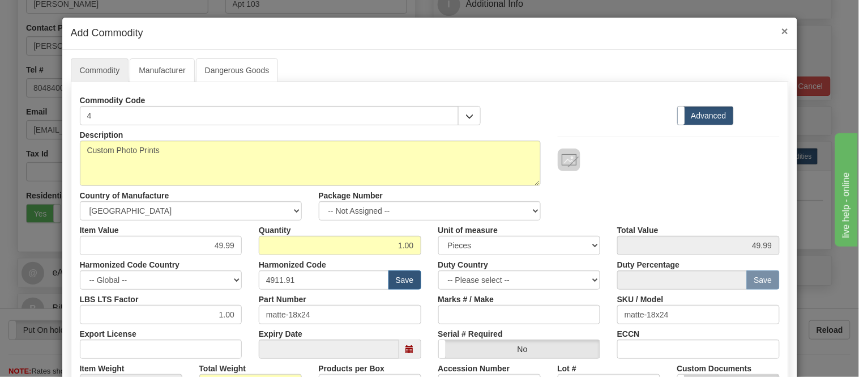
click at [781, 26] on span "×" at bounding box center [784, 30] width 7 height 13
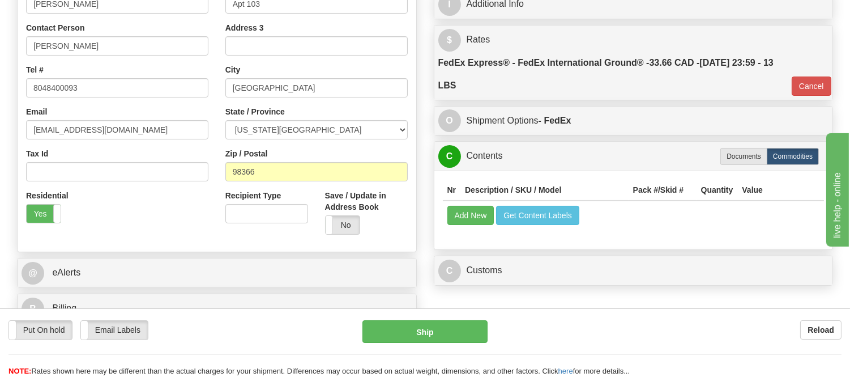
click at [446, 217] on td "Add New Get Content Labels" at bounding box center [634, 214] width 382 height 29
click at [459, 215] on button "Add New" at bounding box center [470, 215] width 47 height 19
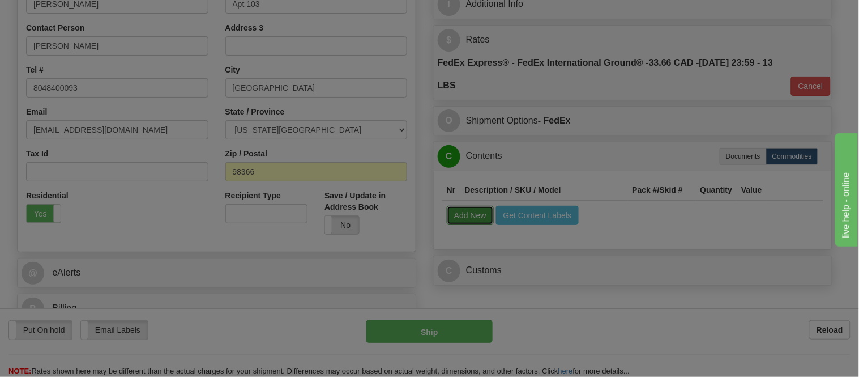
select select
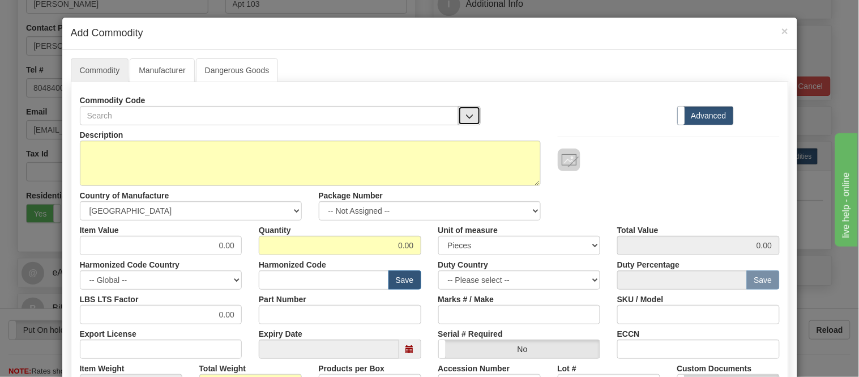
click at [466, 116] on span "button" at bounding box center [469, 116] width 8 height 7
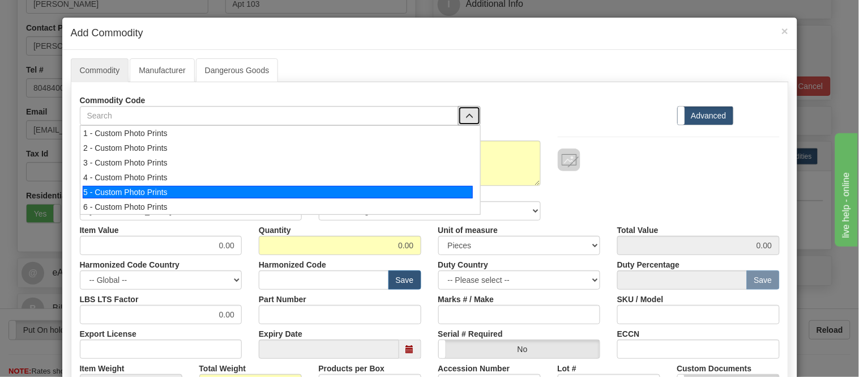
click at [464, 189] on div "5 - Custom Photo Prints" at bounding box center [278, 192] width 390 height 12
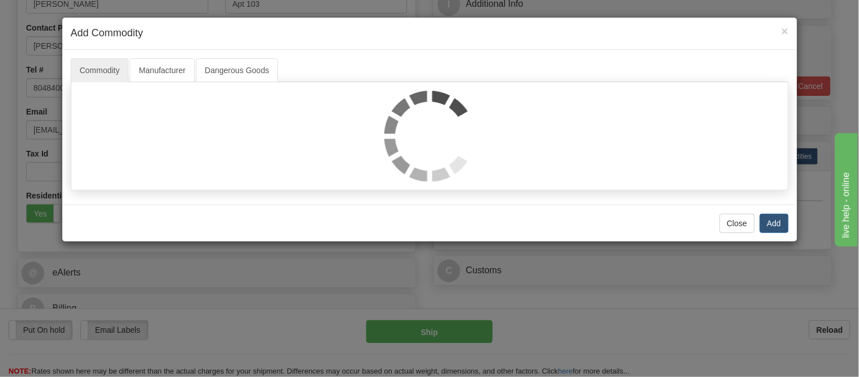
select select "1"
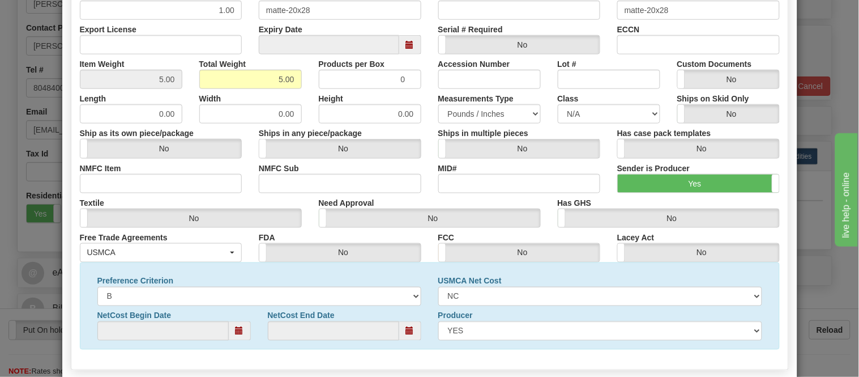
scroll to position [366, 0]
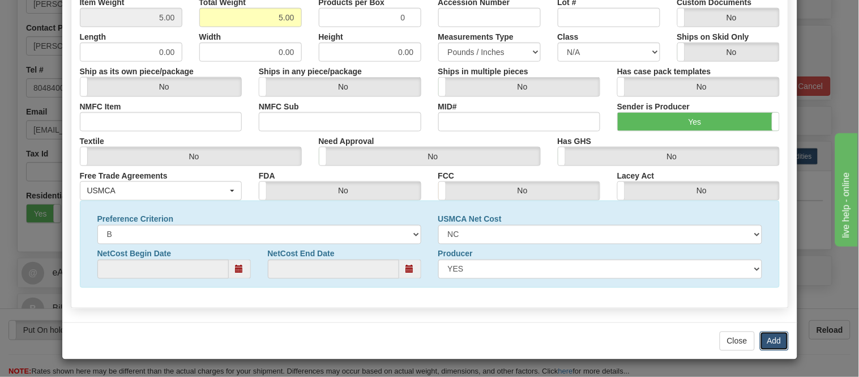
click at [768, 332] on button "Add" at bounding box center [774, 340] width 29 height 19
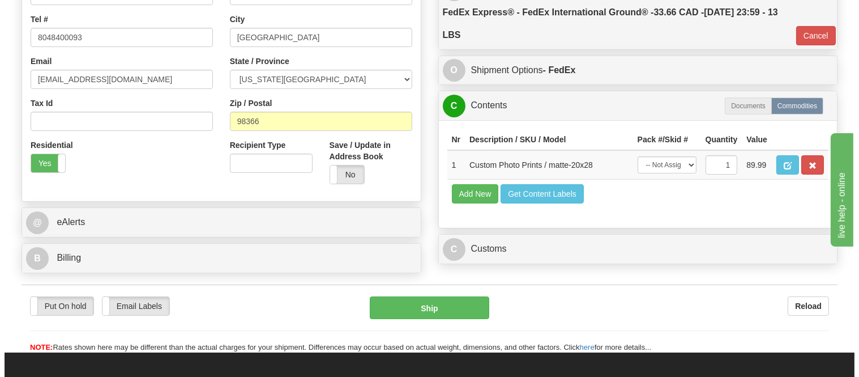
scroll to position [314, 0]
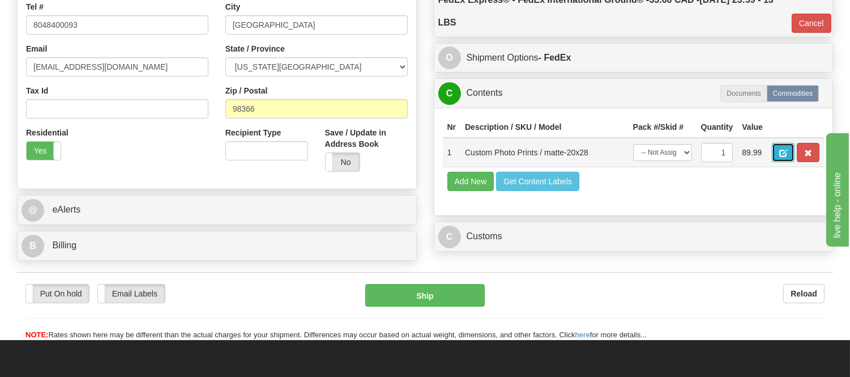
click at [787, 149] on span "button" at bounding box center [783, 152] width 8 height 7
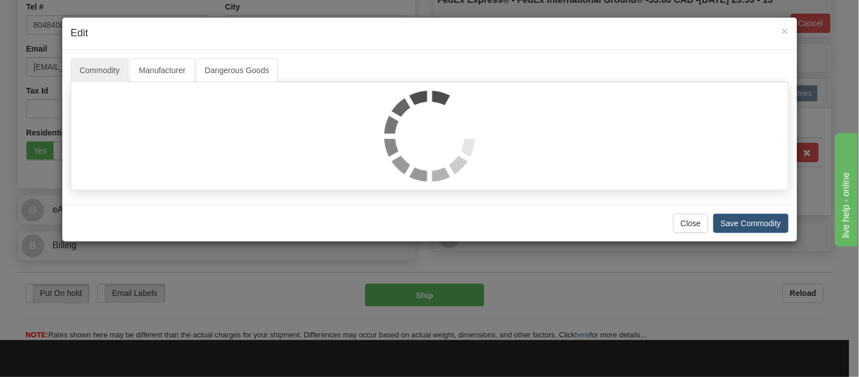
select select "1"
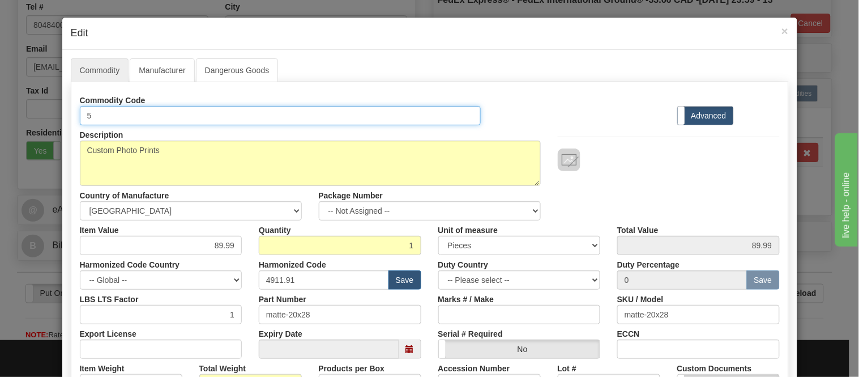
click at [380, 117] on input "5" at bounding box center [280, 115] width 401 height 19
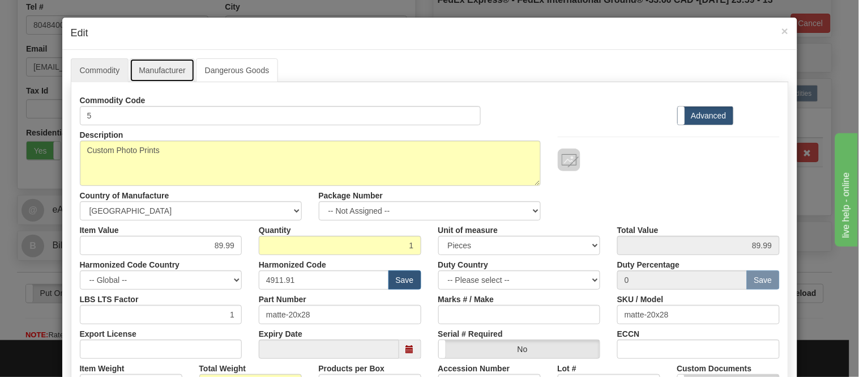
click at [167, 66] on link "Manufacturer" at bounding box center [162, 70] width 65 height 24
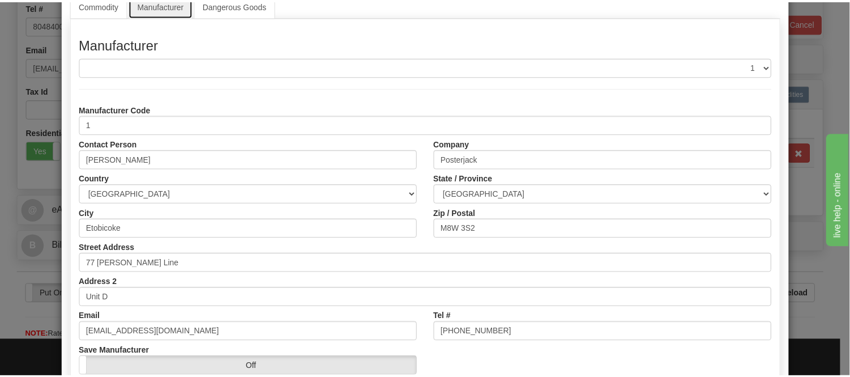
scroll to position [142, 0]
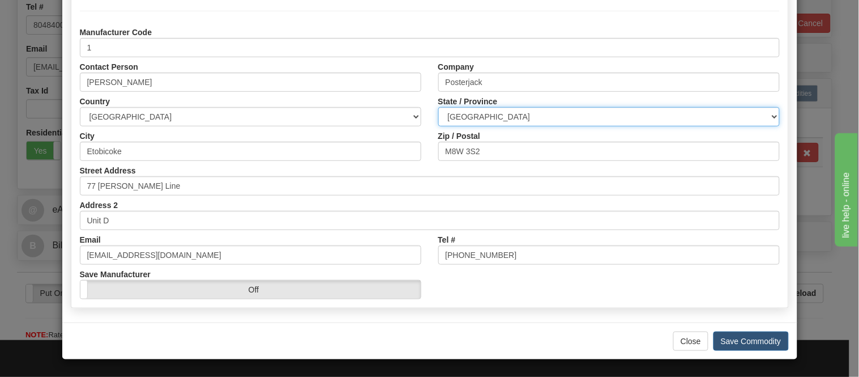
click at [512, 123] on select "ALBERTA BRITISH COLUMBIA MANITOBA NEW BRUNSWICK NEWFOUNDLAND NOVA SCOTIA NUNAVU…" at bounding box center [608, 116] width 341 height 19
select select "ON"
click at [438, 107] on select "ALBERTA BRITISH COLUMBIA MANITOBA NEW BRUNSWICK NEWFOUNDLAND NOVA SCOTIA NUNAVU…" at bounding box center [608, 116] width 341 height 19
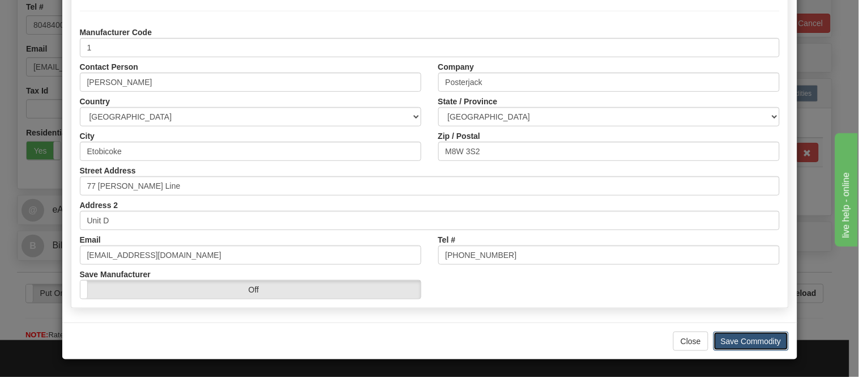
click at [759, 338] on button "Save Commodity" at bounding box center [750, 340] width 75 height 19
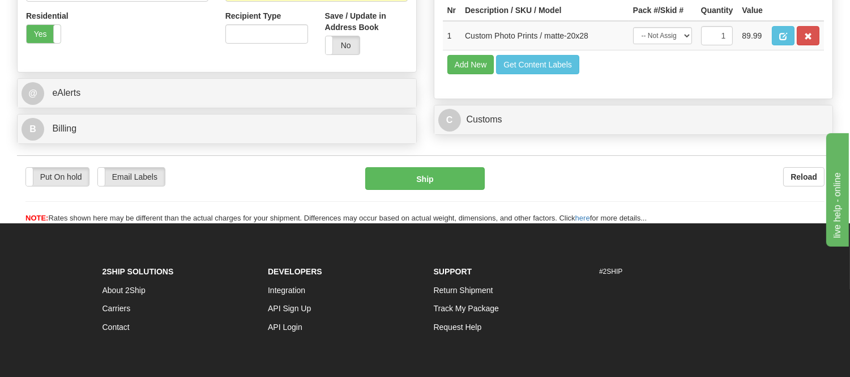
scroll to position [440, 0]
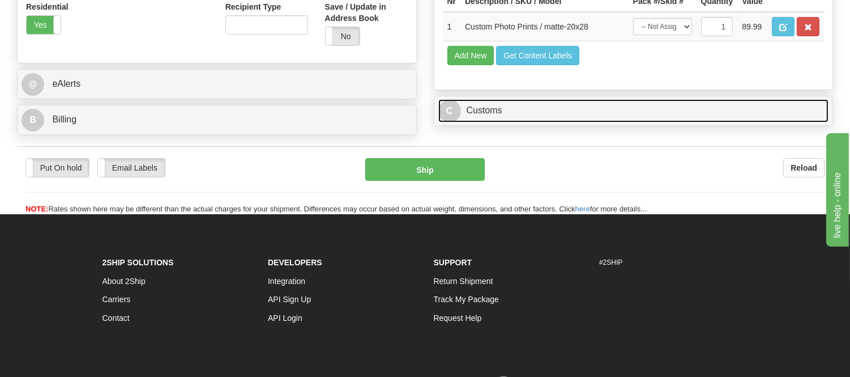
click at [527, 122] on link "C Customs" at bounding box center [633, 110] width 391 height 23
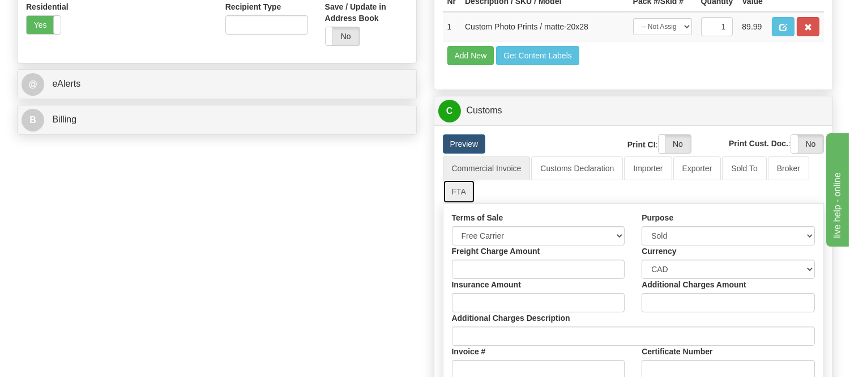
click at [463, 203] on link "FTA" at bounding box center [459, 191] width 32 height 24
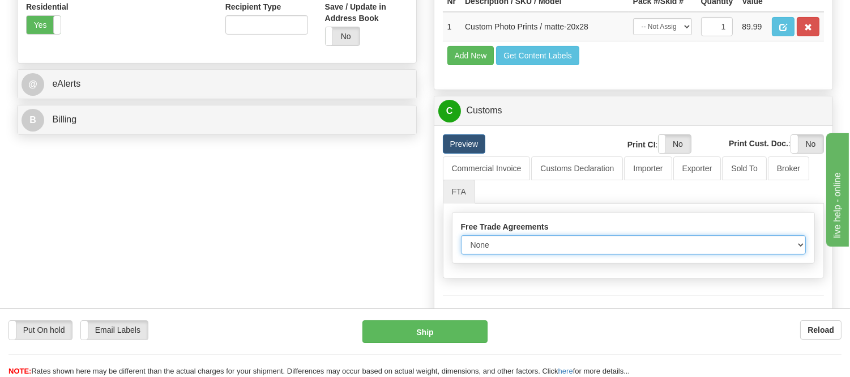
click at [493, 254] on select "None Other USMCA CETA CUKTCA" at bounding box center [633, 244] width 345 height 19
select select "1"
click at [461, 254] on select "None Other USMCA CETA CUKTCA" at bounding box center [633, 244] width 345 height 19
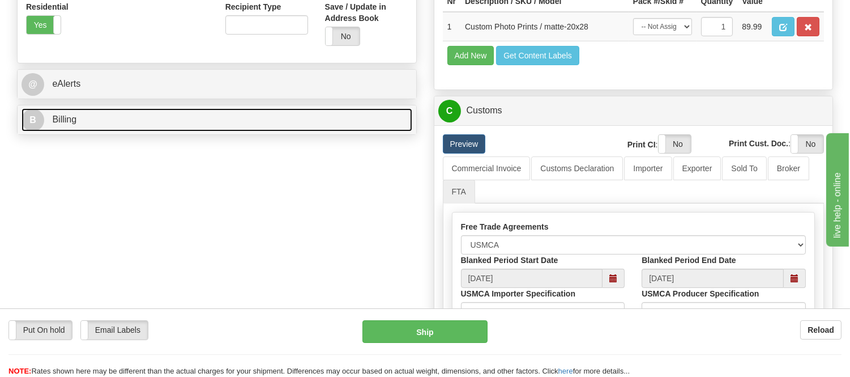
click at [105, 125] on link "B Billing" at bounding box center [217, 119] width 391 height 23
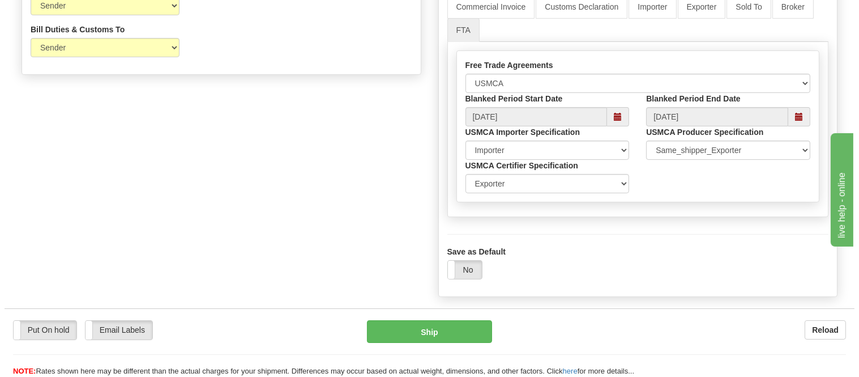
scroll to position [629, 0]
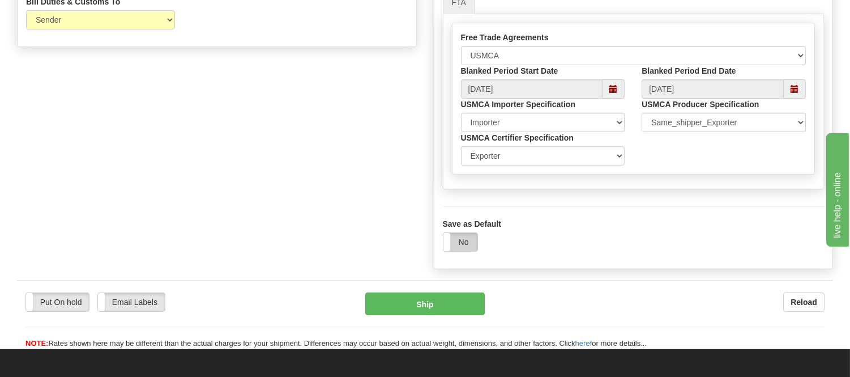
click at [468, 251] on label "No" at bounding box center [460, 242] width 34 height 18
click at [447, 315] on button "Ship" at bounding box center [424, 303] width 119 height 23
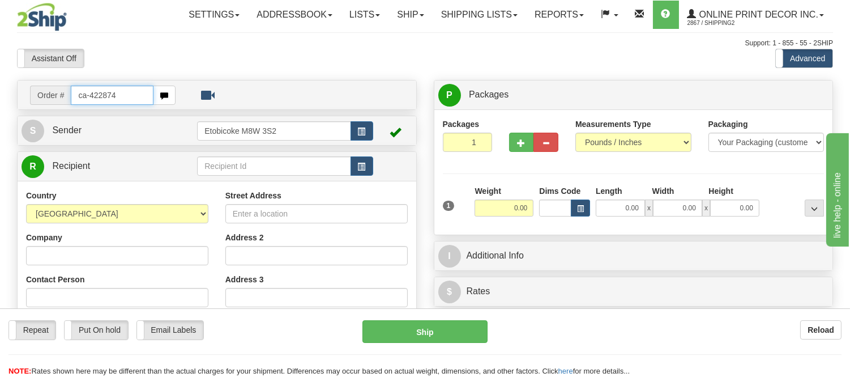
type input "ca-422874"
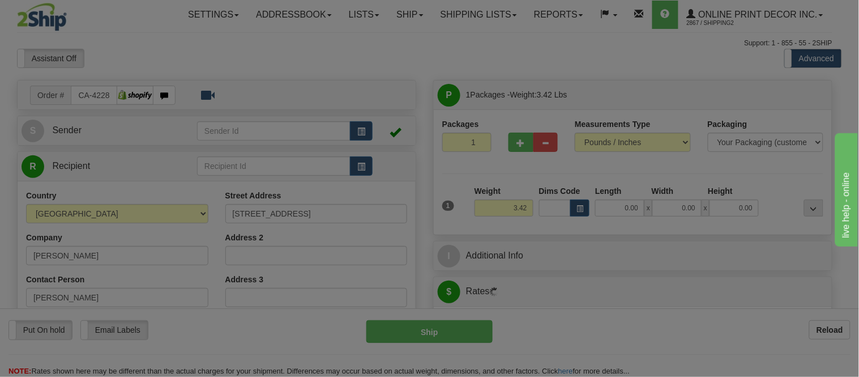
type input "[GEOGRAPHIC_DATA]"
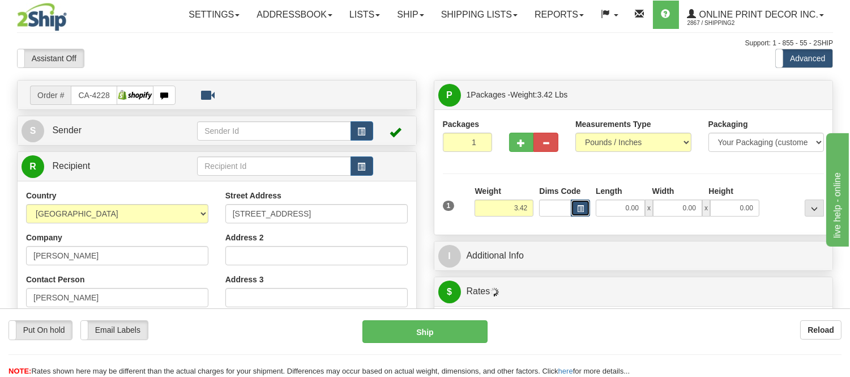
click at [584, 208] on button "button" at bounding box center [580, 207] width 19 height 17
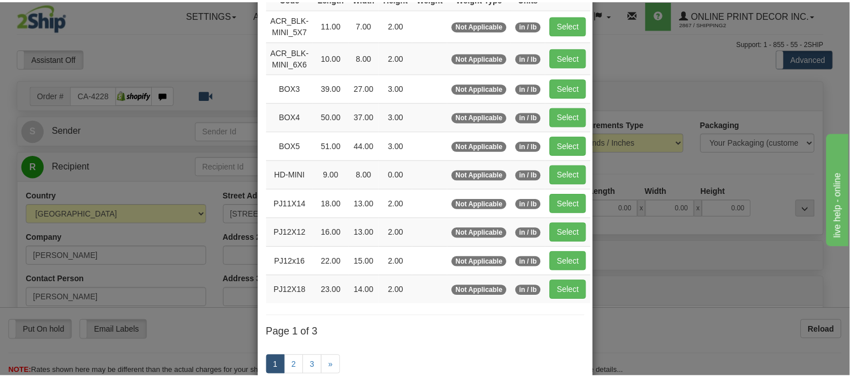
scroll to position [126, 0]
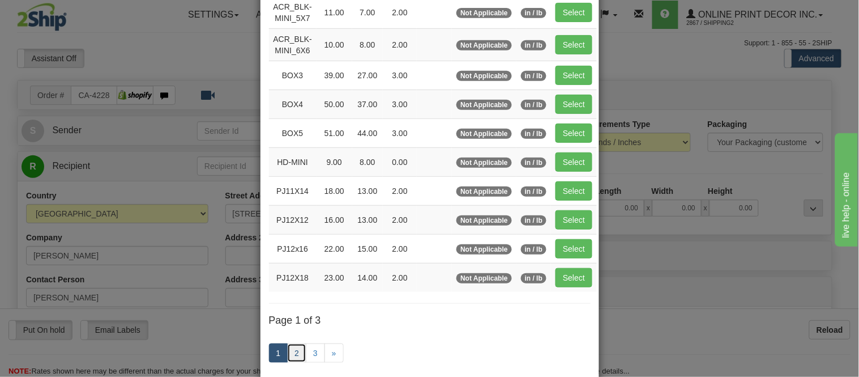
click at [292, 357] on link "2" at bounding box center [296, 352] width 19 height 19
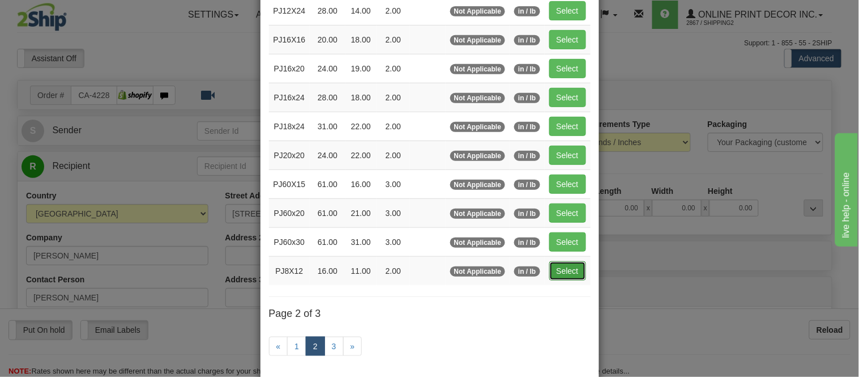
click at [559, 271] on button "Select" at bounding box center [567, 270] width 37 height 19
type input "PJ8X12"
type input "16.00"
type input "11.00"
type input "2.00"
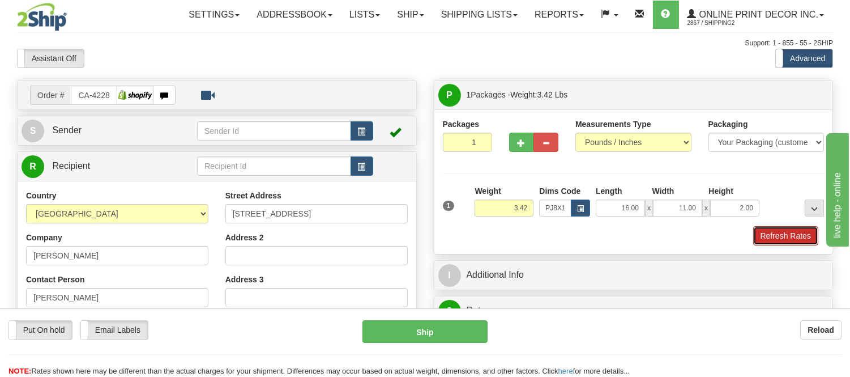
click at [760, 234] on button "Refresh Rates" at bounding box center [785, 235] width 65 height 19
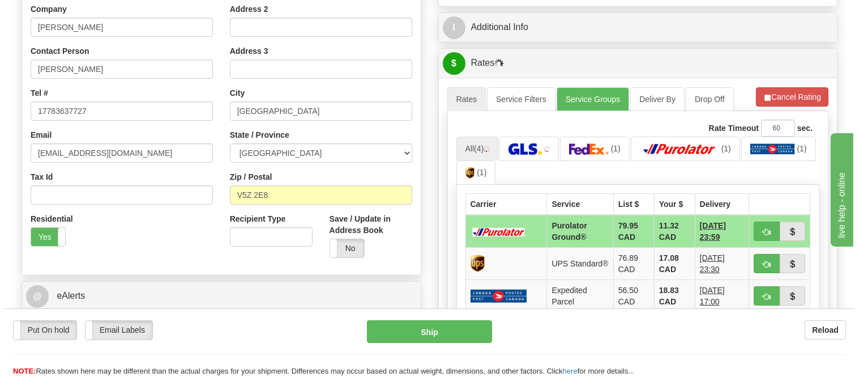
scroll to position [259, 0]
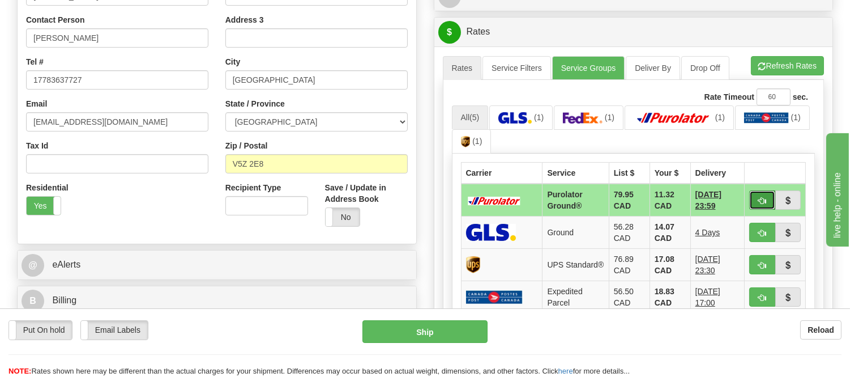
click at [767, 193] on button "button" at bounding box center [762, 199] width 26 height 19
type input "260"
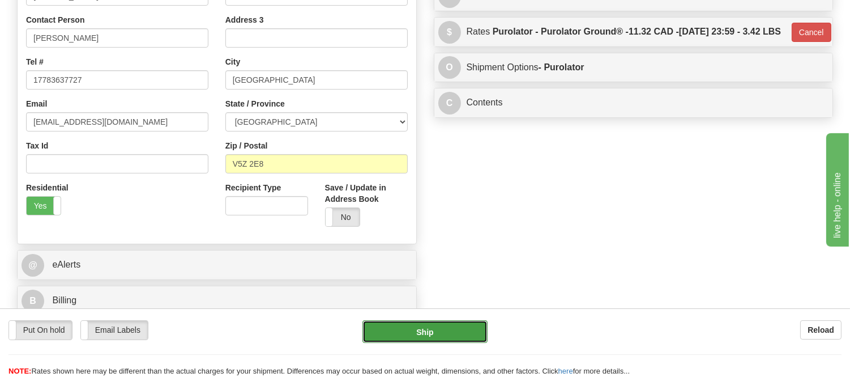
click at [468, 324] on button "Ship" at bounding box center [424, 331] width 125 height 23
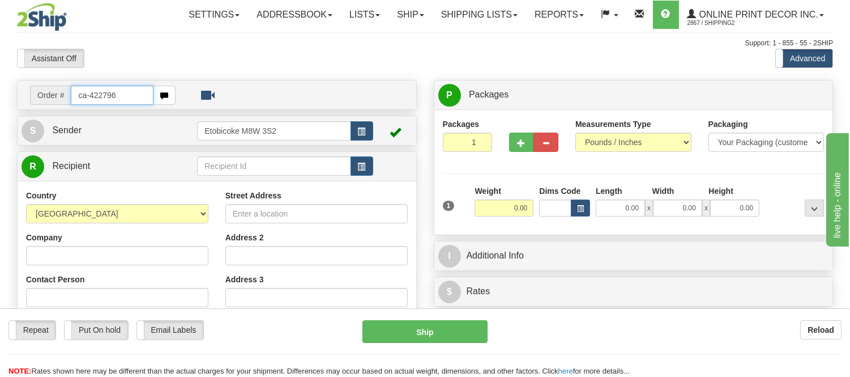
type input "ca-422796"
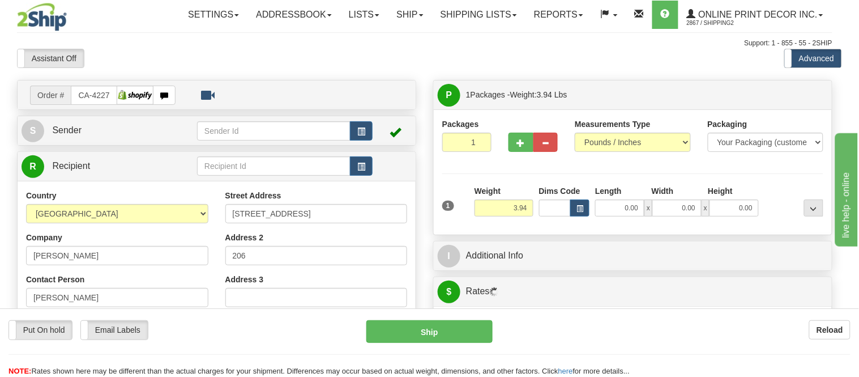
type input "[GEOGRAPHIC_DATA]"
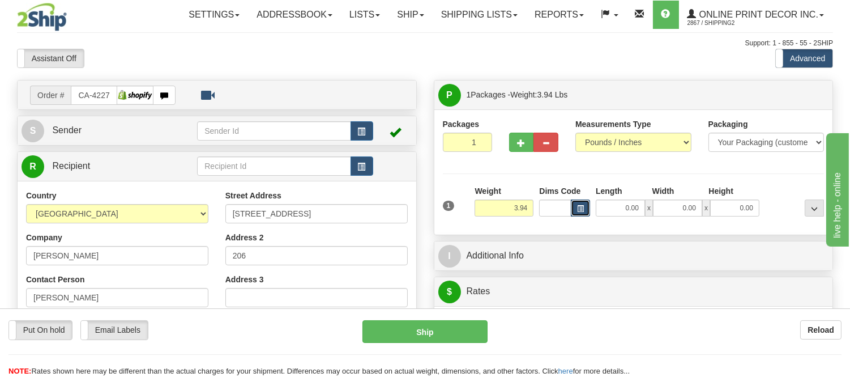
click at [589, 204] on button "button" at bounding box center [580, 207] width 19 height 17
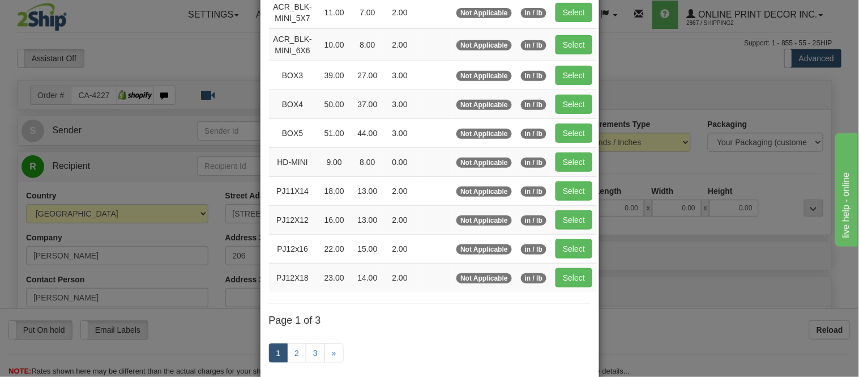
scroll to position [189, 0]
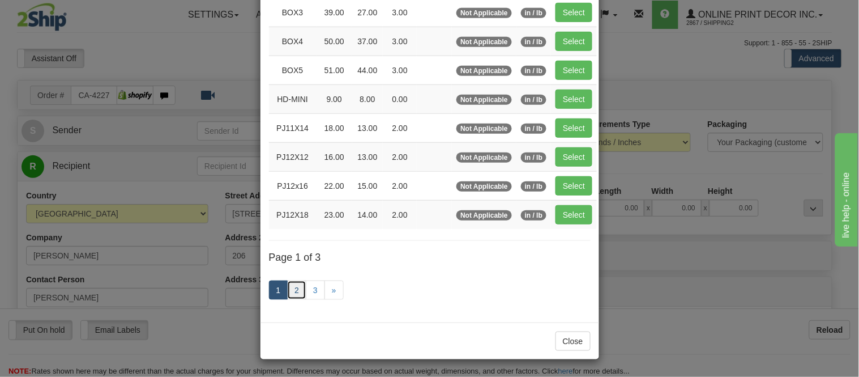
click at [287, 292] on link "2" at bounding box center [296, 289] width 19 height 19
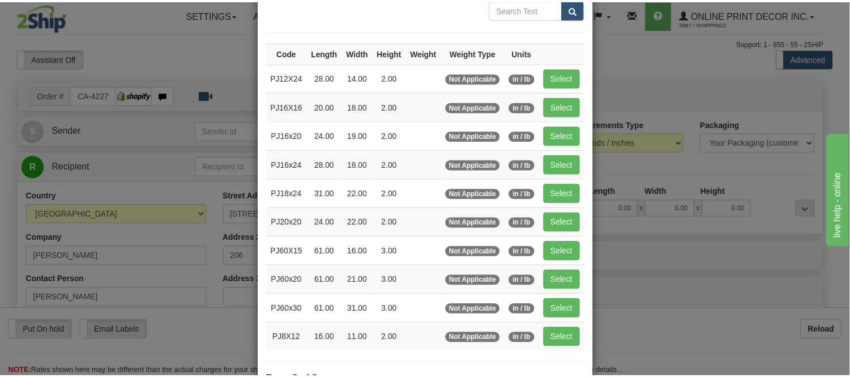
scroll to position [58, 0]
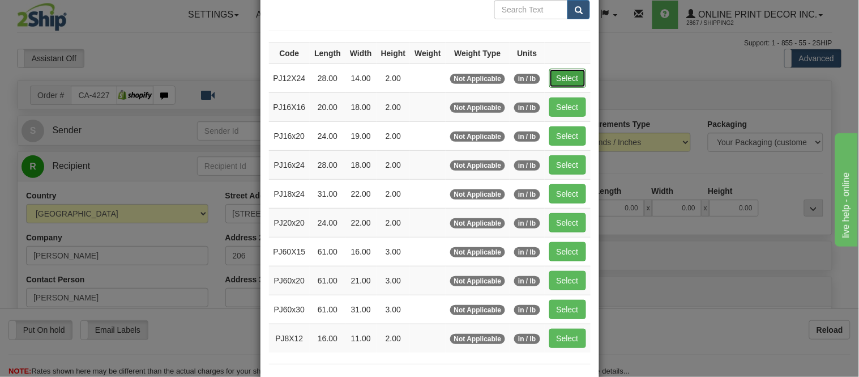
click at [553, 80] on button "Select" at bounding box center [567, 78] width 37 height 19
type input "PJ12X24"
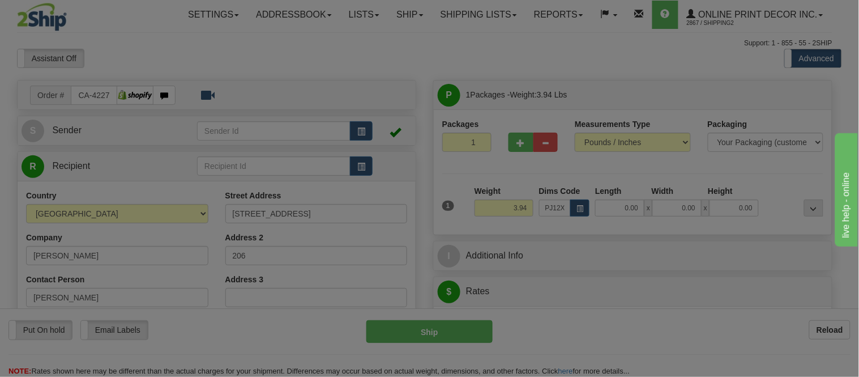
type input "28.00"
type input "14.00"
type input "2.00"
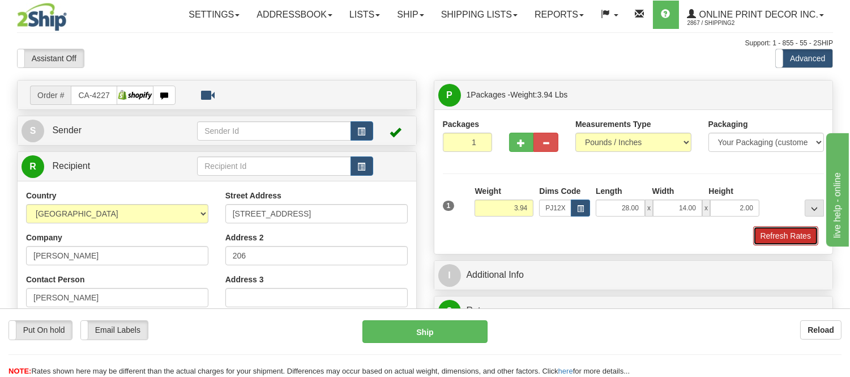
click at [773, 232] on button "Refresh Rates" at bounding box center [785, 235] width 65 height 19
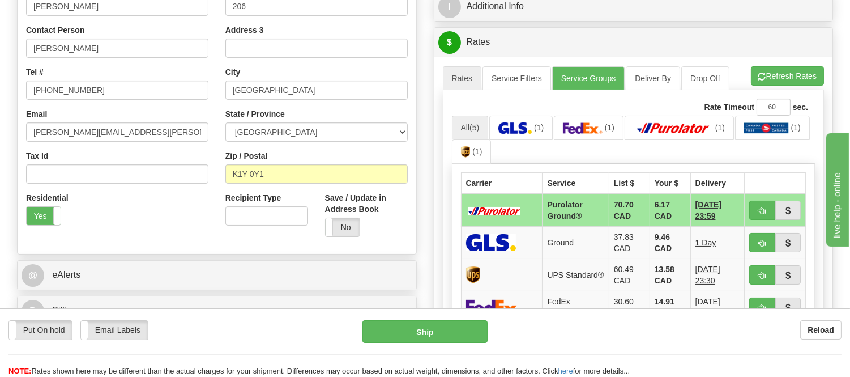
scroll to position [314, 0]
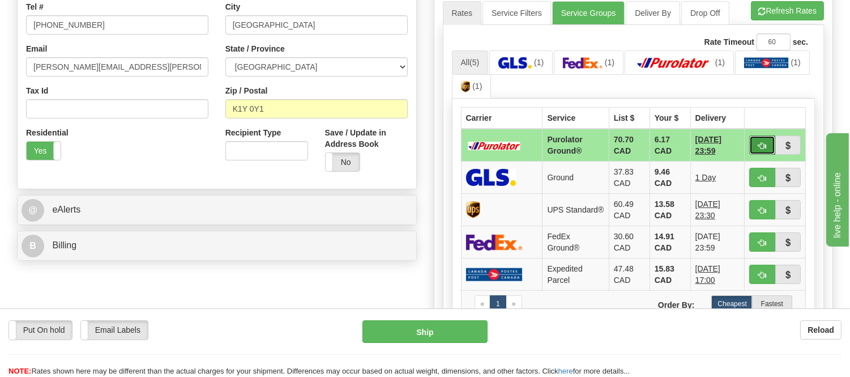
click at [760, 149] on button "button" at bounding box center [762, 144] width 26 height 19
type input "260"
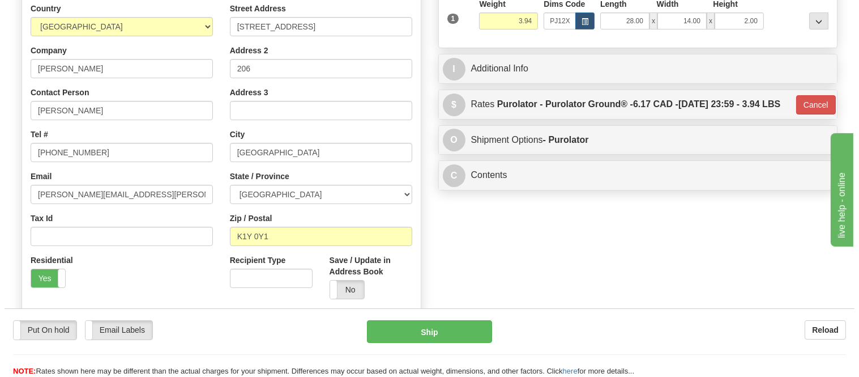
scroll to position [63, 0]
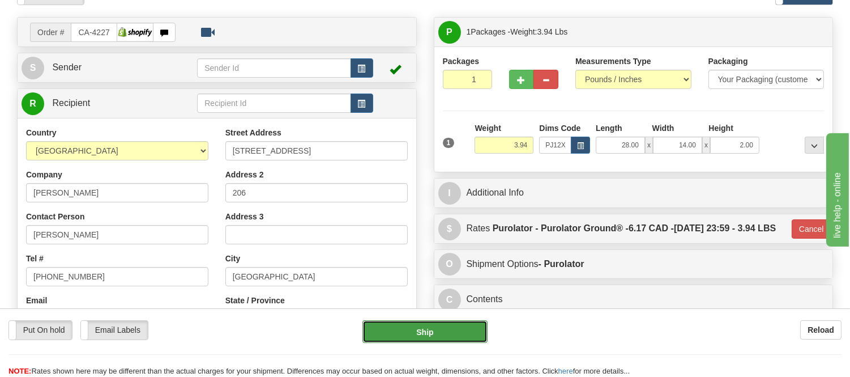
click at [471, 328] on button "Ship" at bounding box center [424, 331] width 125 height 23
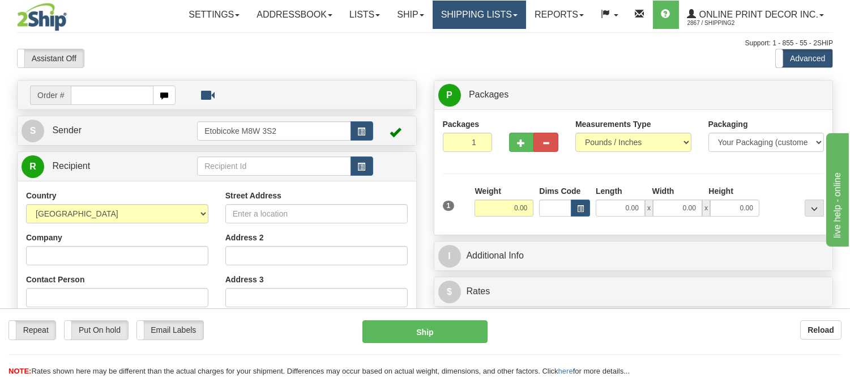
click at [472, 2] on link "Shipping lists" at bounding box center [479, 15] width 93 height 28
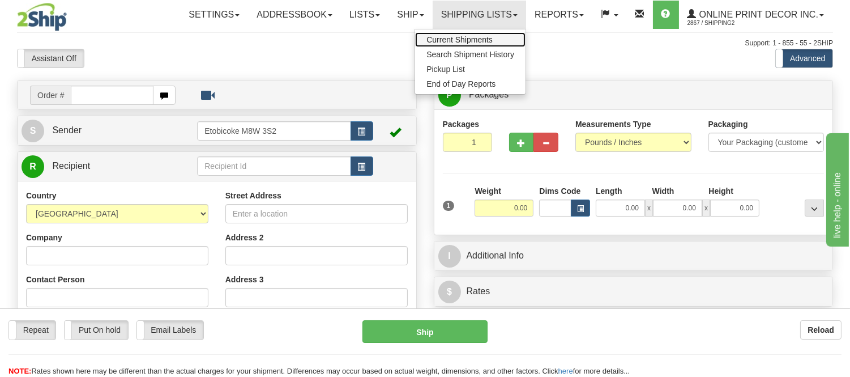
click at [455, 37] on span "Current Shipments" at bounding box center [459, 39] width 66 height 9
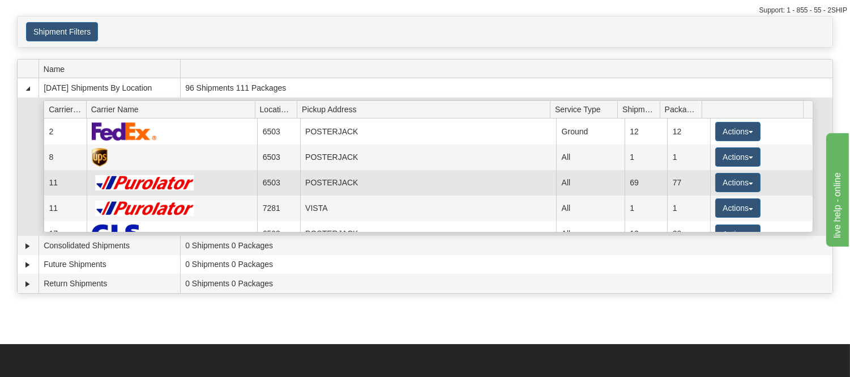
scroll to position [63, 0]
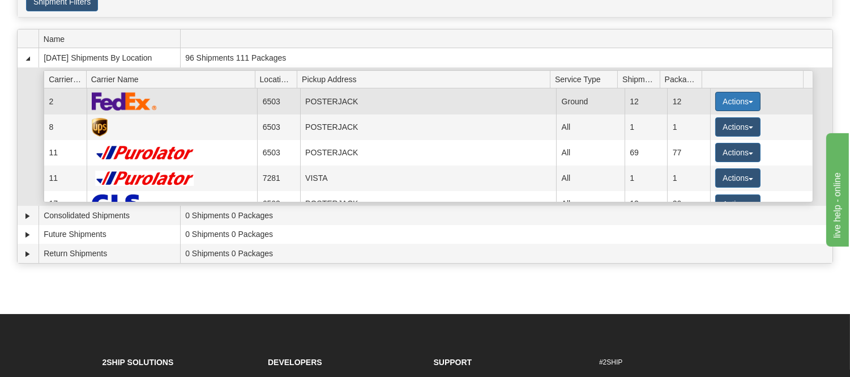
click at [715, 99] on button "Actions" at bounding box center [737, 101] width 45 height 19
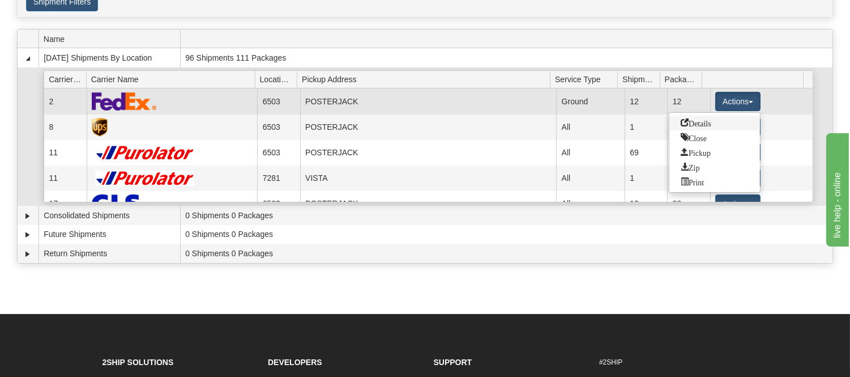
click at [704, 125] on span "Details" at bounding box center [696, 122] width 31 height 8
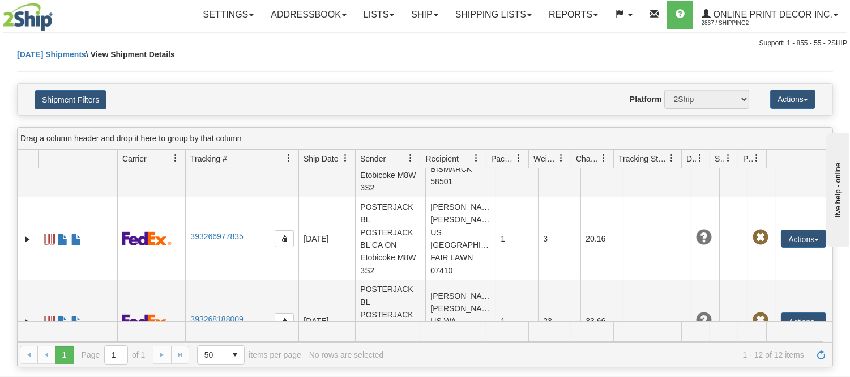
scroll to position [797, 0]
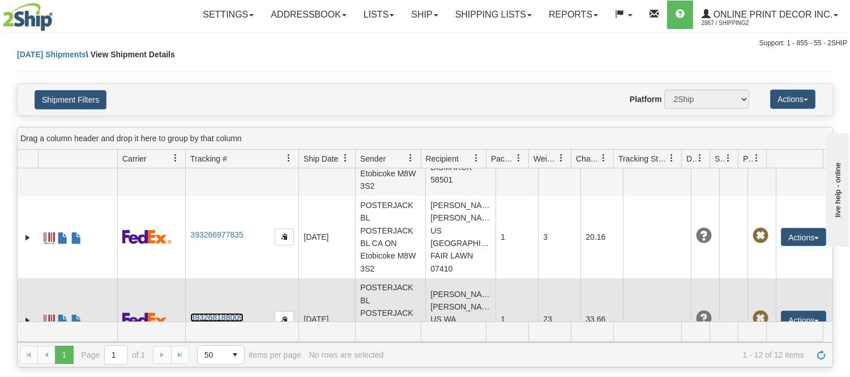
click at [229, 313] on link "393268188009" at bounding box center [216, 317] width 53 height 9
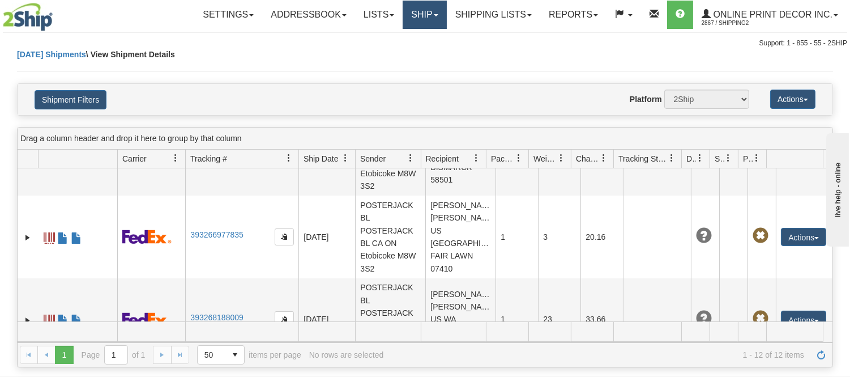
click at [422, 15] on link "Ship" at bounding box center [425, 15] width 44 height 28
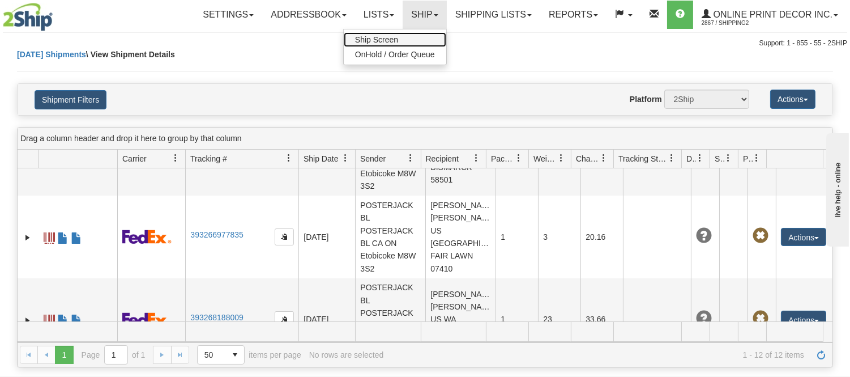
click at [383, 39] on span "Ship Screen" at bounding box center [376, 39] width 43 height 9
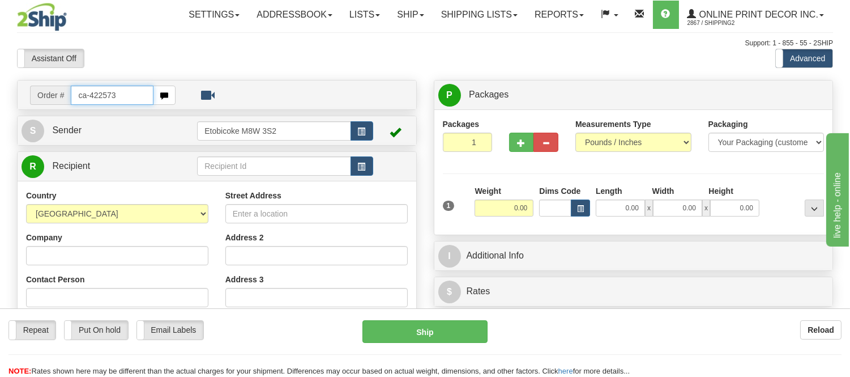
type input "ca-422573"
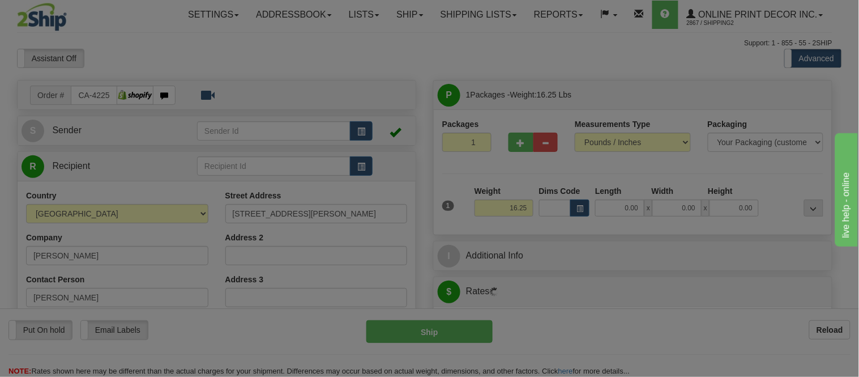
type input "OAKVILLE"
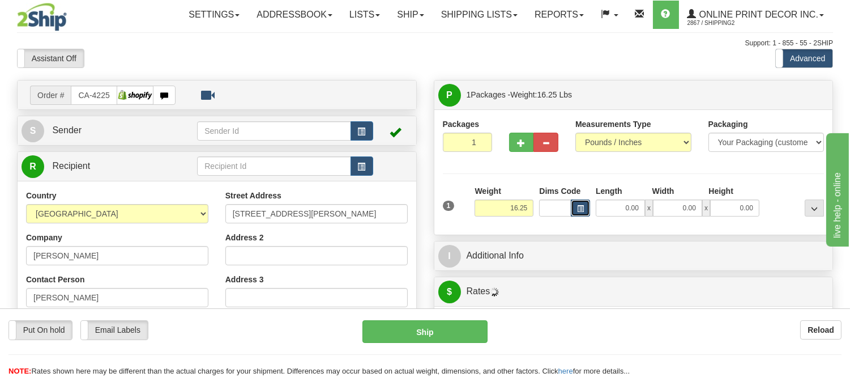
click at [575, 204] on button "button" at bounding box center [580, 207] width 19 height 17
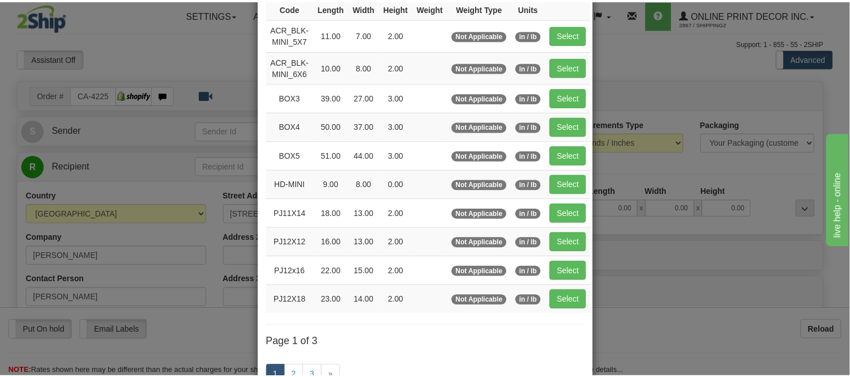
scroll to position [126, 0]
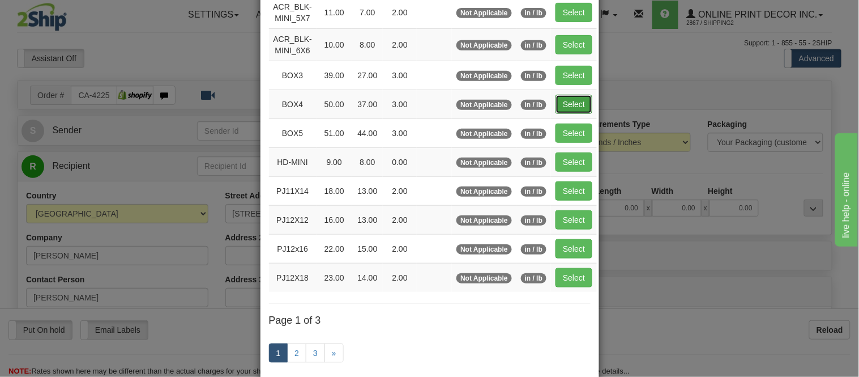
click at [569, 99] on button "Select" at bounding box center [573, 104] width 37 height 19
type input "BOX4"
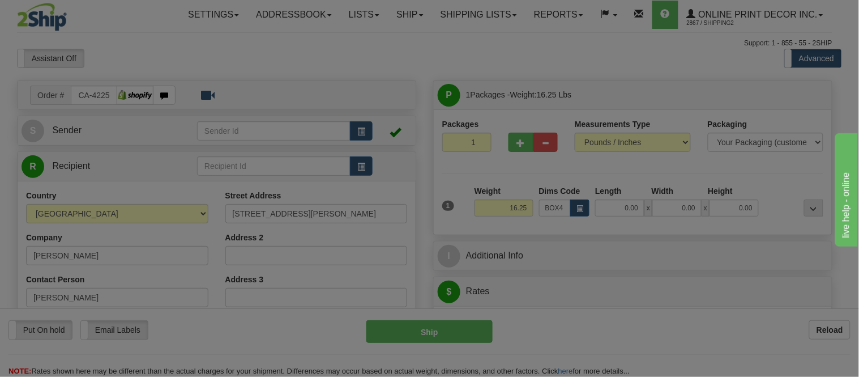
type input "50.00"
type input "37.00"
type input "3.00"
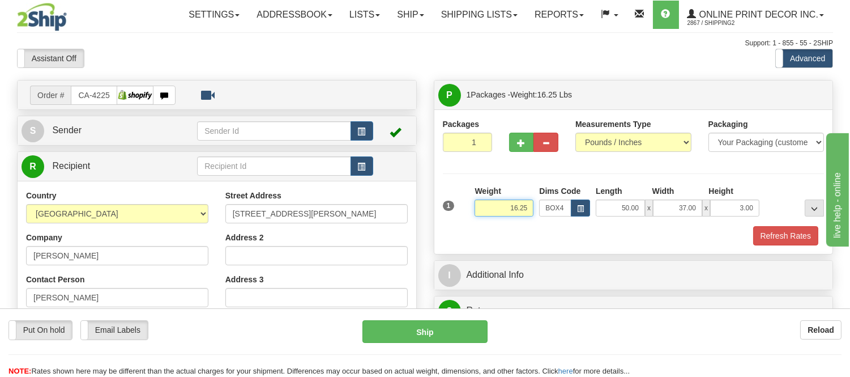
drag, startPoint x: 531, startPoint y: 204, endPoint x: 487, endPoint y: 204, distance: 44.2
click at [487, 204] on input "16.25" at bounding box center [504, 207] width 59 height 17
type input "19.98"
click at [790, 238] on button "Refresh Rates" at bounding box center [785, 235] width 65 height 19
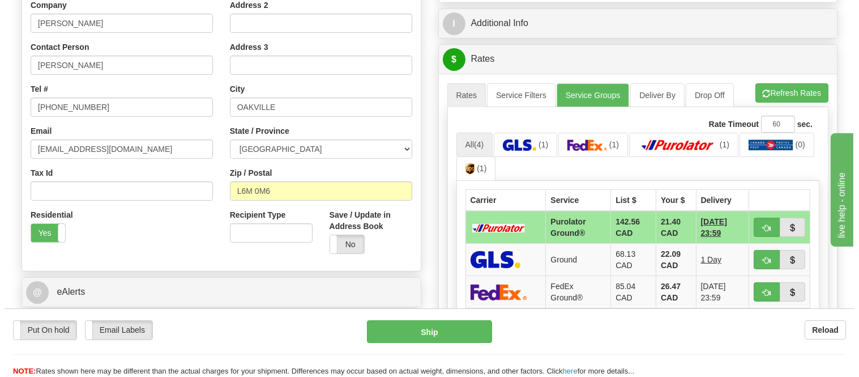
scroll to position [314, 0]
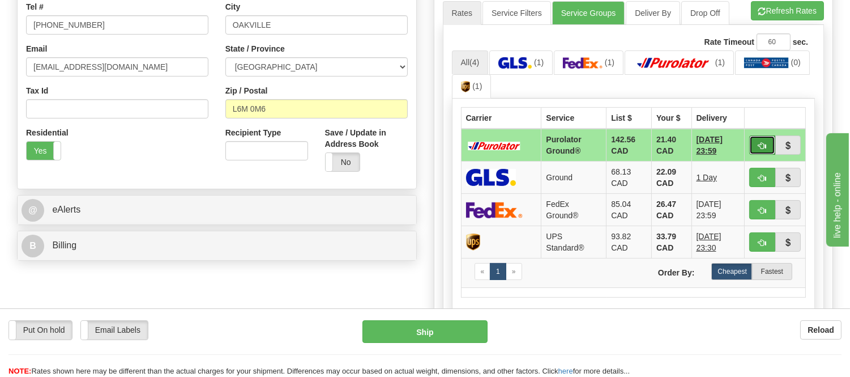
click at [760, 146] on span "button" at bounding box center [762, 145] width 8 height 7
type input "260"
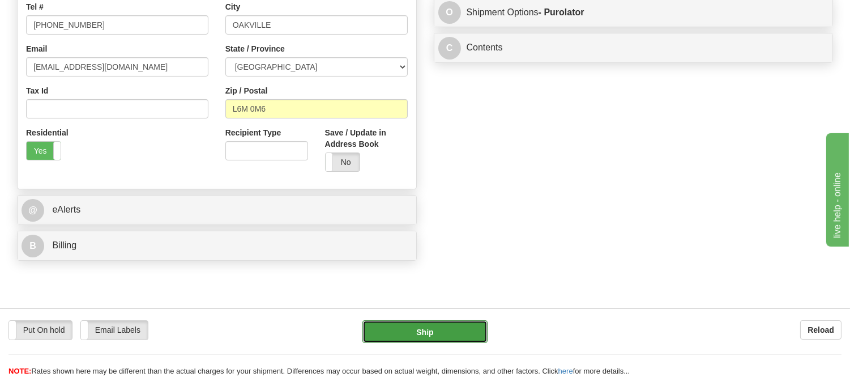
click at [450, 331] on button "Ship" at bounding box center [424, 331] width 125 height 23
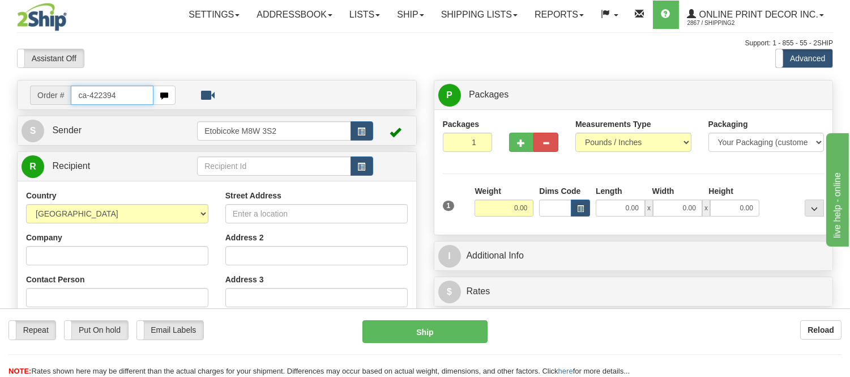
type input "ca-422394"
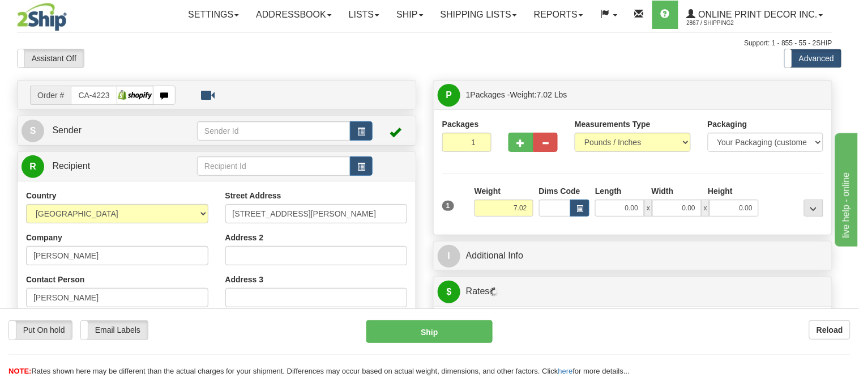
type input "BARRIE"
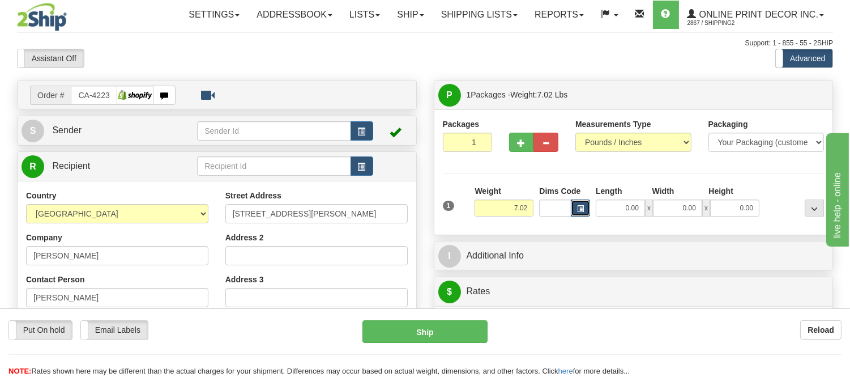
click at [578, 210] on span "button" at bounding box center [580, 209] width 7 height 6
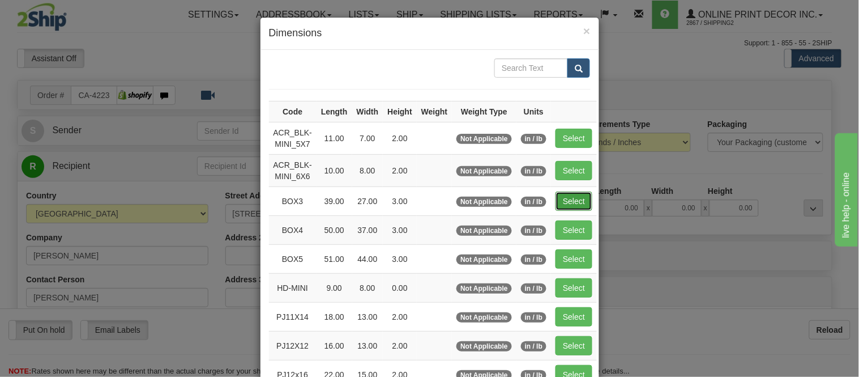
click at [567, 202] on button "Select" at bounding box center [573, 200] width 37 height 19
type input "BOX3"
type input "39.00"
type input "27.00"
type input "3.00"
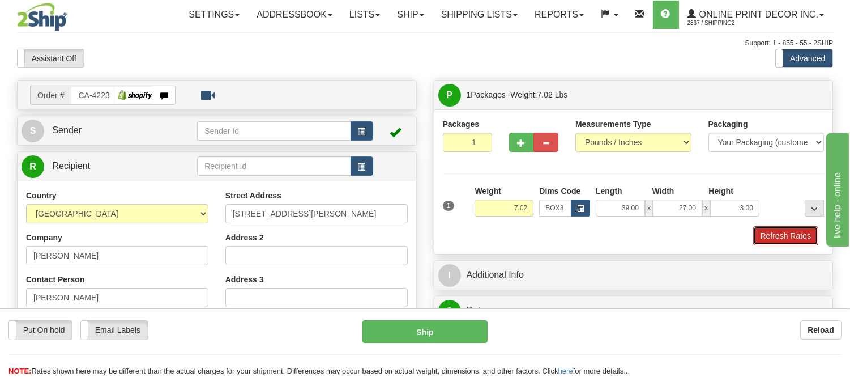
click at [790, 243] on button "Refresh Rates" at bounding box center [785, 235] width 65 height 19
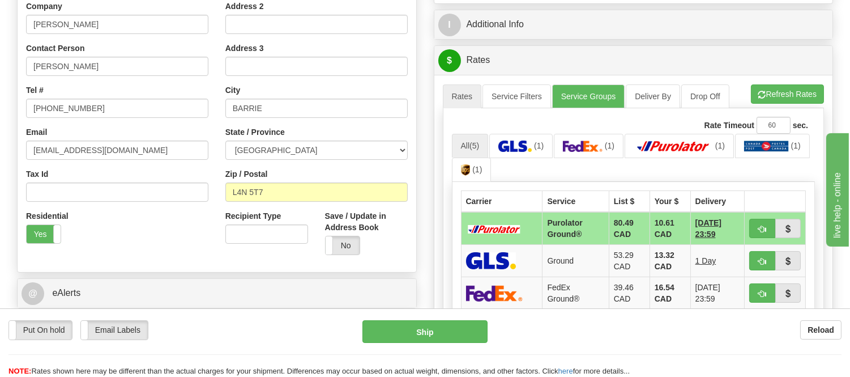
scroll to position [251, 0]
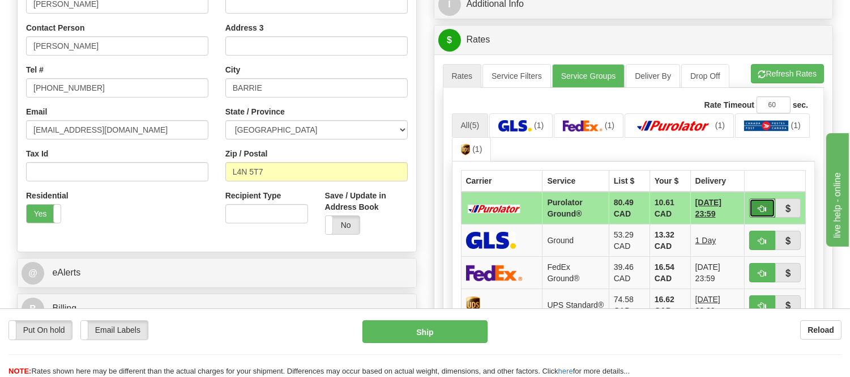
click at [750, 205] on button "button" at bounding box center [762, 207] width 26 height 19
type input "260"
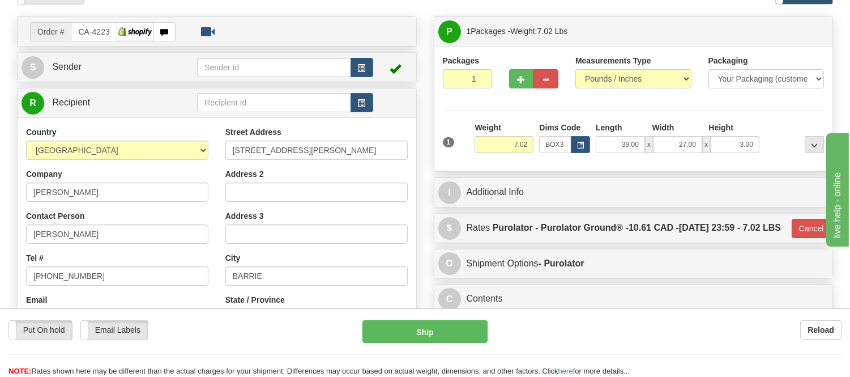
scroll to position [63, 0]
drag, startPoint x: 528, startPoint y: 143, endPoint x: 474, endPoint y: 148, distance: 54.0
click at [475, 148] on input "7.02" at bounding box center [504, 144] width 59 height 17
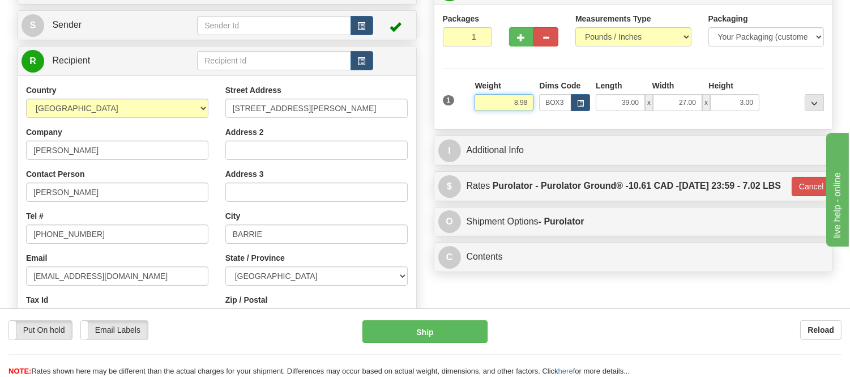
scroll to position [189, 0]
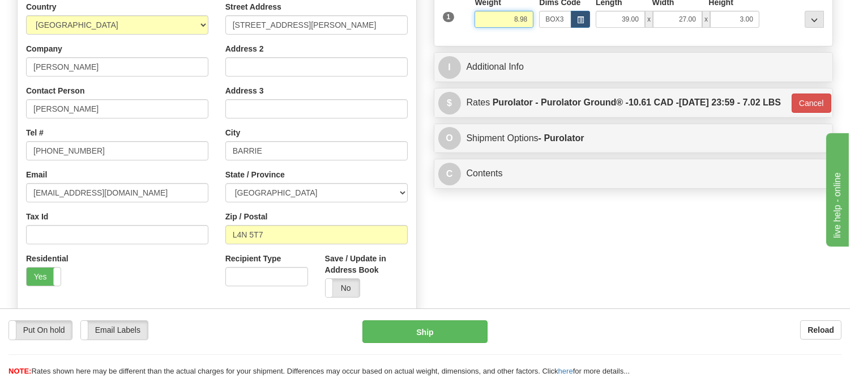
type input "8.98"
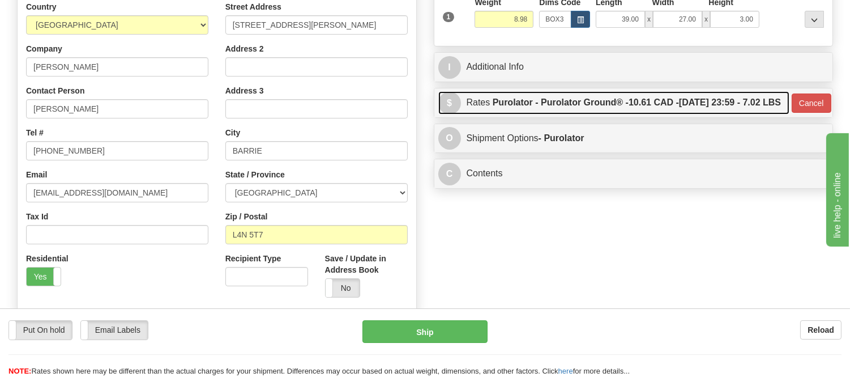
click at [687, 103] on link "$ Rates Purolator - Purolator Ground® - 10.61 CAD - 09/17/2025 23:59 - 7.02 LBS" at bounding box center [614, 102] width 352 height 23
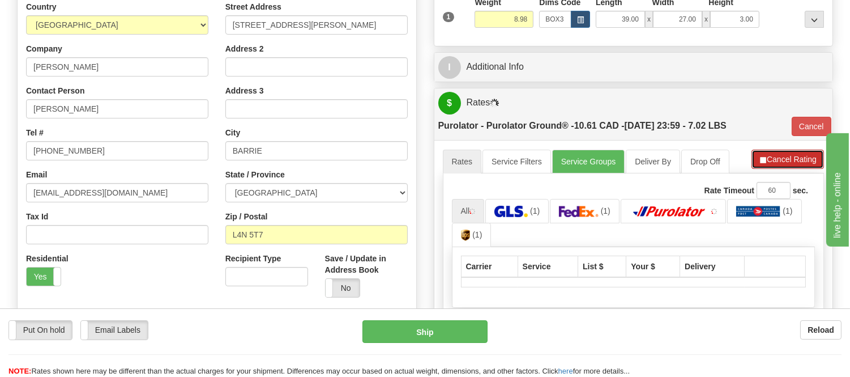
click at [774, 162] on button "Cancel Rating" at bounding box center [787, 158] width 72 height 19
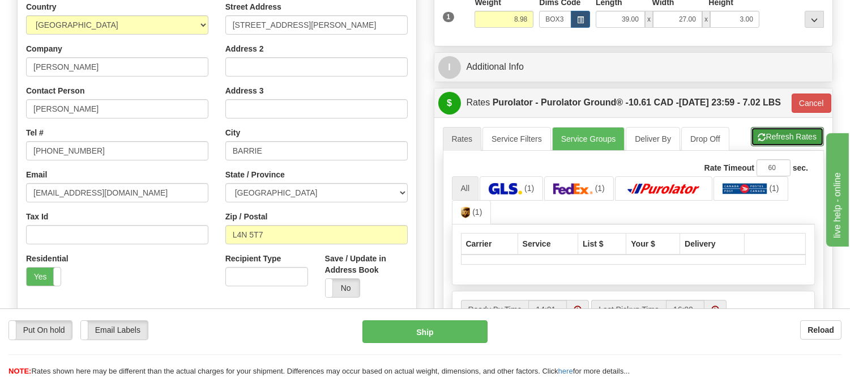
click at [774, 146] on button "Refresh Rates" at bounding box center [787, 136] width 73 height 19
type input "260"
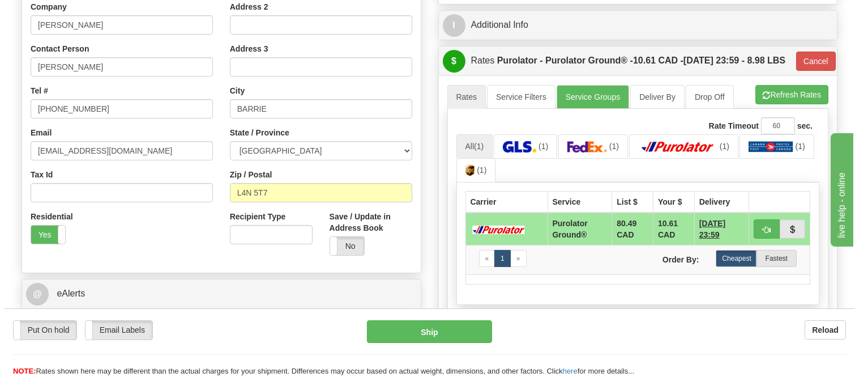
scroll to position [251, 0]
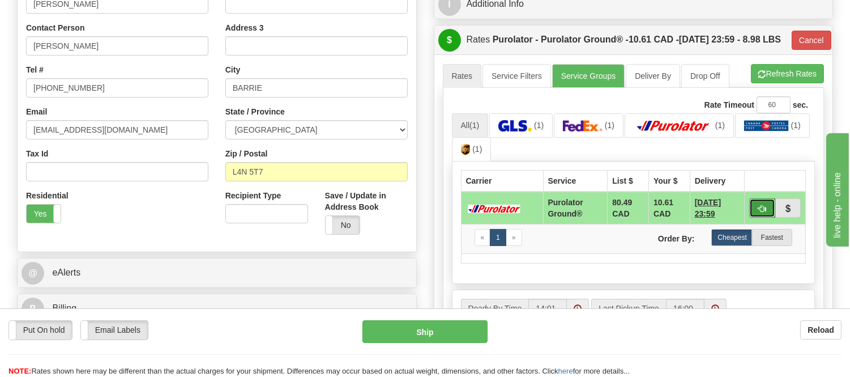
click at [761, 217] on button "button" at bounding box center [762, 207] width 26 height 19
click at [758, 212] on span "button" at bounding box center [762, 208] width 8 height 7
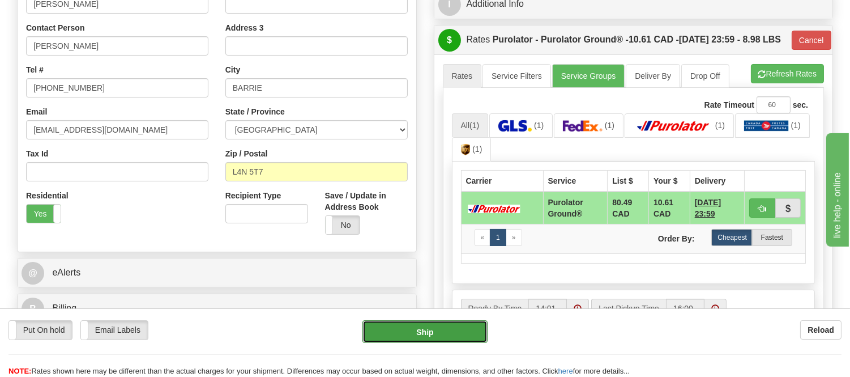
click at [395, 335] on button "Ship" at bounding box center [424, 331] width 125 height 23
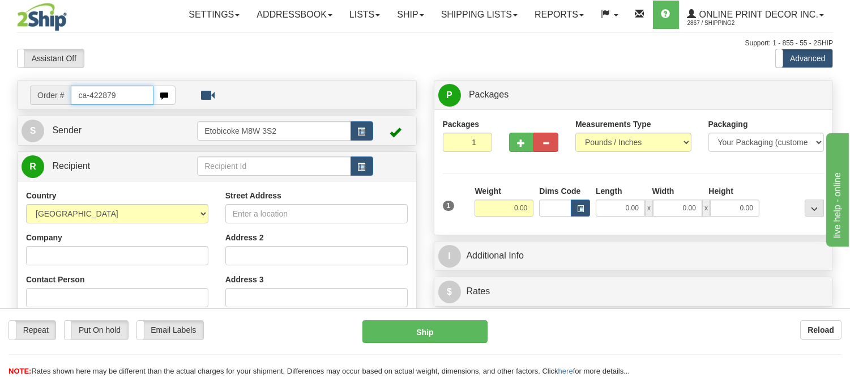
type input "ca-422879"
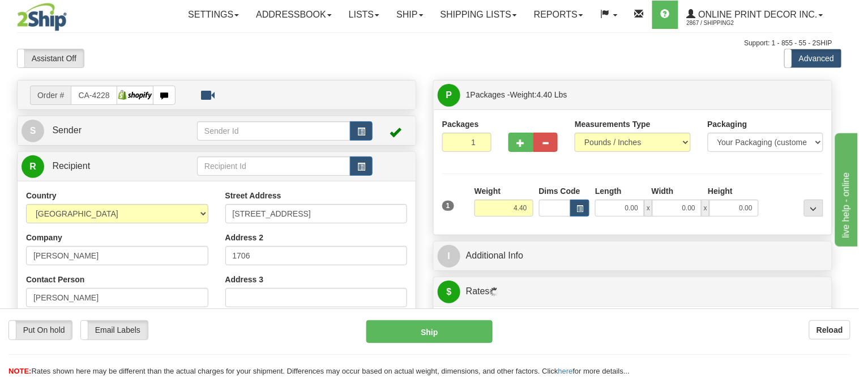
type input "[GEOGRAPHIC_DATA]"
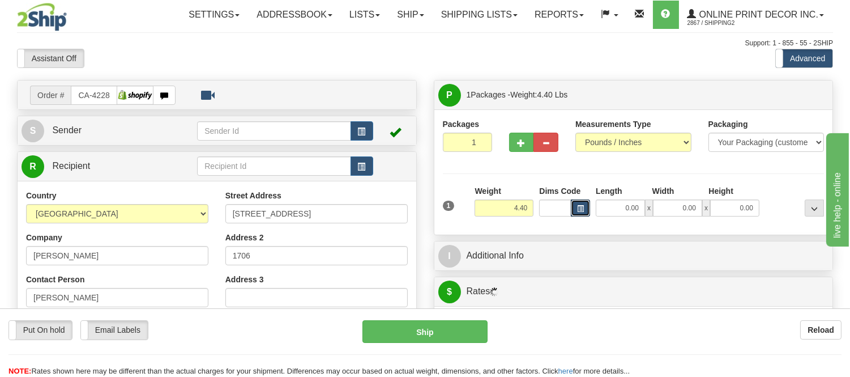
click at [580, 206] on span "button" at bounding box center [580, 209] width 7 height 6
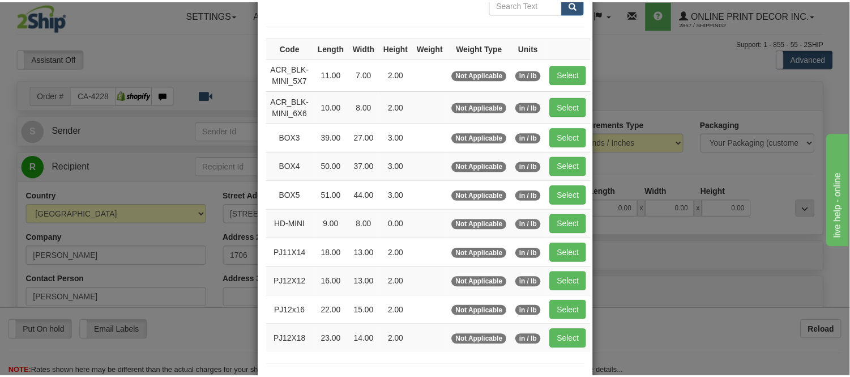
scroll to position [126, 0]
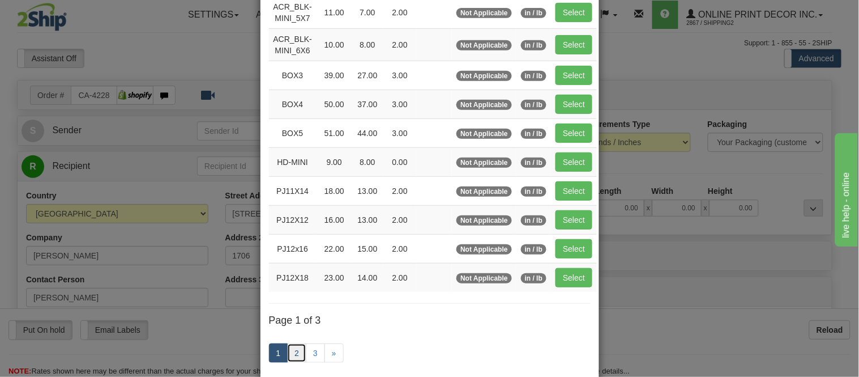
click at [292, 362] on link "2" at bounding box center [296, 352] width 19 height 19
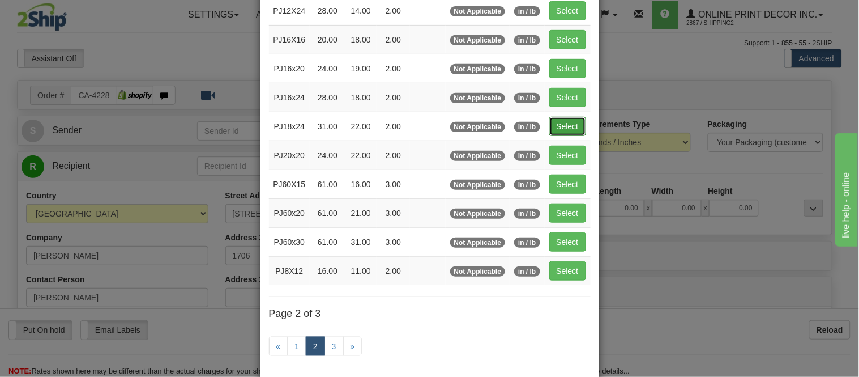
click at [549, 122] on button "Select" at bounding box center [567, 126] width 37 height 19
type input "PJ18x24"
type input "31.00"
type input "22.00"
type input "2.00"
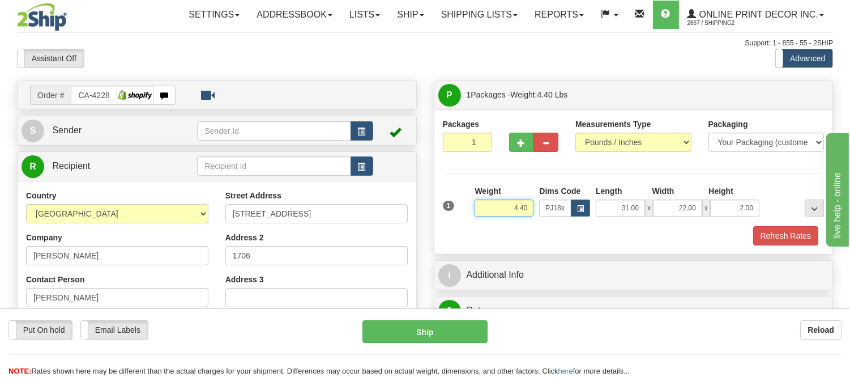
drag, startPoint x: 530, startPoint y: 207, endPoint x: 485, endPoint y: 210, distance: 44.8
click at [485, 210] on input "4.40" at bounding box center [504, 207] width 59 height 17
drag, startPoint x: 528, startPoint y: 210, endPoint x: 478, endPoint y: 213, distance: 50.5
click at [478, 213] on input "5.98" at bounding box center [504, 207] width 59 height 17
click button "Delete" at bounding box center [0, 0] width 0 height 0
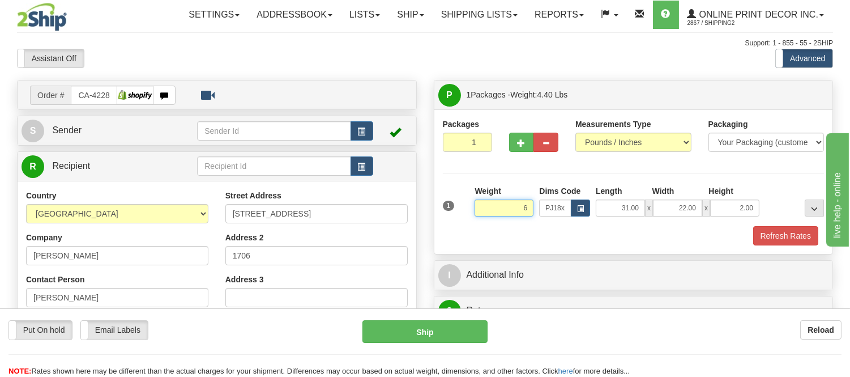
type input "6.00"
click at [514, 148] on button "button" at bounding box center [521, 142] width 25 height 19
radio input "true"
type input "2"
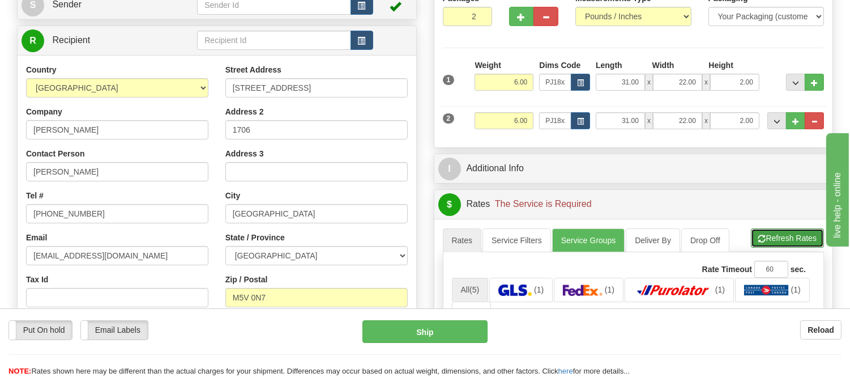
click at [798, 235] on button "Refresh Rates" at bounding box center [787, 237] width 73 height 19
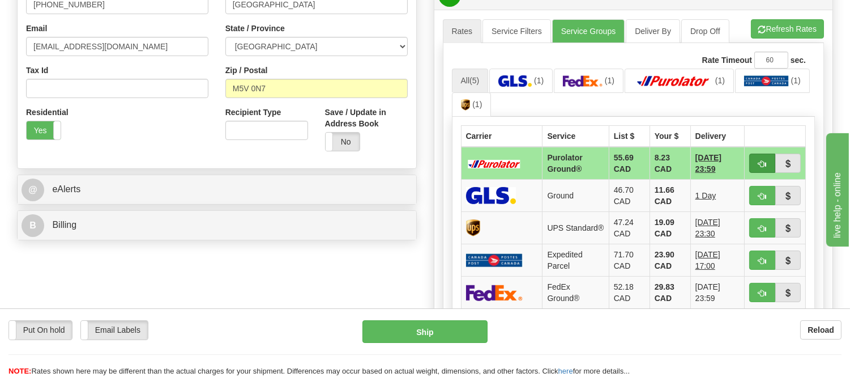
scroll to position [377, 0]
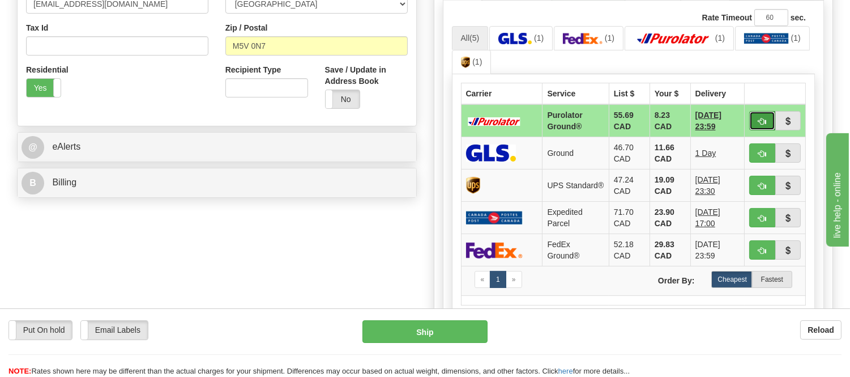
click at [756, 125] on button "button" at bounding box center [762, 120] width 26 height 19
type input "260"
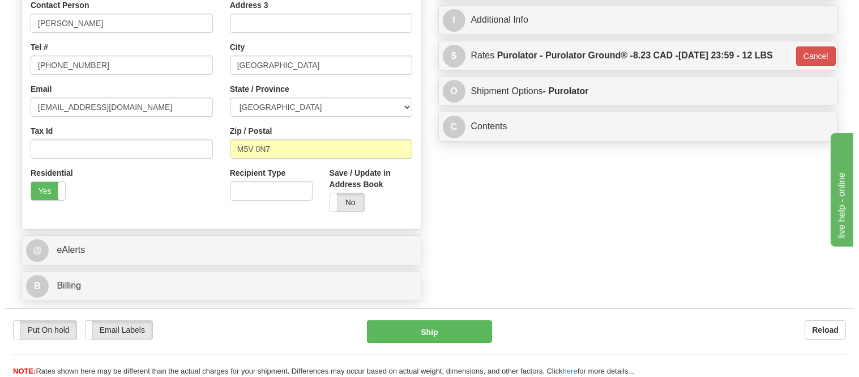
scroll to position [126, 0]
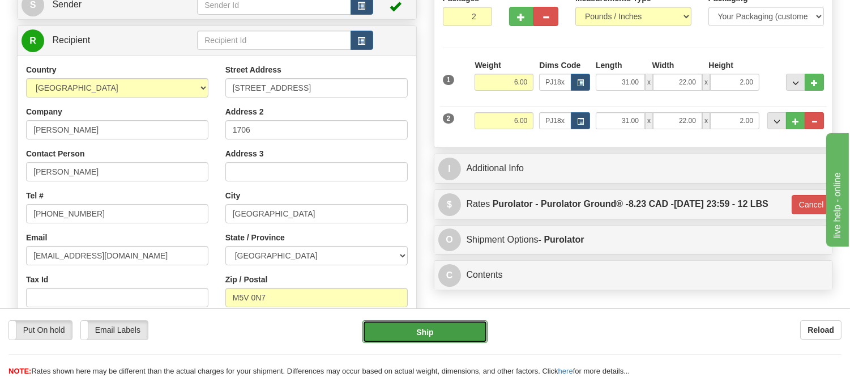
click at [465, 327] on button "Ship" at bounding box center [424, 331] width 125 height 23
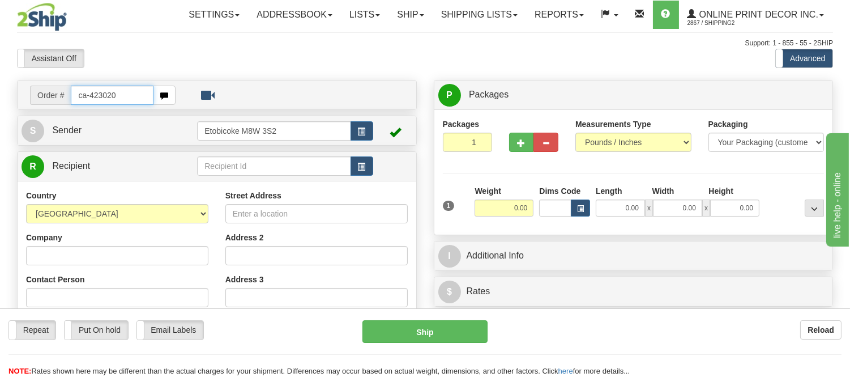
type input "ca-423020"
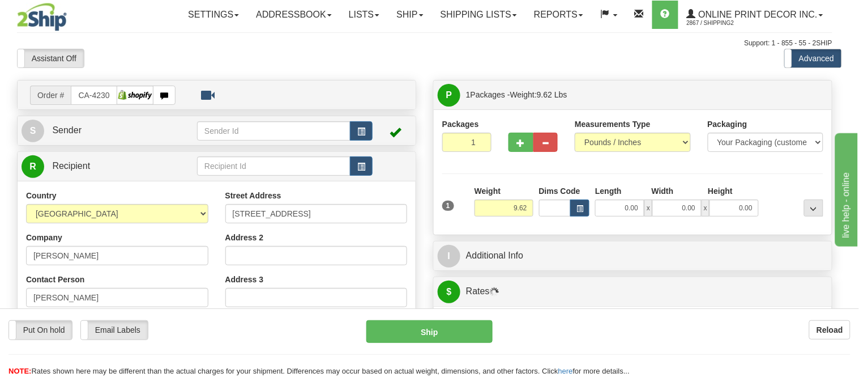
type input "CEDAR SPRINGS"
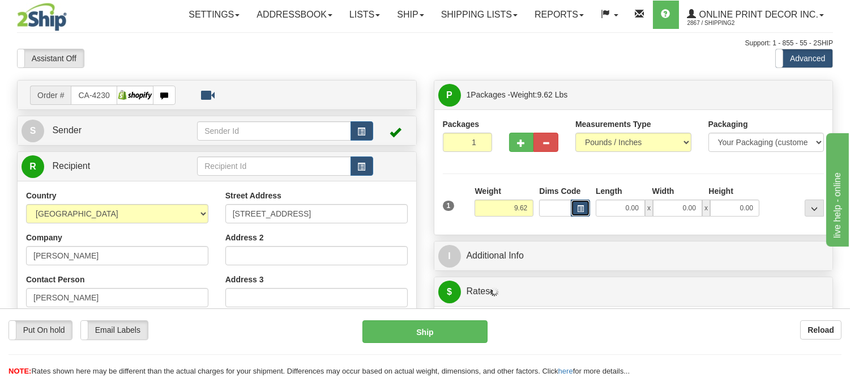
click at [579, 211] on span "button" at bounding box center [580, 209] width 7 height 6
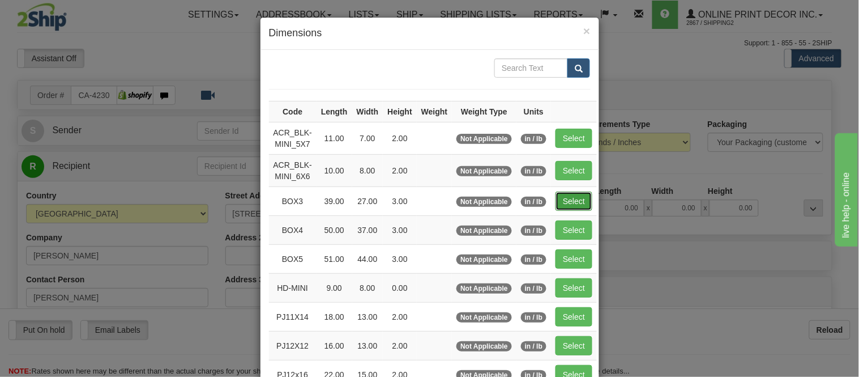
click at [557, 204] on button "Select" at bounding box center [573, 200] width 37 height 19
type input "BOX3"
type input "39.00"
type input "27.00"
type input "3.00"
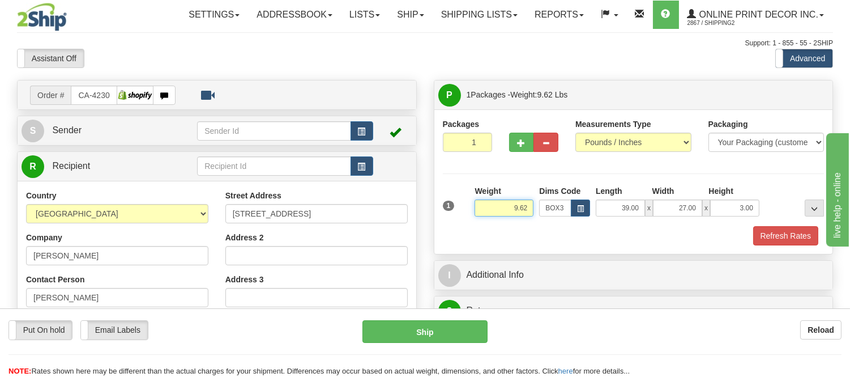
drag, startPoint x: 528, startPoint y: 204, endPoint x: 451, endPoint y: 212, distance: 77.5
click at [451, 212] on div "1 Weight 9.62 Dims Code BOX3" at bounding box center [633, 205] width 387 height 40
type input "13.98"
click at [757, 227] on button "Refresh Rates" at bounding box center [785, 235] width 65 height 19
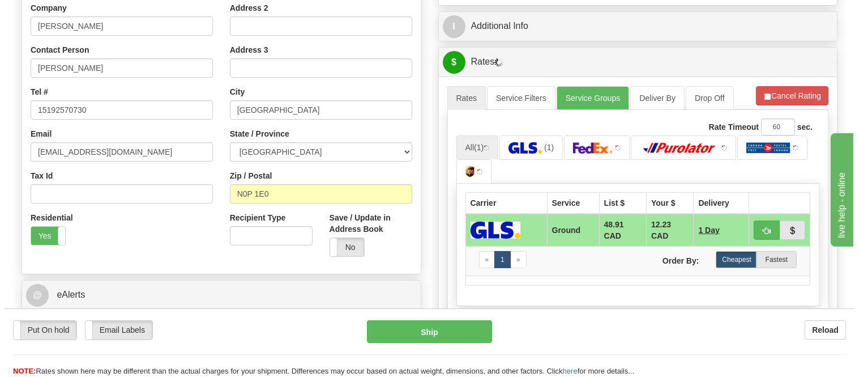
scroll to position [251, 0]
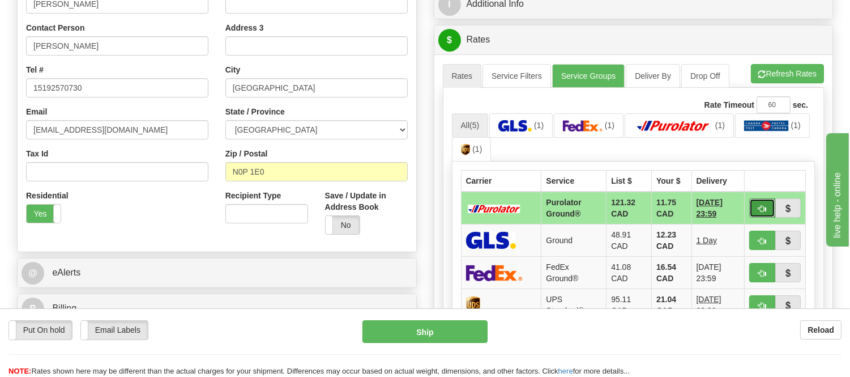
click at [760, 207] on span "button" at bounding box center [762, 208] width 8 height 7
type input "260"
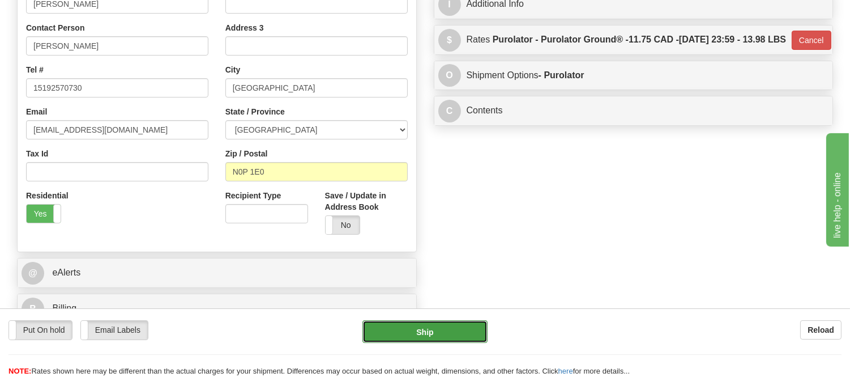
click at [457, 332] on button "Ship" at bounding box center [424, 331] width 125 height 23
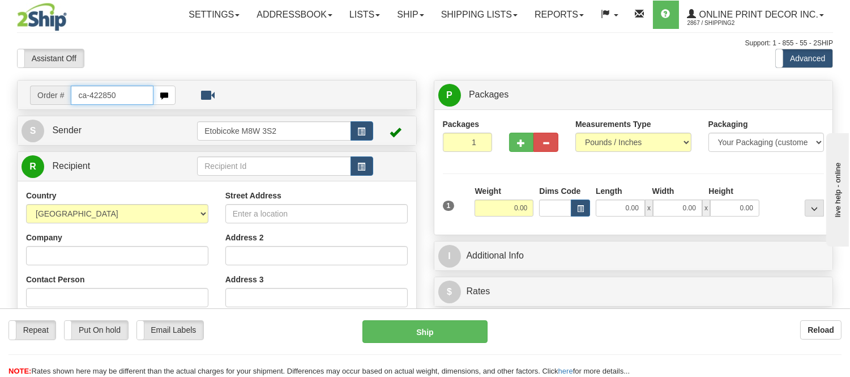
type input "ca-422850"
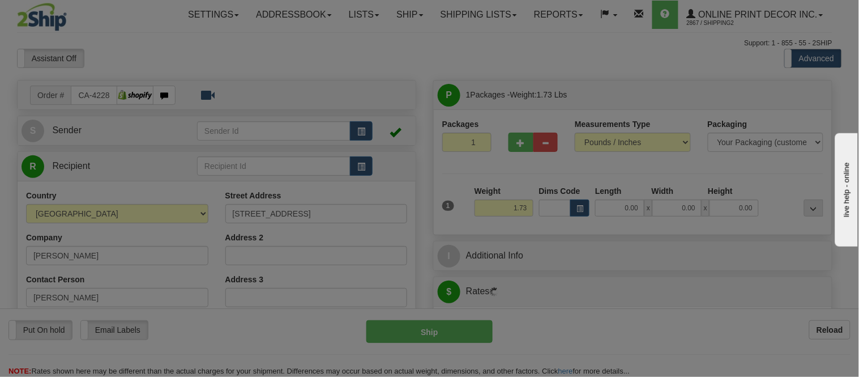
type input "ARCADIA"
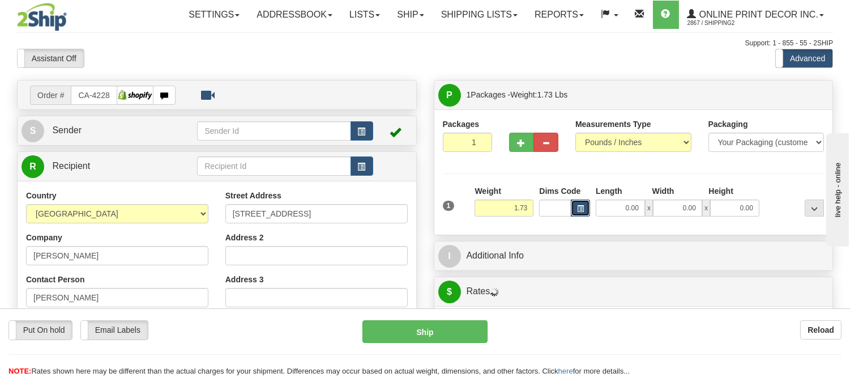
click at [580, 211] on span "button" at bounding box center [580, 209] width 7 height 6
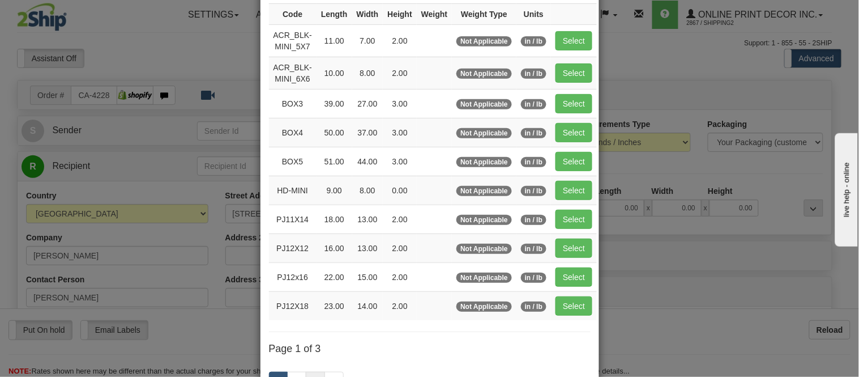
scroll to position [189, 0]
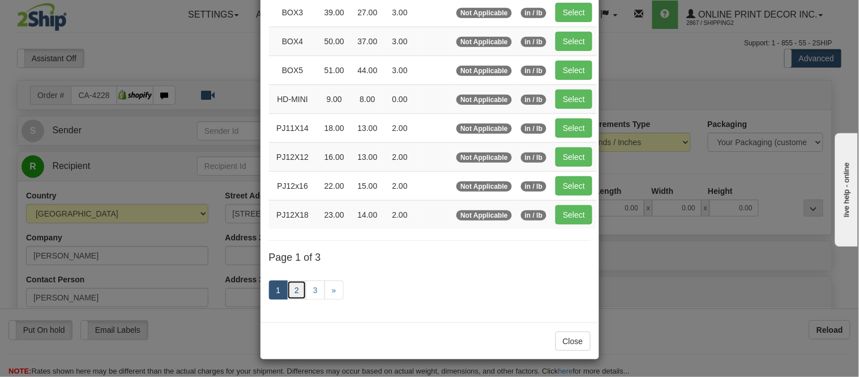
click at [290, 293] on link "2" at bounding box center [296, 289] width 19 height 19
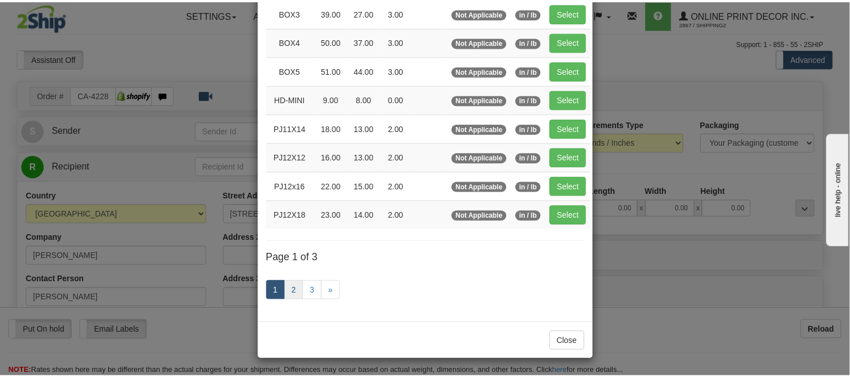
scroll to position [184, 0]
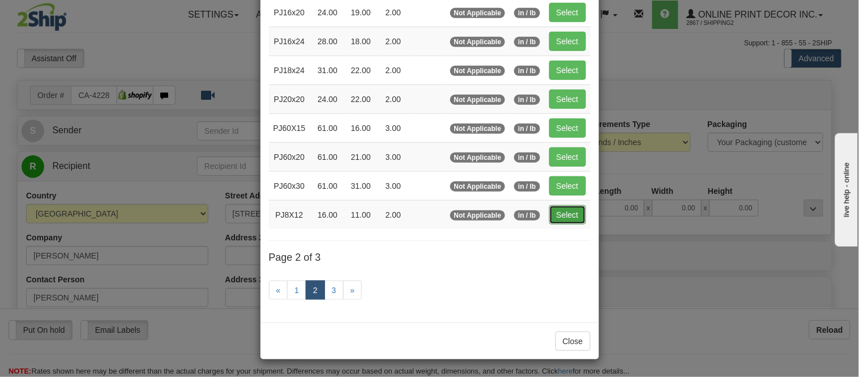
click at [549, 211] on button "Select" at bounding box center [567, 214] width 37 height 19
type input "PJ8X12"
type input "16.00"
type input "11.00"
type input "2.00"
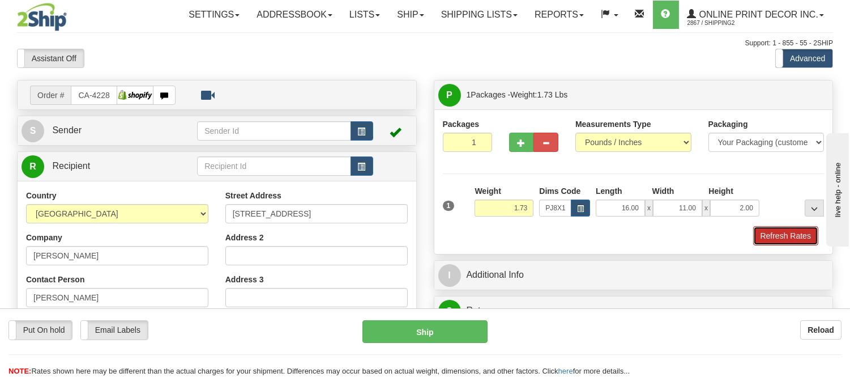
click at [800, 238] on button "Refresh Rates" at bounding box center [785, 235] width 65 height 19
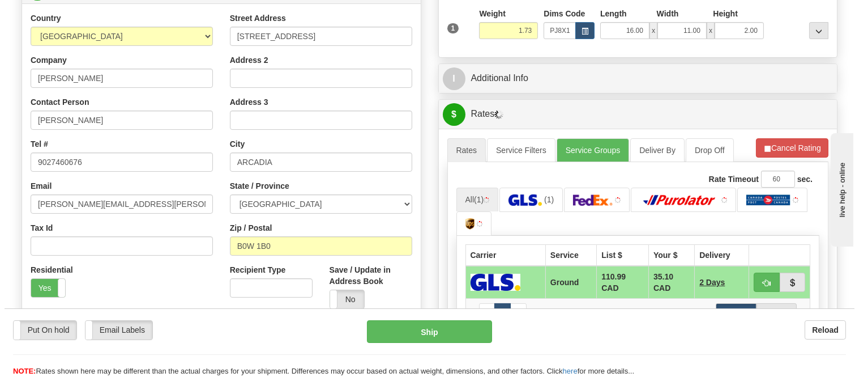
scroll to position [200, 0]
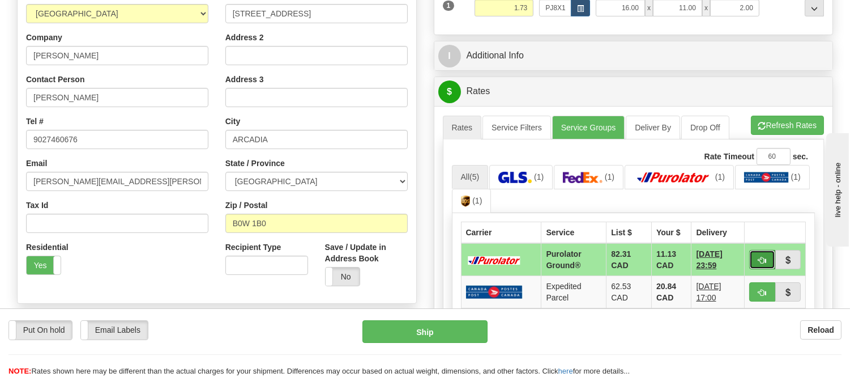
click at [760, 262] on span "button" at bounding box center [762, 260] width 8 height 7
type input "260"
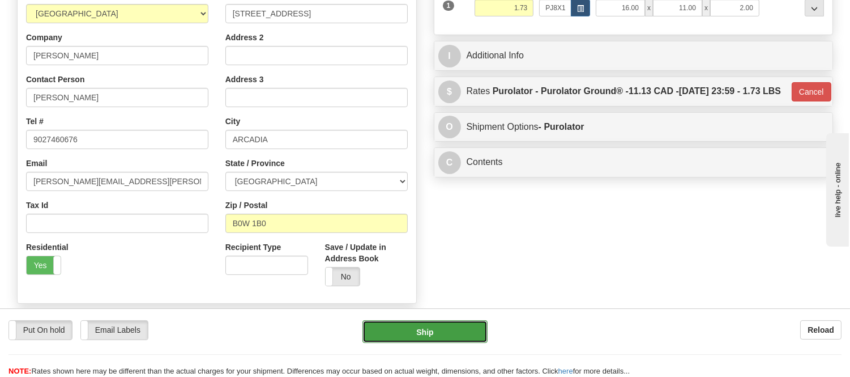
click at [466, 330] on button "Ship" at bounding box center [424, 331] width 125 height 23
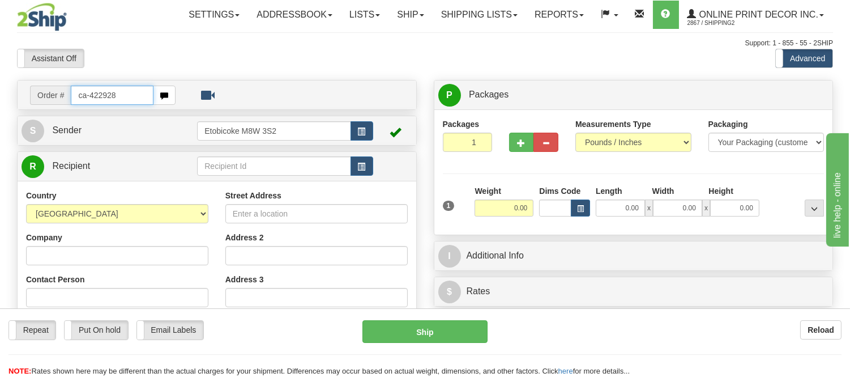
type input "ca-422928"
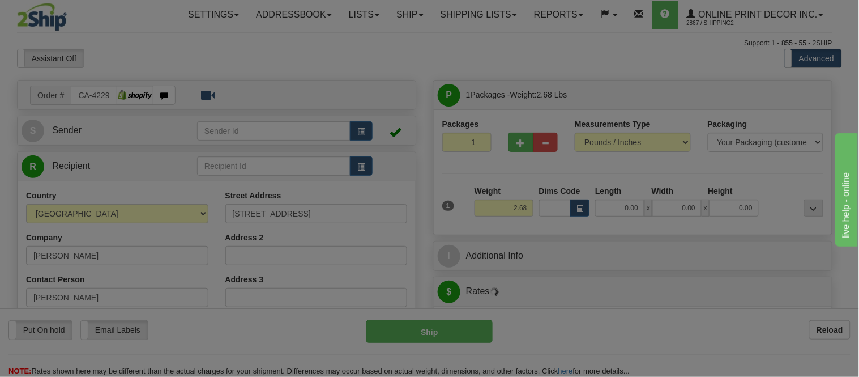
type input "FENELON FALLS"
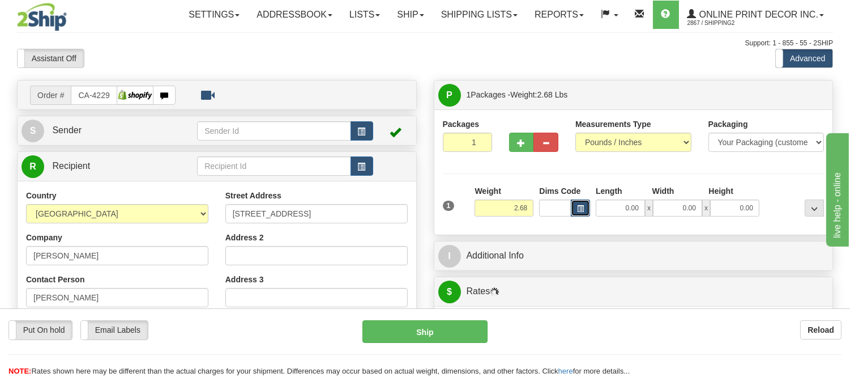
click at [580, 208] on span "button" at bounding box center [580, 209] width 7 height 6
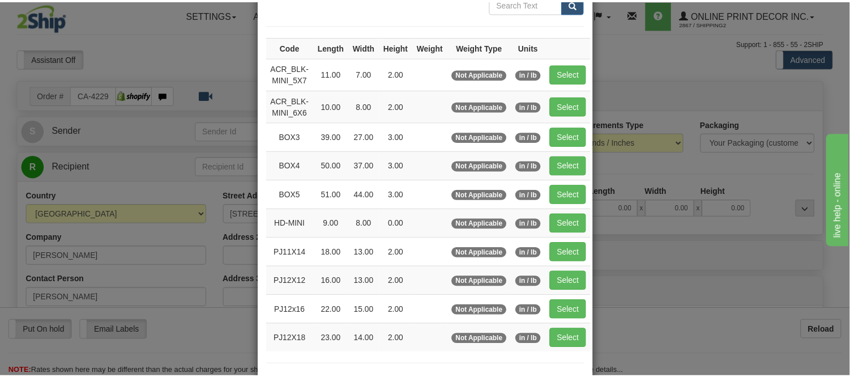
scroll to position [126, 0]
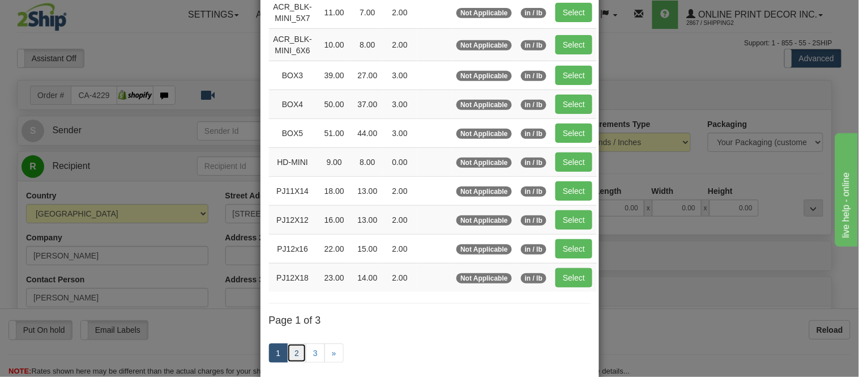
click at [287, 353] on link "2" at bounding box center [296, 352] width 19 height 19
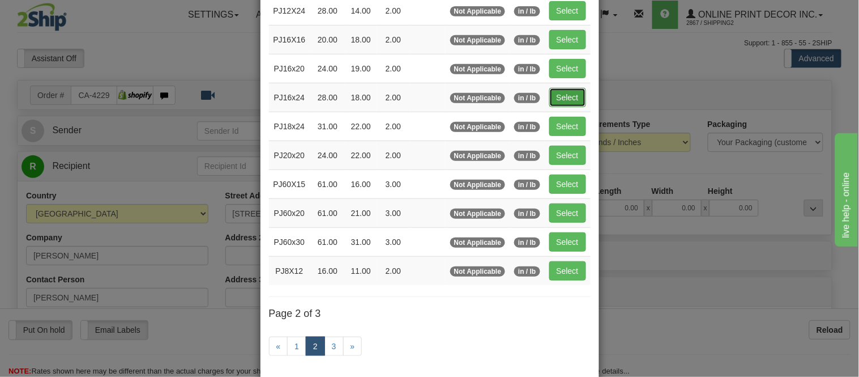
click at [564, 95] on button "Select" at bounding box center [567, 97] width 37 height 19
type input "PJ16x24"
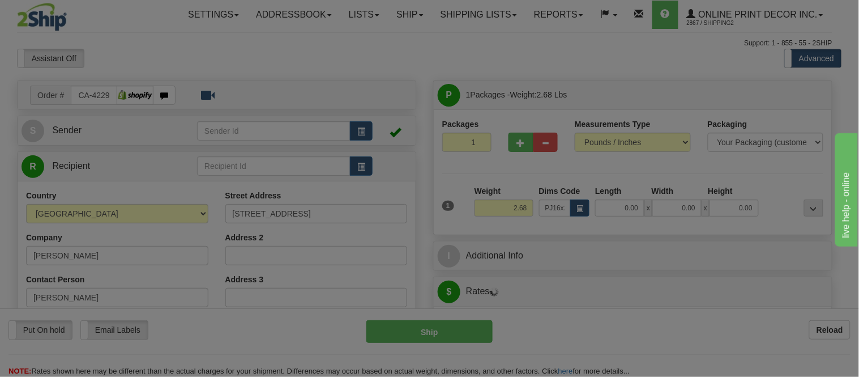
type input "28.00"
type input "18.00"
type input "2.00"
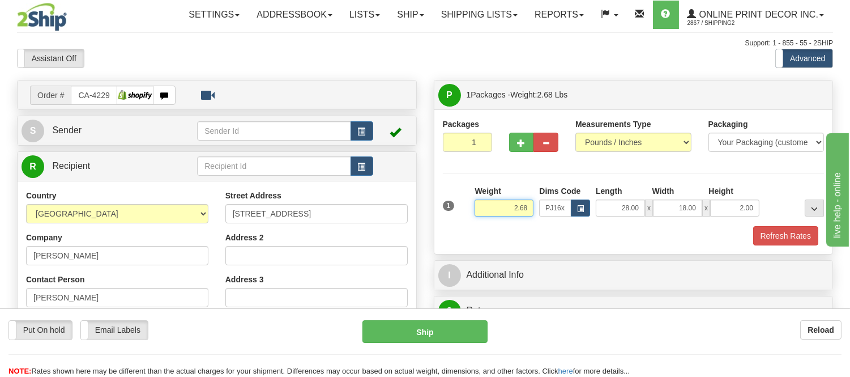
drag, startPoint x: 532, startPoint y: 207, endPoint x: 484, endPoint y: 204, distance: 48.7
click at [484, 204] on input "2.68" at bounding box center [504, 207] width 59 height 17
type input "4.00"
drag, startPoint x: 755, startPoint y: 206, endPoint x: 725, endPoint y: 202, distance: 30.2
click at [725, 202] on input "2.00" at bounding box center [734, 207] width 49 height 17
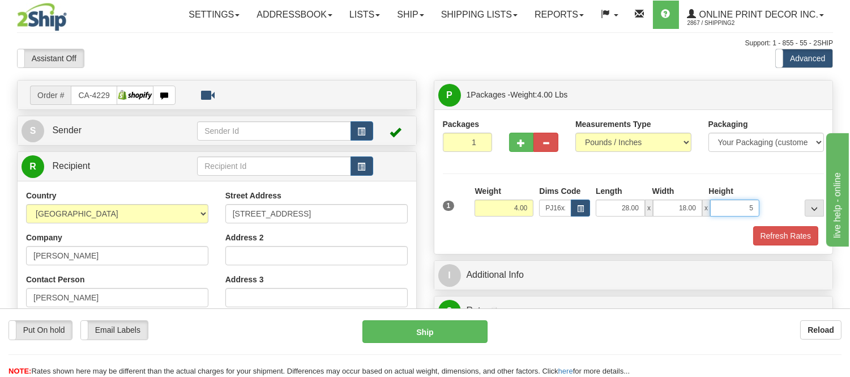
click button "Delete" at bounding box center [0, 0] width 0 height 0
type input "5.00"
click at [773, 228] on button "Refresh Rates" at bounding box center [785, 235] width 65 height 19
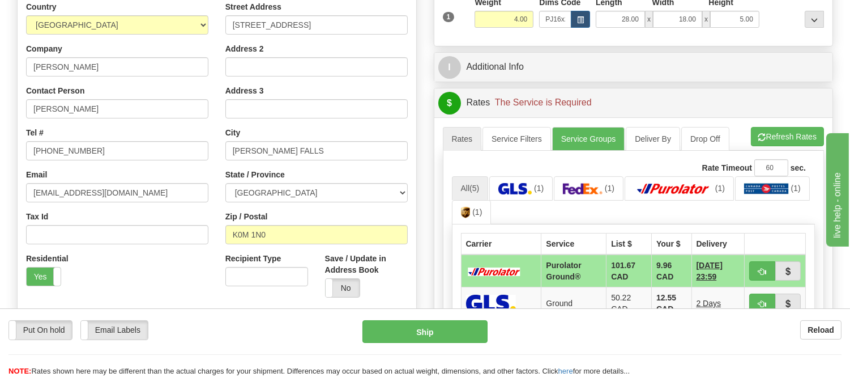
scroll to position [251, 0]
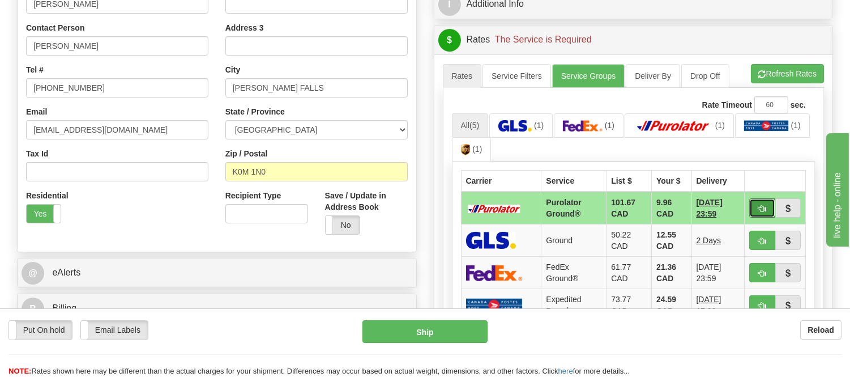
click at [763, 205] on span "button" at bounding box center [762, 208] width 8 height 7
type input "260"
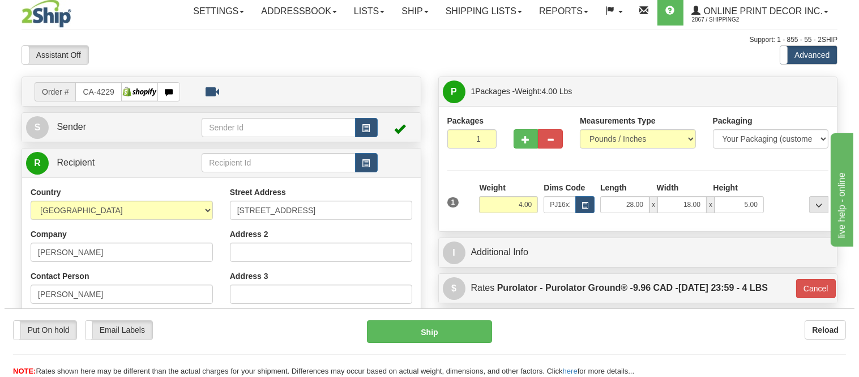
scroll to position [0, 0]
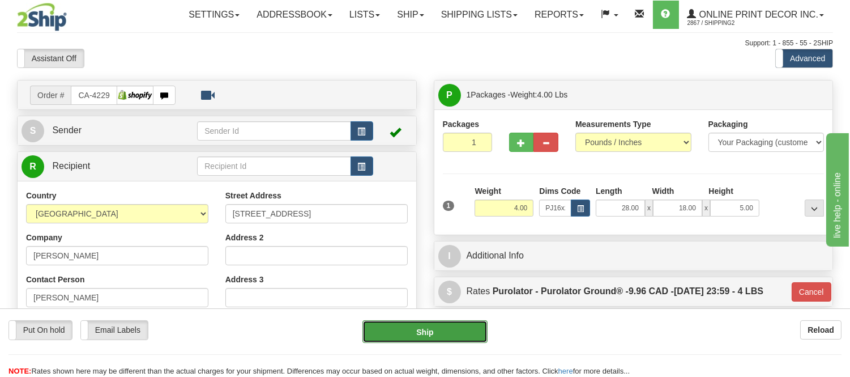
click at [469, 326] on button "Ship" at bounding box center [424, 331] width 125 height 23
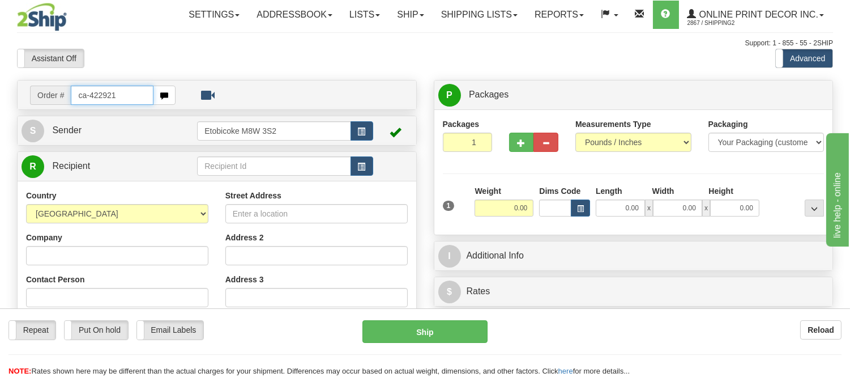
type input "ca-422921"
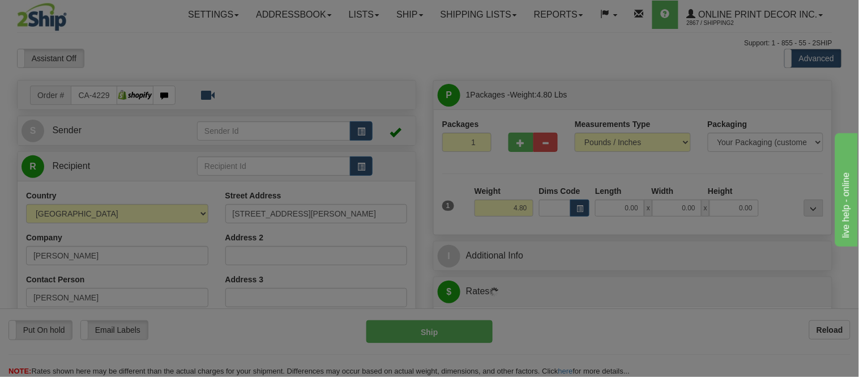
type input "BRIDGEWATER"
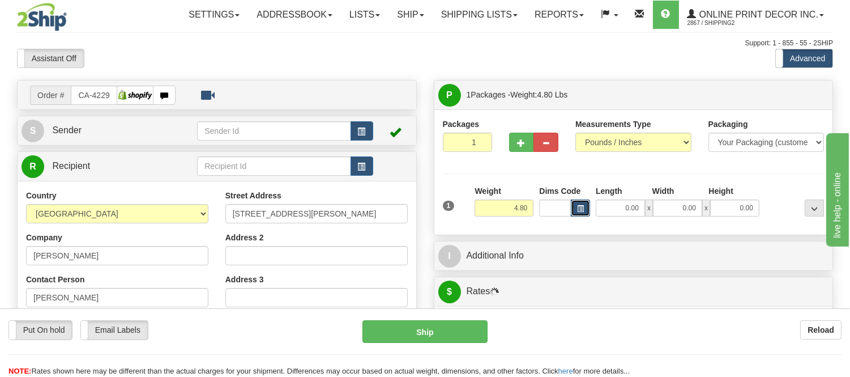
click at [575, 208] on button "button" at bounding box center [580, 207] width 19 height 17
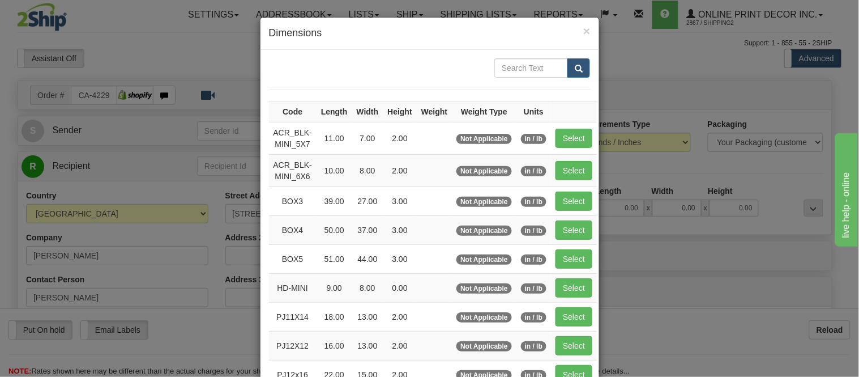
scroll to position [63, 0]
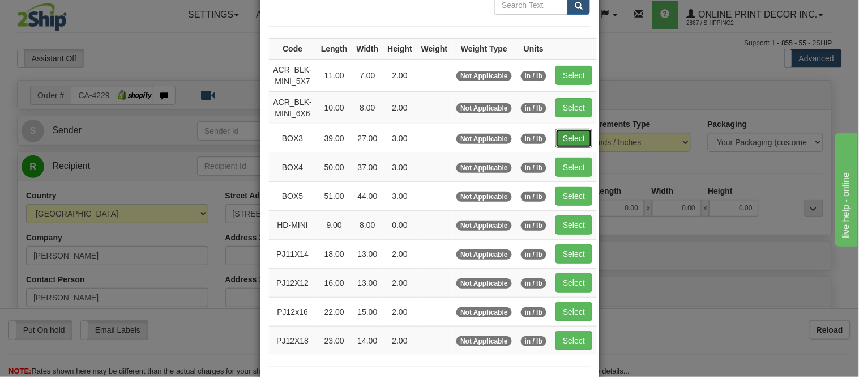
click at [565, 138] on button "Select" at bounding box center [573, 138] width 37 height 19
type input "BOX3"
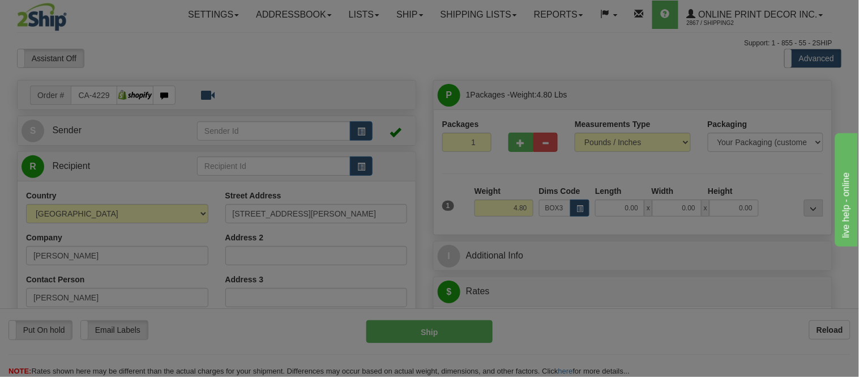
type input "39.00"
type input "27.00"
type input "3.00"
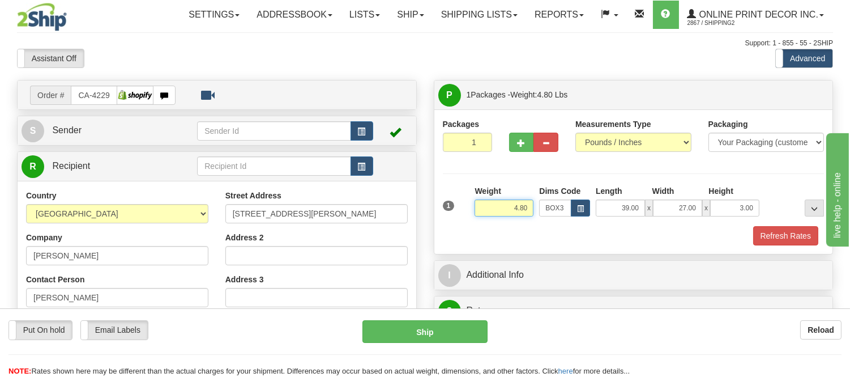
drag, startPoint x: 527, startPoint y: 207, endPoint x: 480, endPoint y: 207, distance: 46.4
click at [480, 207] on input "4.80" at bounding box center [504, 207] width 59 height 17
type input "7.98"
click at [525, 136] on button "button" at bounding box center [521, 142] width 25 height 19
radio input "true"
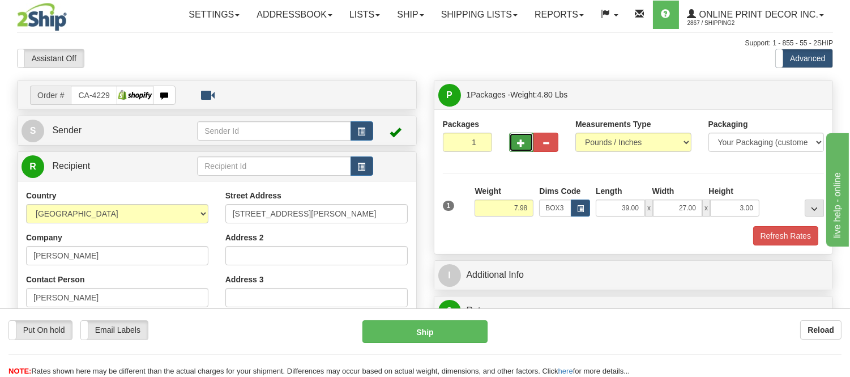
type input "2"
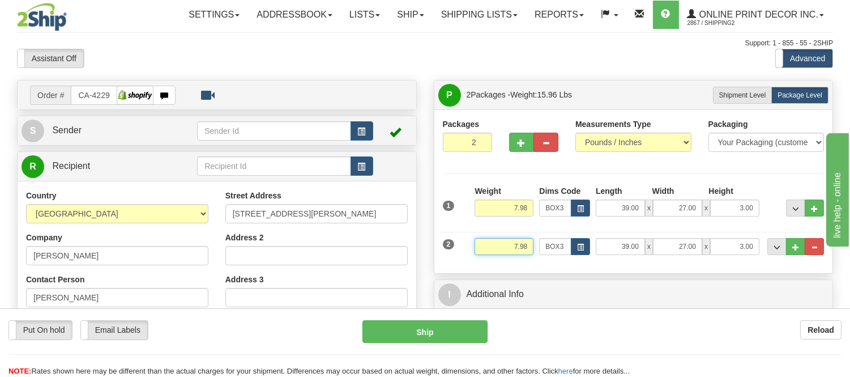
drag, startPoint x: 527, startPoint y: 245, endPoint x: 454, endPoint y: 247, distance: 73.1
click at [454, 247] on div "2 Weight 7.98 Dims Code BOX3 Length Width x" at bounding box center [633, 245] width 387 height 38
click at [581, 240] on button "button" at bounding box center [580, 246] width 19 height 17
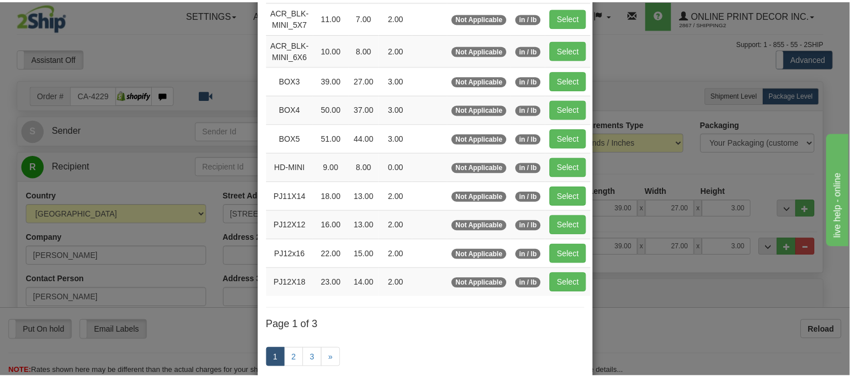
scroll to position [126, 0]
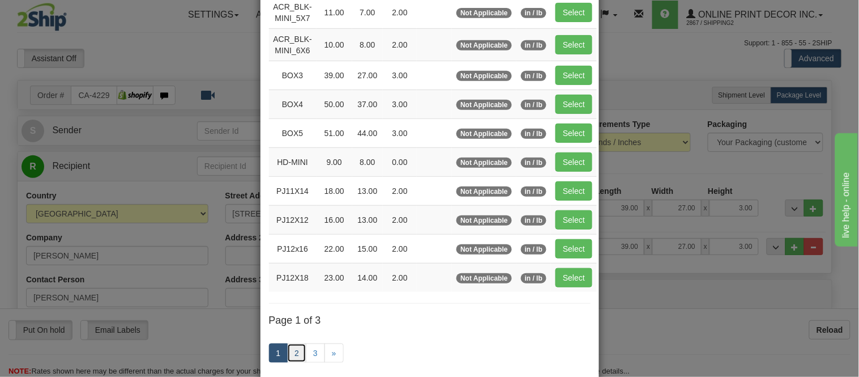
click at [290, 354] on link "2" at bounding box center [296, 352] width 19 height 19
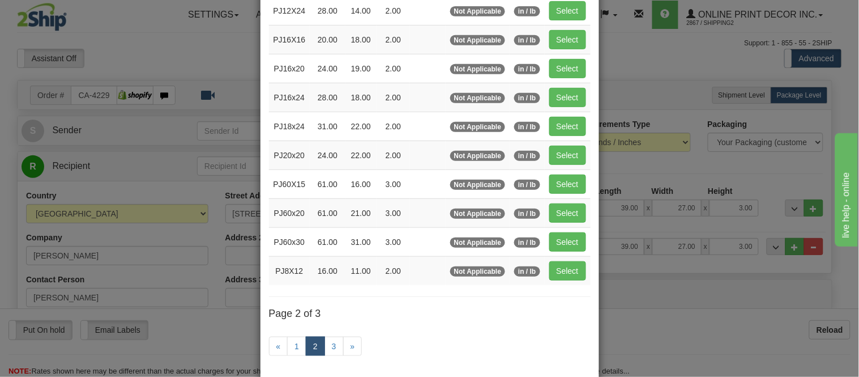
click at [582, 14] on td "Select" at bounding box center [568, 10] width 46 height 29
click at [579, 12] on button "Select" at bounding box center [567, 10] width 37 height 19
type input "PJ12X24"
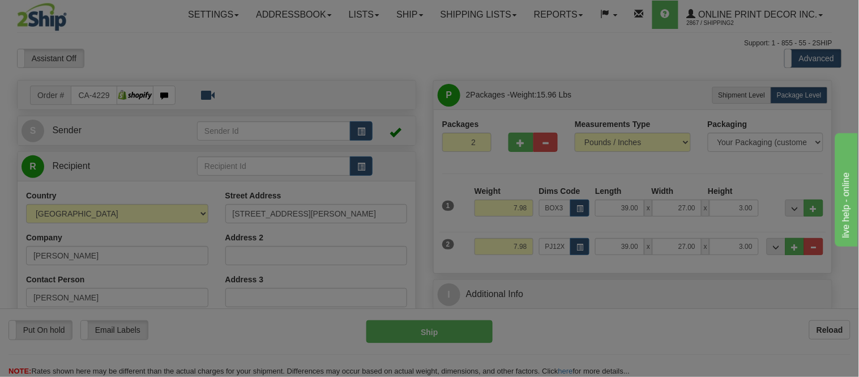
type input "28.00"
type input "14.00"
type input "2.00"
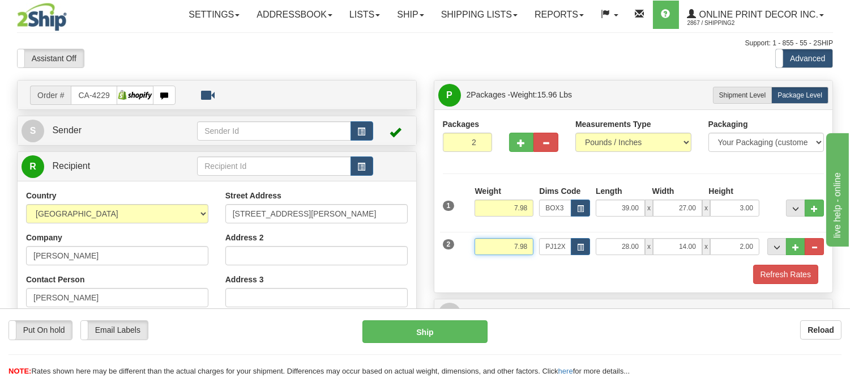
drag, startPoint x: 531, startPoint y: 244, endPoint x: 464, endPoint y: 262, distance: 68.5
click at [464, 262] on div "2 Weight 7.98 Dims Code PJ12X24 Length Width" at bounding box center [633, 245] width 387 height 38
type input "1.20"
click at [793, 280] on button "Refresh Rates" at bounding box center [785, 273] width 65 height 19
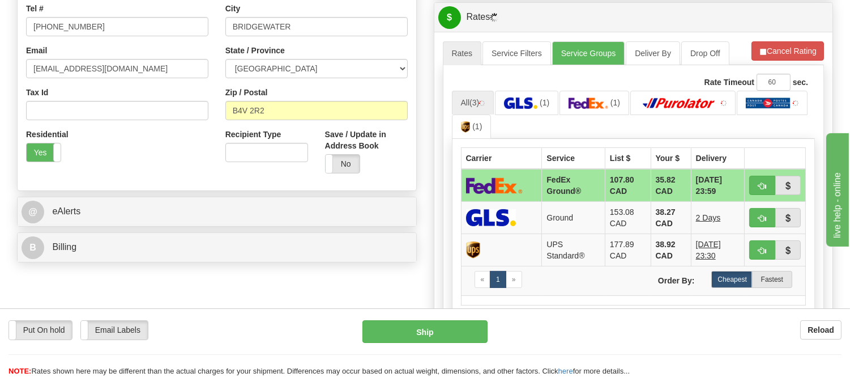
scroll to position [251, 0]
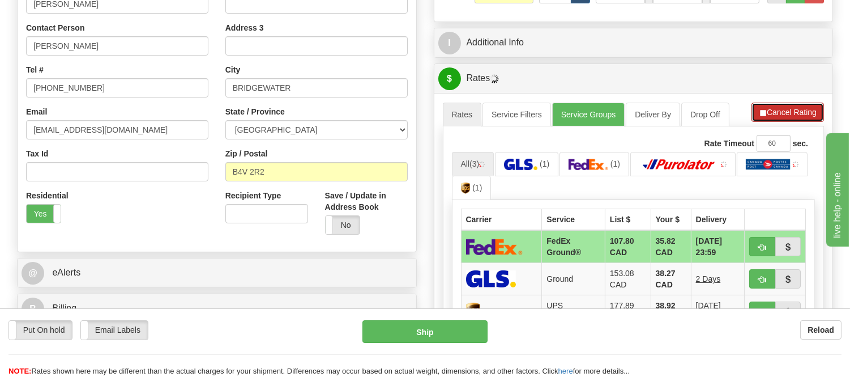
click at [773, 106] on button "Cancel Rating" at bounding box center [787, 111] width 72 height 19
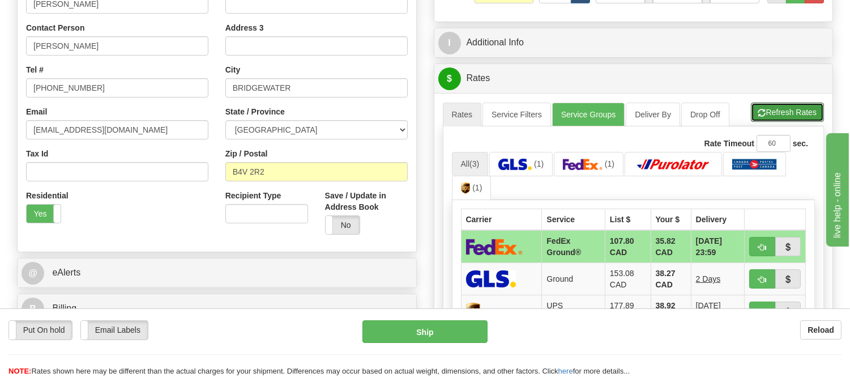
click at [773, 106] on button "Refresh Rates" at bounding box center [787, 111] width 73 height 19
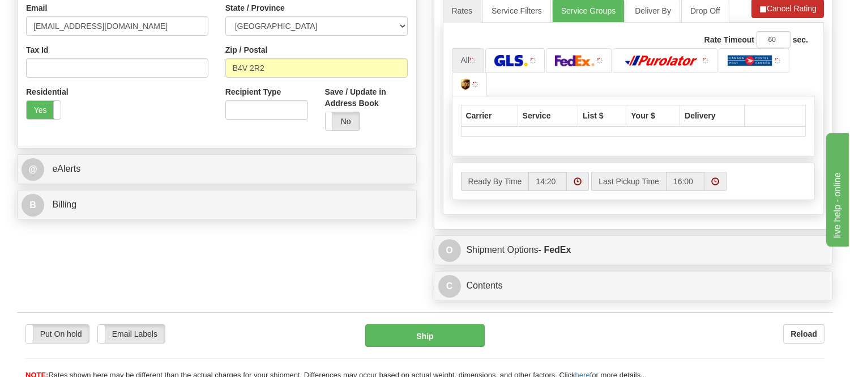
scroll to position [377, 0]
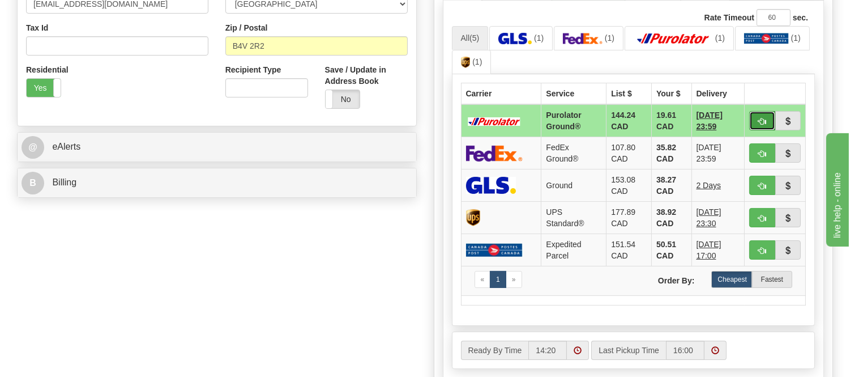
click at [762, 122] on span "button" at bounding box center [762, 121] width 8 height 7
type input "260"
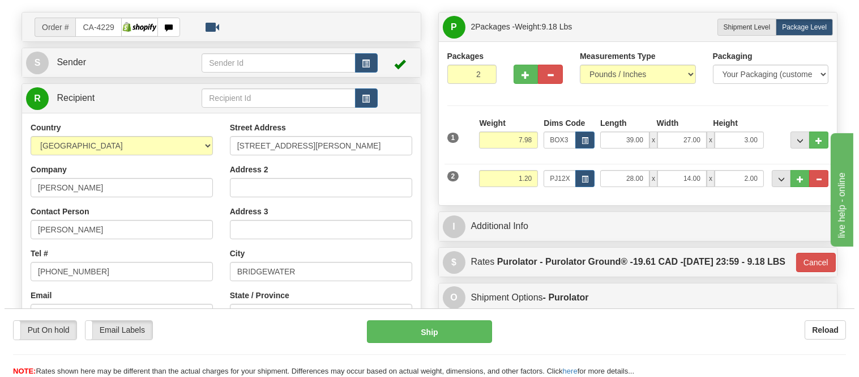
scroll to position [63, 0]
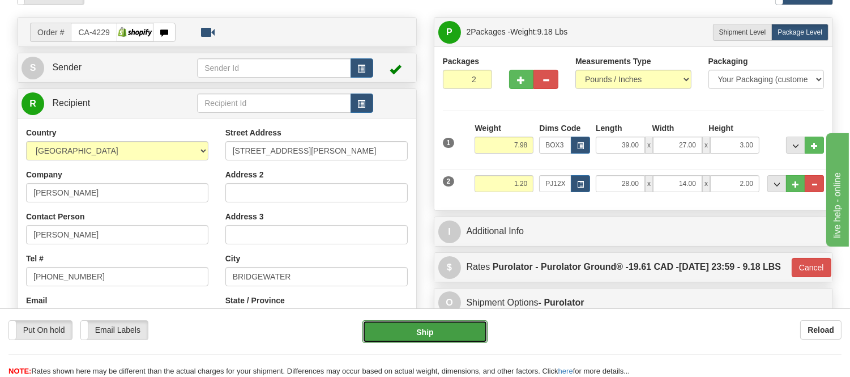
click at [436, 334] on button "Ship" at bounding box center [424, 331] width 125 height 23
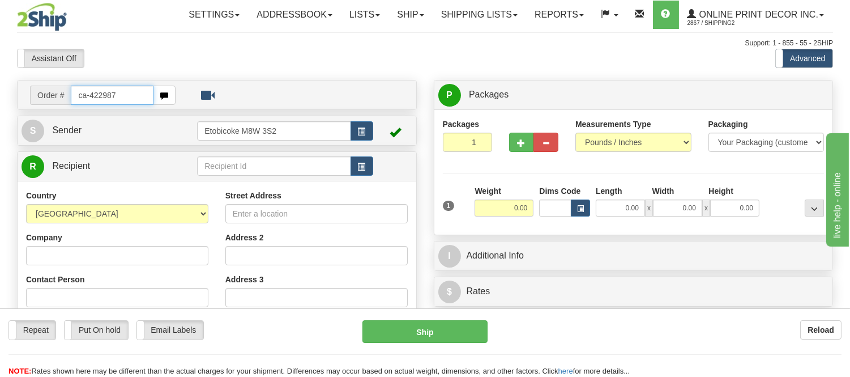
type input "ca-422987"
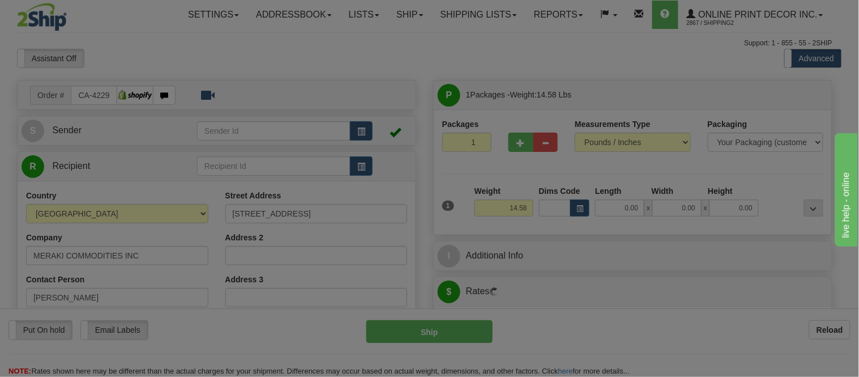
type input "[GEOGRAPHIC_DATA]"
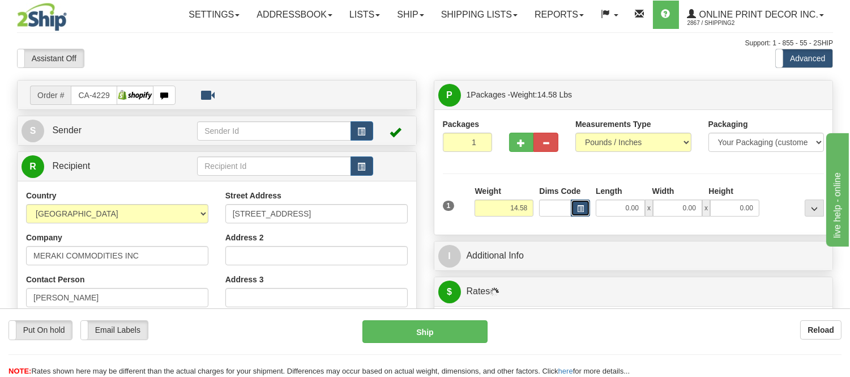
click at [582, 206] on span "button" at bounding box center [580, 209] width 7 height 6
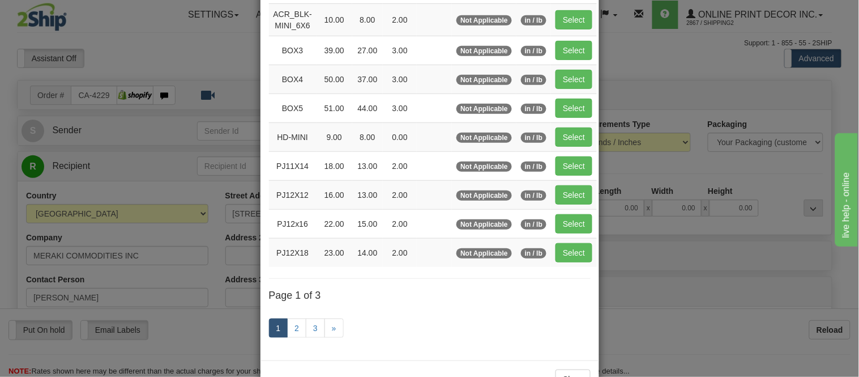
scroll to position [189, 0]
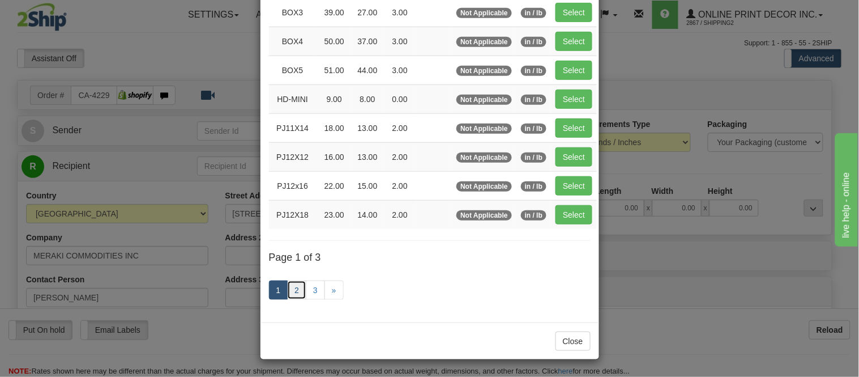
click at [287, 292] on link "2" at bounding box center [296, 289] width 19 height 19
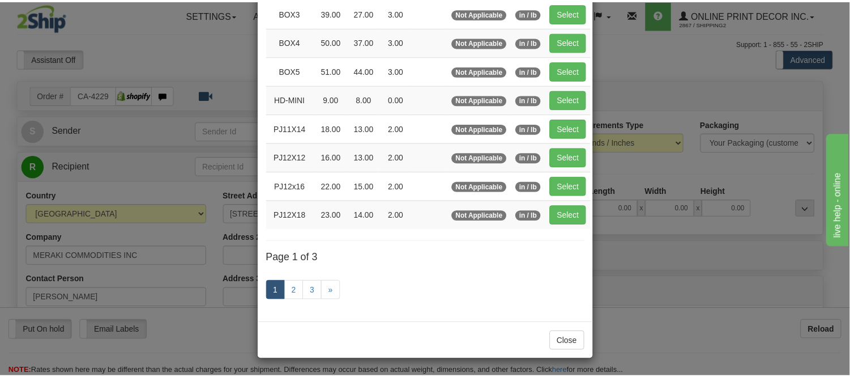
scroll to position [184, 0]
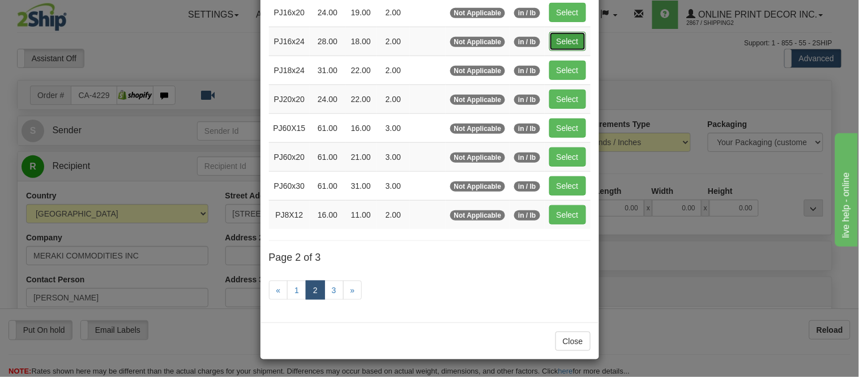
click at [565, 44] on button "Select" at bounding box center [567, 41] width 37 height 19
type input "PJ16x24"
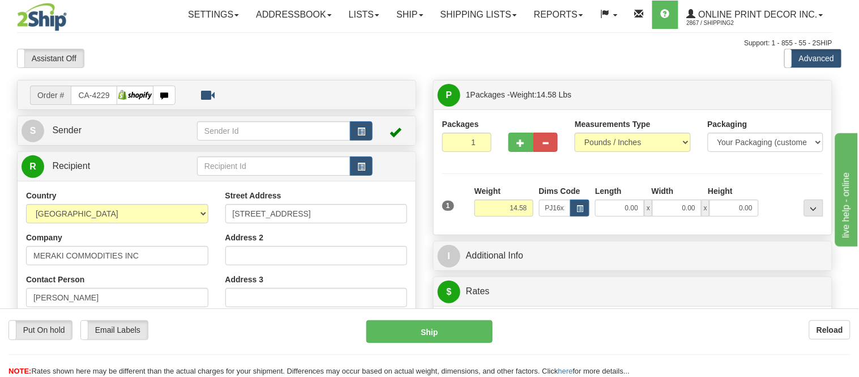
type input "28.00"
type input "18.00"
type input "2.00"
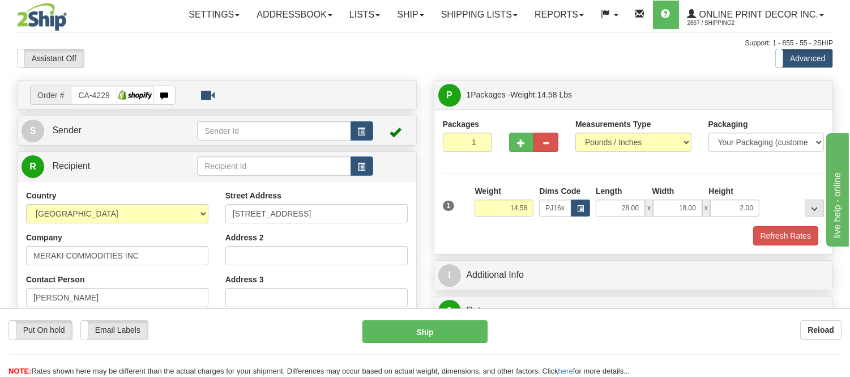
drag, startPoint x: 535, startPoint y: 207, endPoint x: 497, endPoint y: 206, distance: 38.0
click at [497, 206] on div "Weight 14.58" at bounding box center [504, 205] width 65 height 40
click at [536, 177] on div "Packages 1 1 Measurements Type" at bounding box center [634, 181] width 382 height 127
click at [524, 189] on div "Weight 14.58" at bounding box center [504, 200] width 59 height 31
drag, startPoint x: 531, startPoint y: 207, endPoint x: 493, endPoint y: 214, distance: 39.2
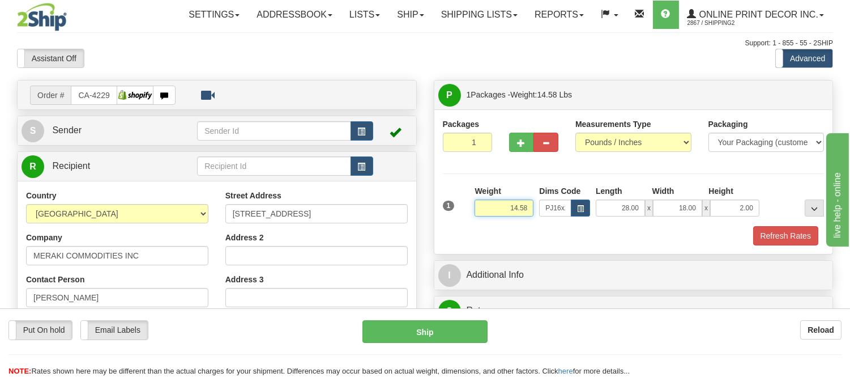
click at [493, 214] on input "14.58" at bounding box center [504, 207] width 59 height 17
type input "10.00"
drag, startPoint x: 756, startPoint y: 207, endPoint x: 717, endPoint y: 228, distance: 43.6
click at [717, 228] on div "1 Weight 10.00 Dims Code PJ16x24 Length Width Height x" at bounding box center [634, 215] width 382 height 60
click button "Delete" at bounding box center [0, 0] width 0 height 0
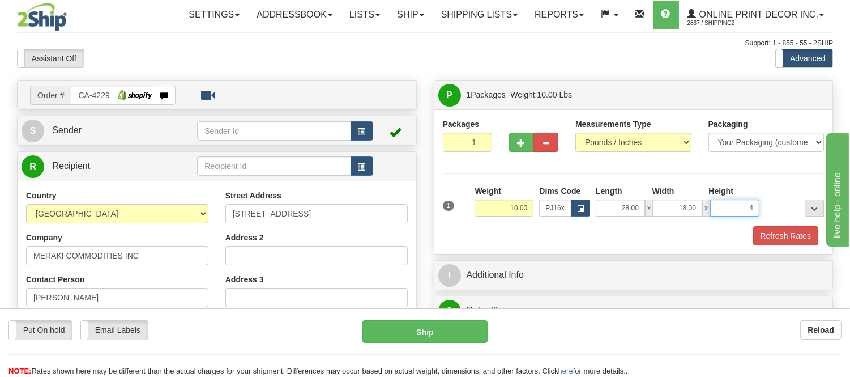
type input "4.00"
click at [797, 233] on button "Refresh Rates" at bounding box center [785, 235] width 65 height 19
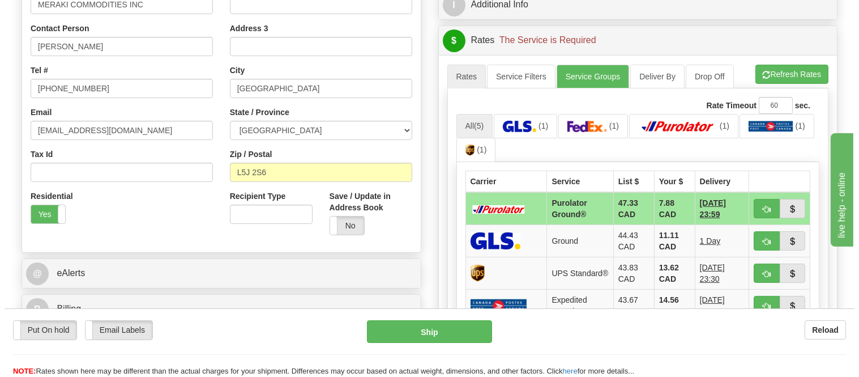
scroll to position [251, 0]
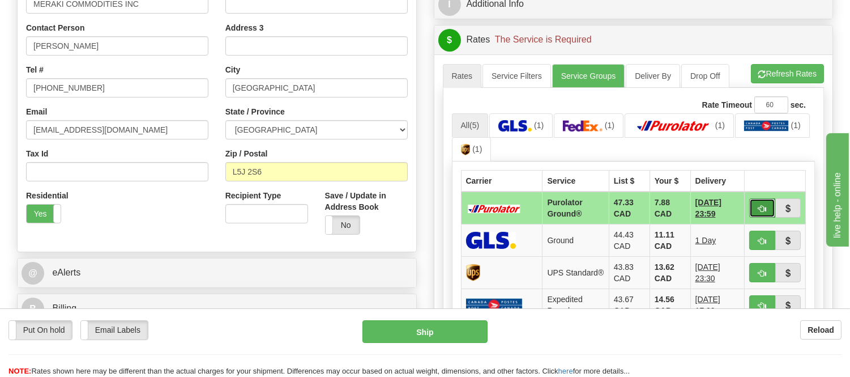
click at [753, 205] on button "button" at bounding box center [762, 207] width 26 height 19
type input "260"
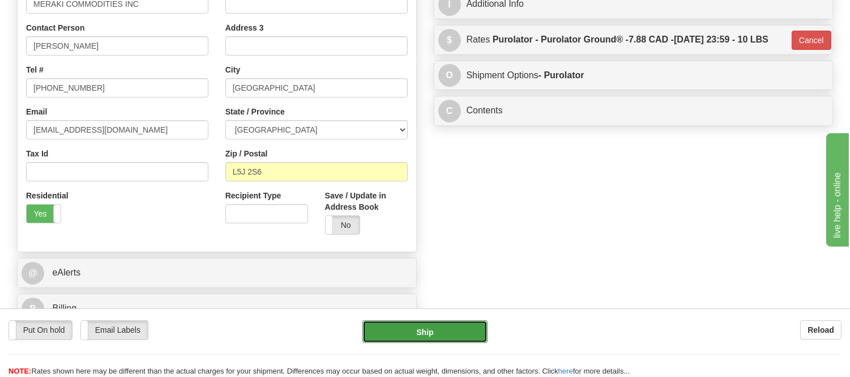
click at [447, 324] on button "Ship" at bounding box center [424, 331] width 125 height 23
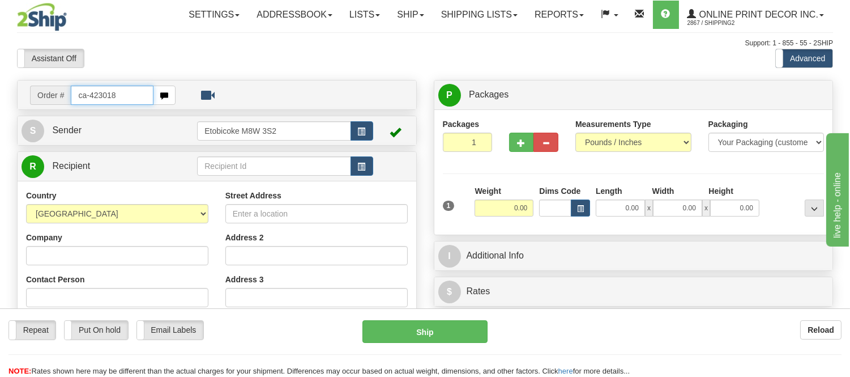
type input "ca-423018"
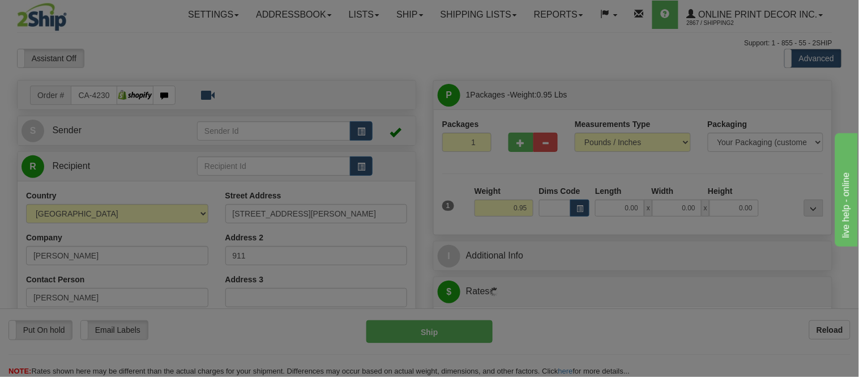
type input "[GEOGRAPHIC_DATA]"
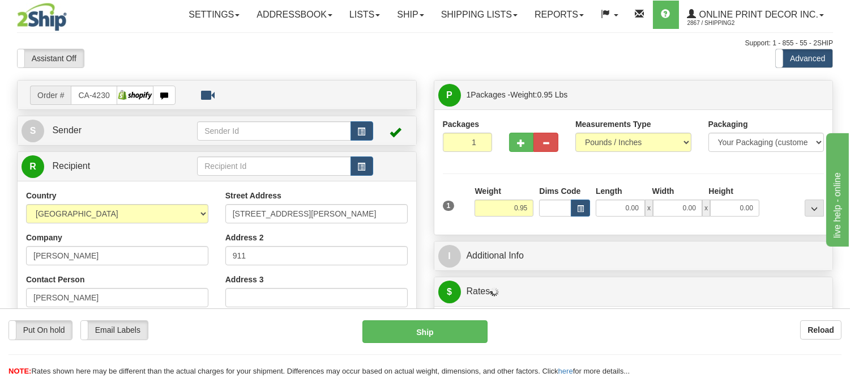
click at [595, 199] on div "Length" at bounding box center [621, 192] width 57 height 14
click at [578, 206] on span "button" at bounding box center [580, 209] width 7 height 6
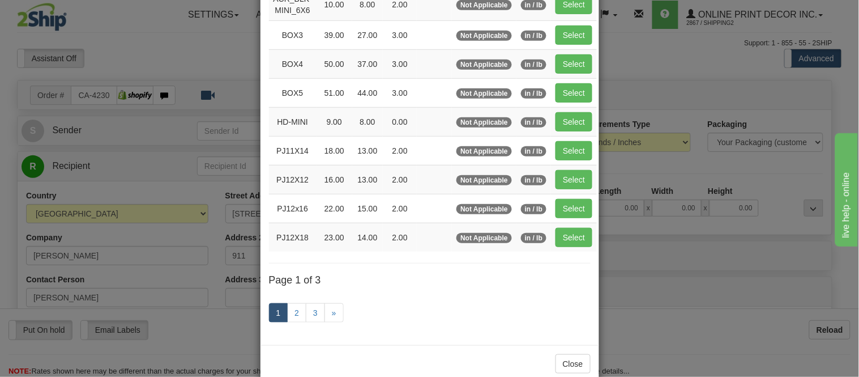
scroll to position [189, 0]
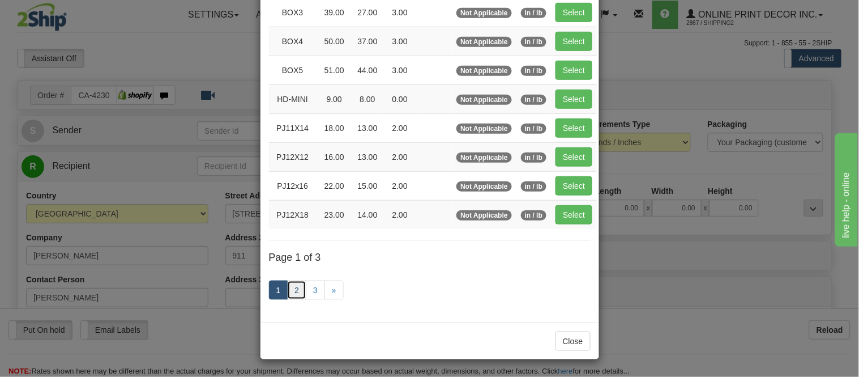
click at [288, 289] on link "2" at bounding box center [296, 289] width 19 height 19
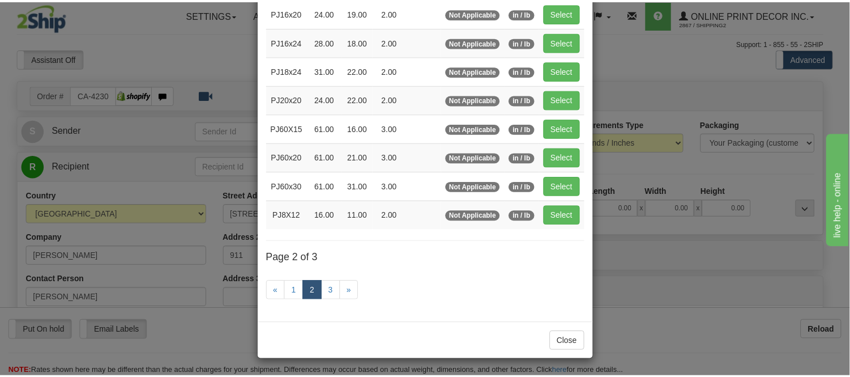
scroll to position [184, 0]
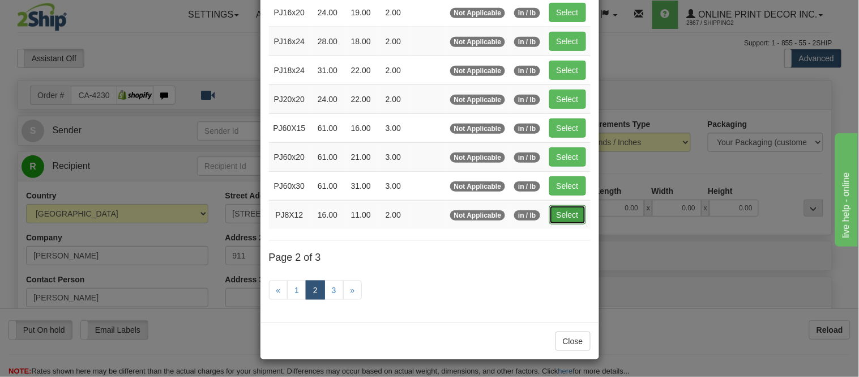
click at [570, 217] on button "Select" at bounding box center [567, 214] width 37 height 19
type input "PJ8X12"
type input "16.00"
type input "11.00"
type input "2.00"
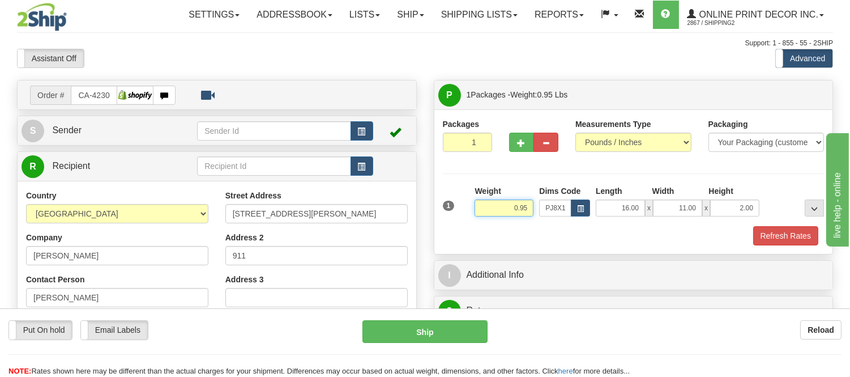
drag, startPoint x: 528, startPoint y: 207, endPoint x: 477, endPoint y: 193, distance: 52.9
click at [477, 193] on div "Weight 0.95" at bounding box center [504, 200] width 59 height 31
type input "1.20"
click at [778, 229] on button "Refresh Rates" at bounding box center [785, 235] width 65 height 19
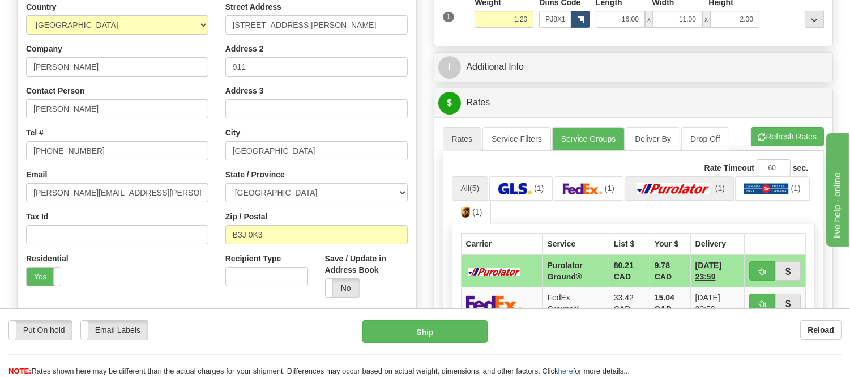
scroll to position [251, 0]
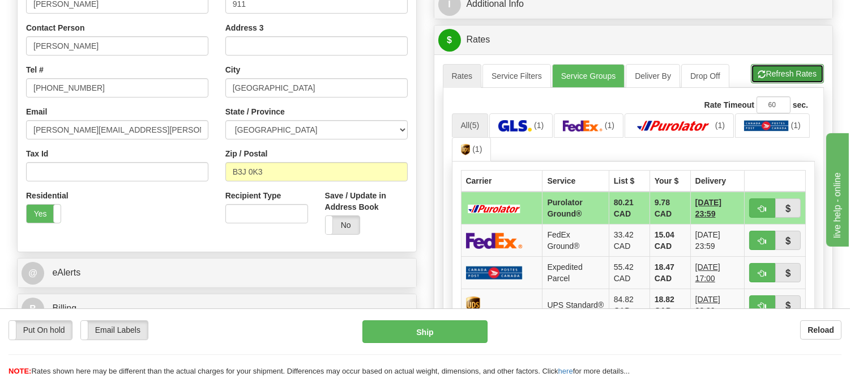
click at [813, 80] on button "Refresh Rates" at bounding box center [787, 73] width 73 height 19
drag, startPoint x: 759, startPoint y: 200, endPoint x: 765, endPoint y: 210, distance: 11.0
click at [765, 210] on span "button" at bounding box center [762, 208] width 8 height 7
type input "260"
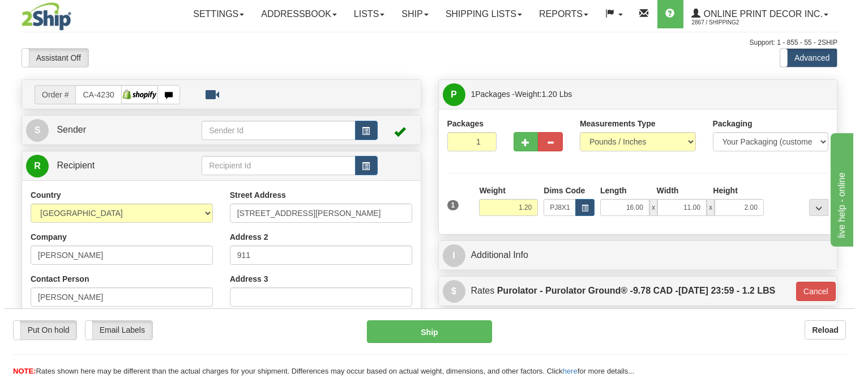
scroll to position [0, 0]
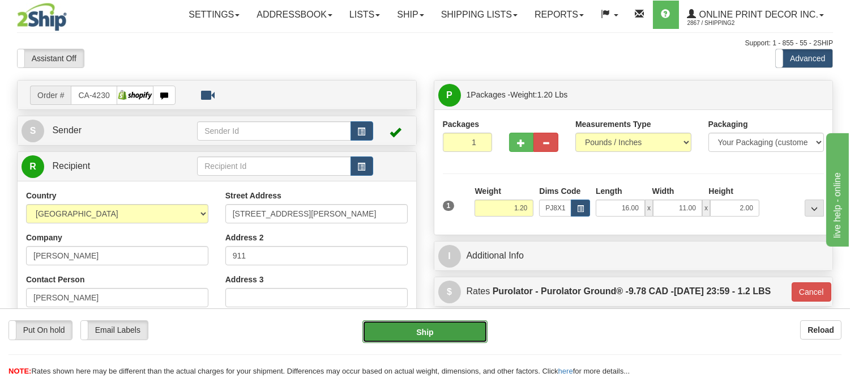
click at [406, 327] on button "Ship" at bounding box center [424, 331] width 125 height 23
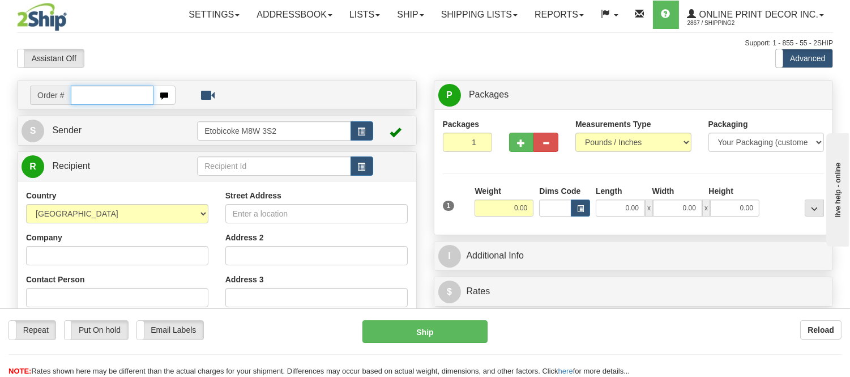
click at [111, 100] on input "text" at bounding box center [112, 95] width 83 height 19
type input "us-56003"
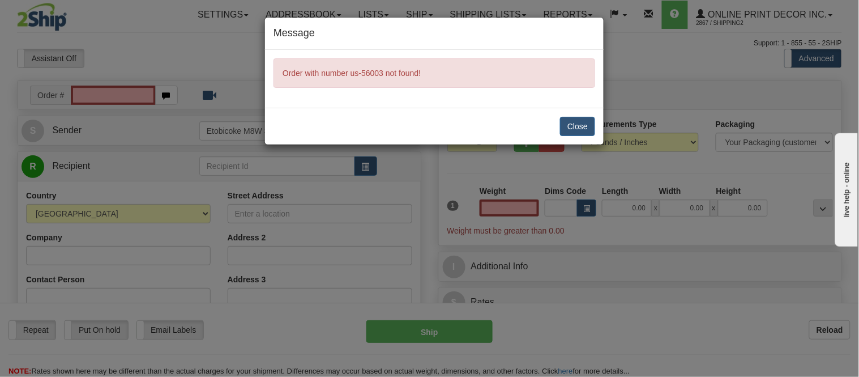
type input "0.00"
click at [106, 92] on div "Message Order with number us-56003 not found! Close" at bounding box center [429, 188] width 859 height 377
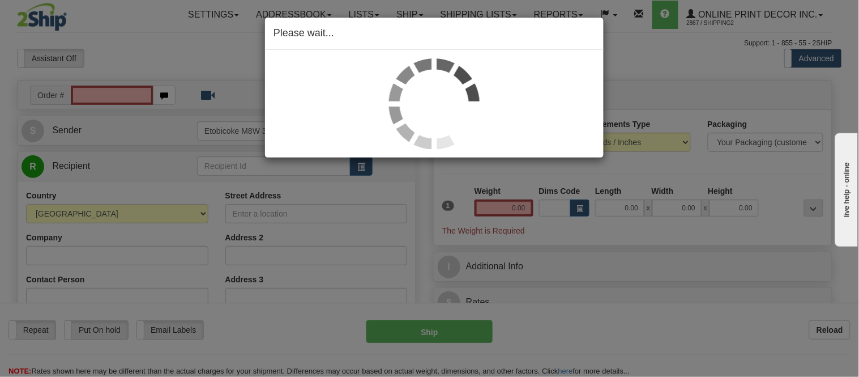
click at [106, 93] on div "Please wait..." at bounding box center [429, 188] width 859 height 377
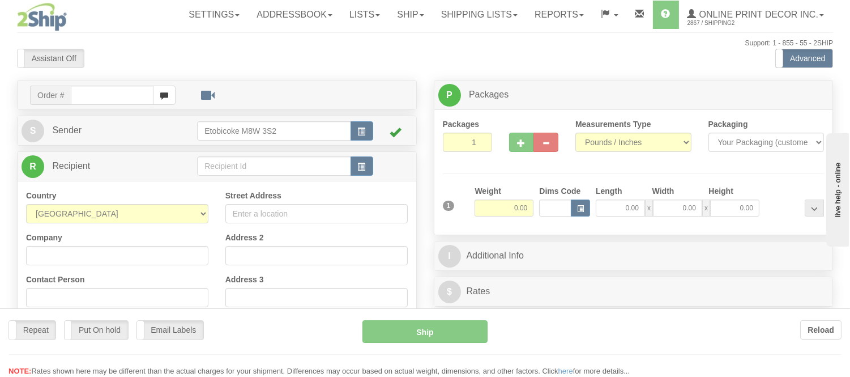
click at [116, 95] on div "Toggle navigation Settings Shipping Preferences Fields Preferences New" at bounding box center [425, 319] width 850 height 638
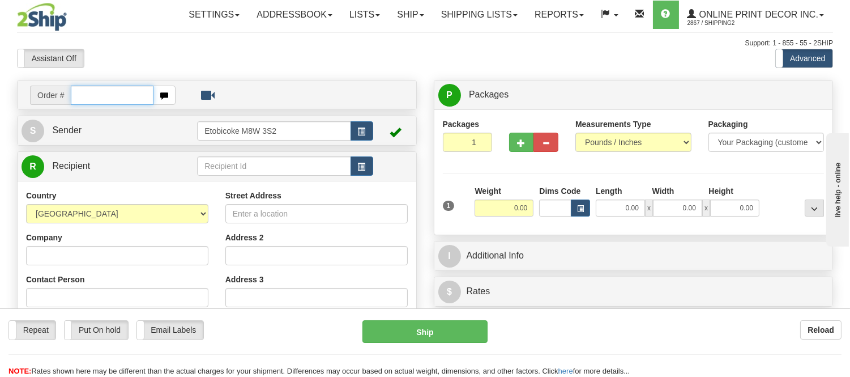
click at [116, 94] on input "text" at bounding box center [112, 95] width 83 height 19
type input "us-56033"
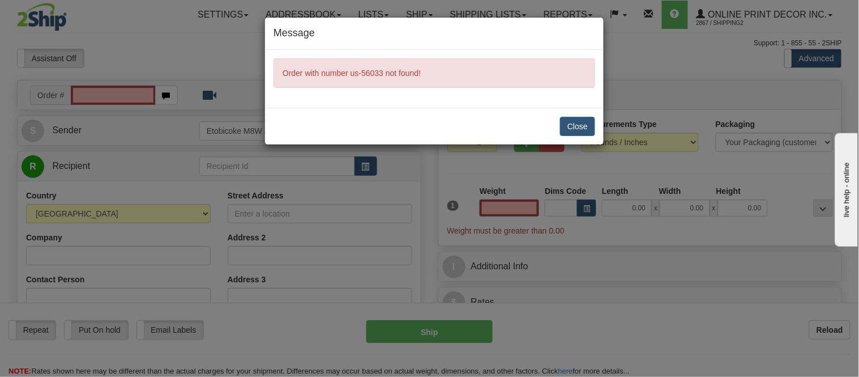
type input "0.00"
